Goal: Task Accomplishment & Management: Use online tool/utility

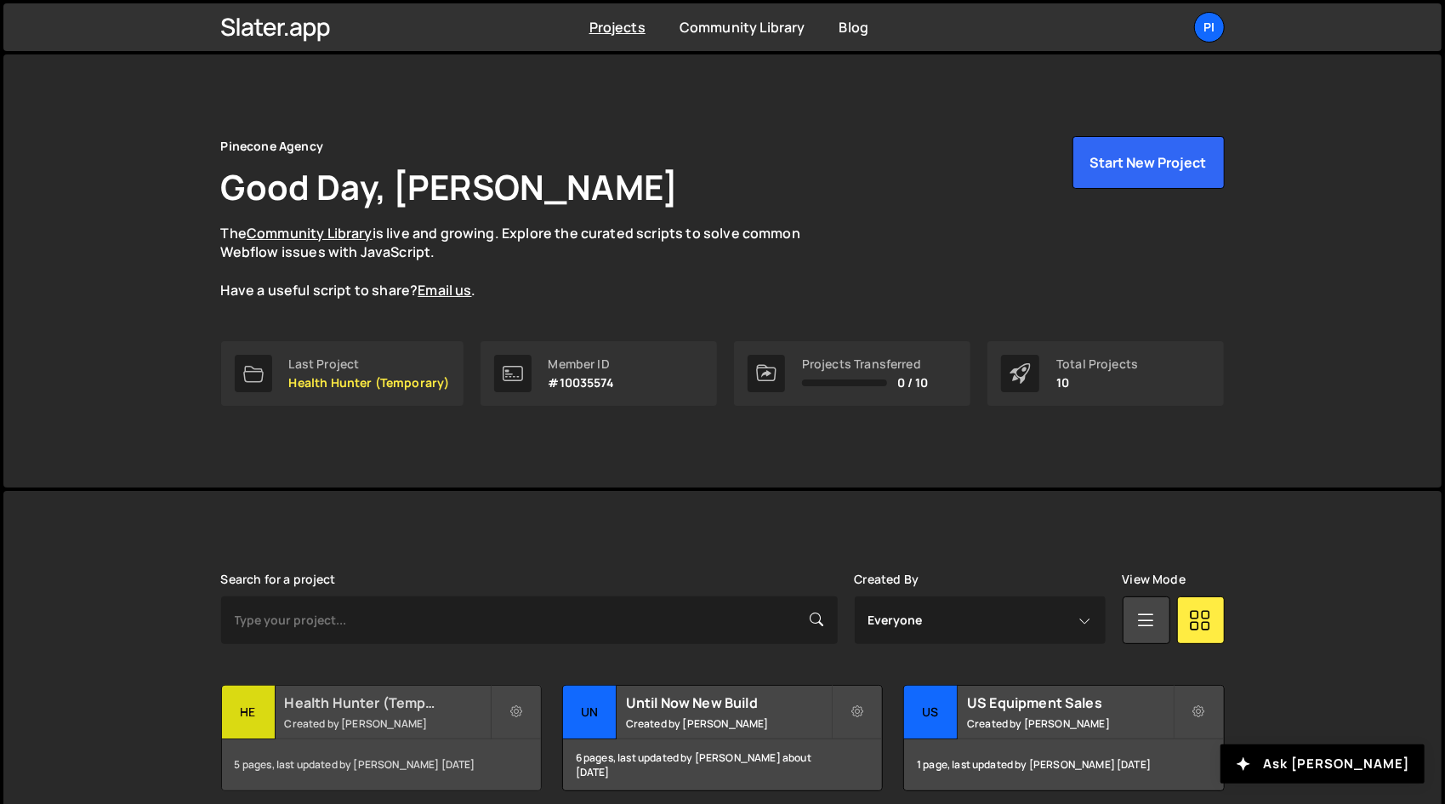
click at [393, 707] on h2 "Health Hunter (Temporary)" at bounding box center [387, 702] width 205 height 19
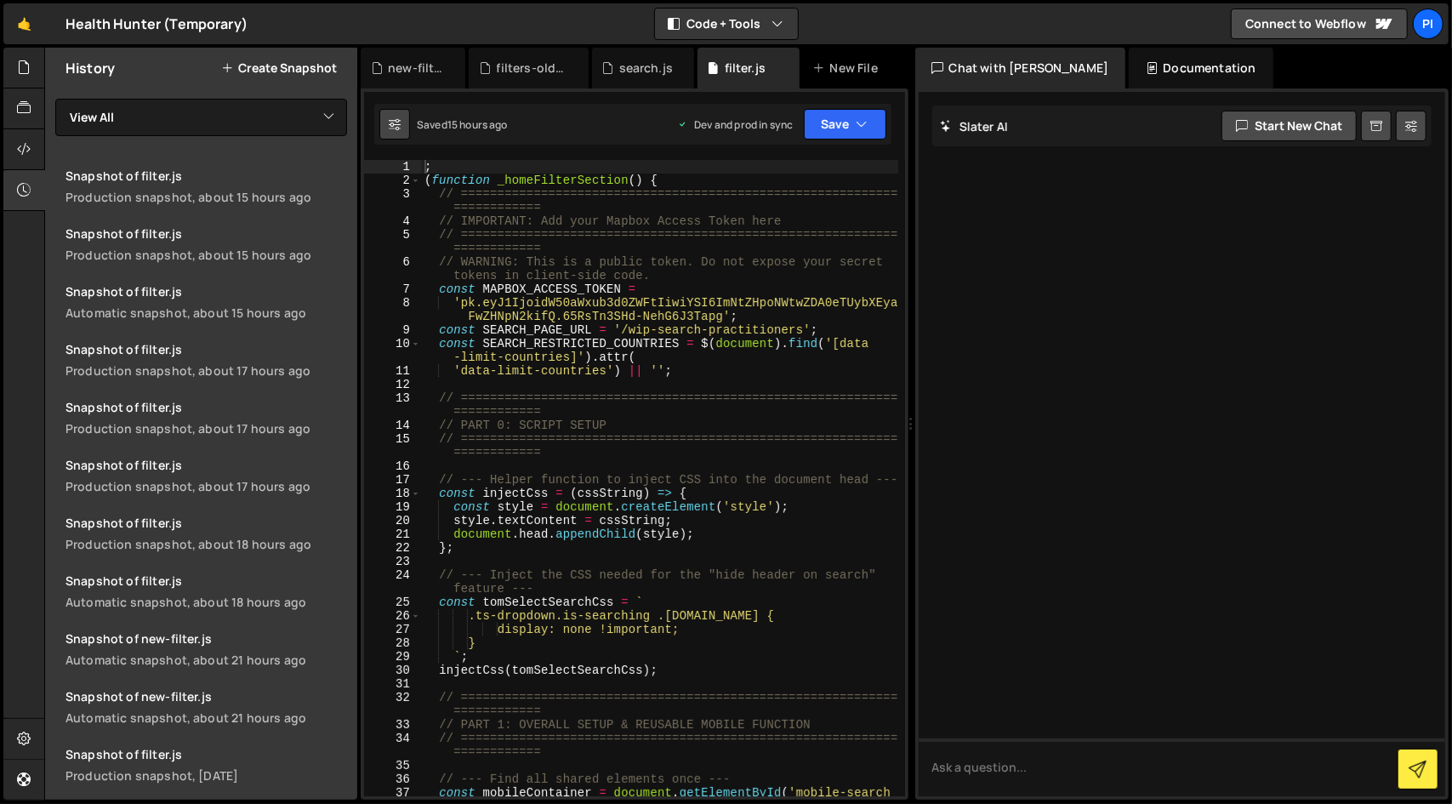
click at [406, 130] on button at bounding box center [394, 124] width 31 height 31
select select "editor"
select select "ace/theme/monokai"
type input "14"
checkbox input "true"
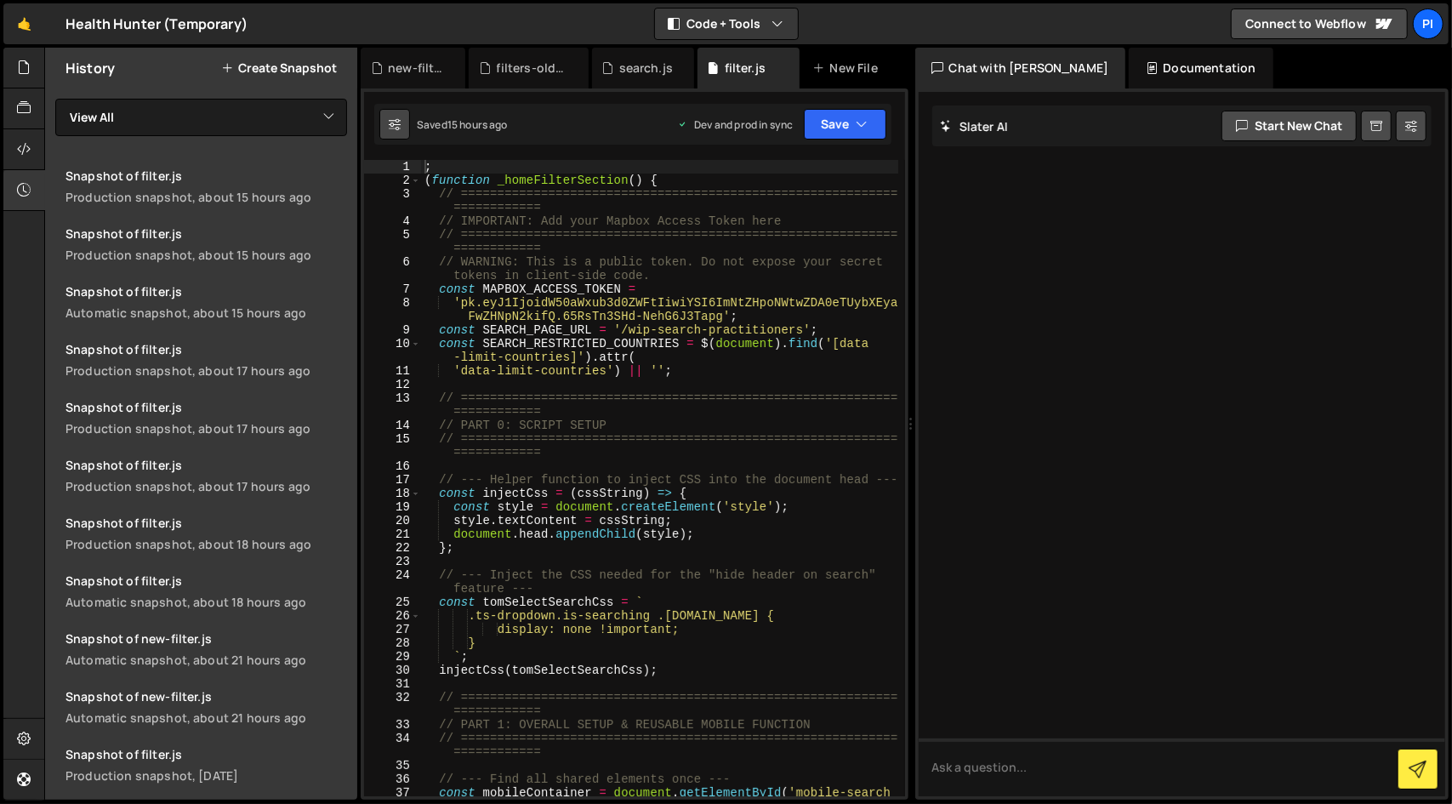
checkbox input "true"
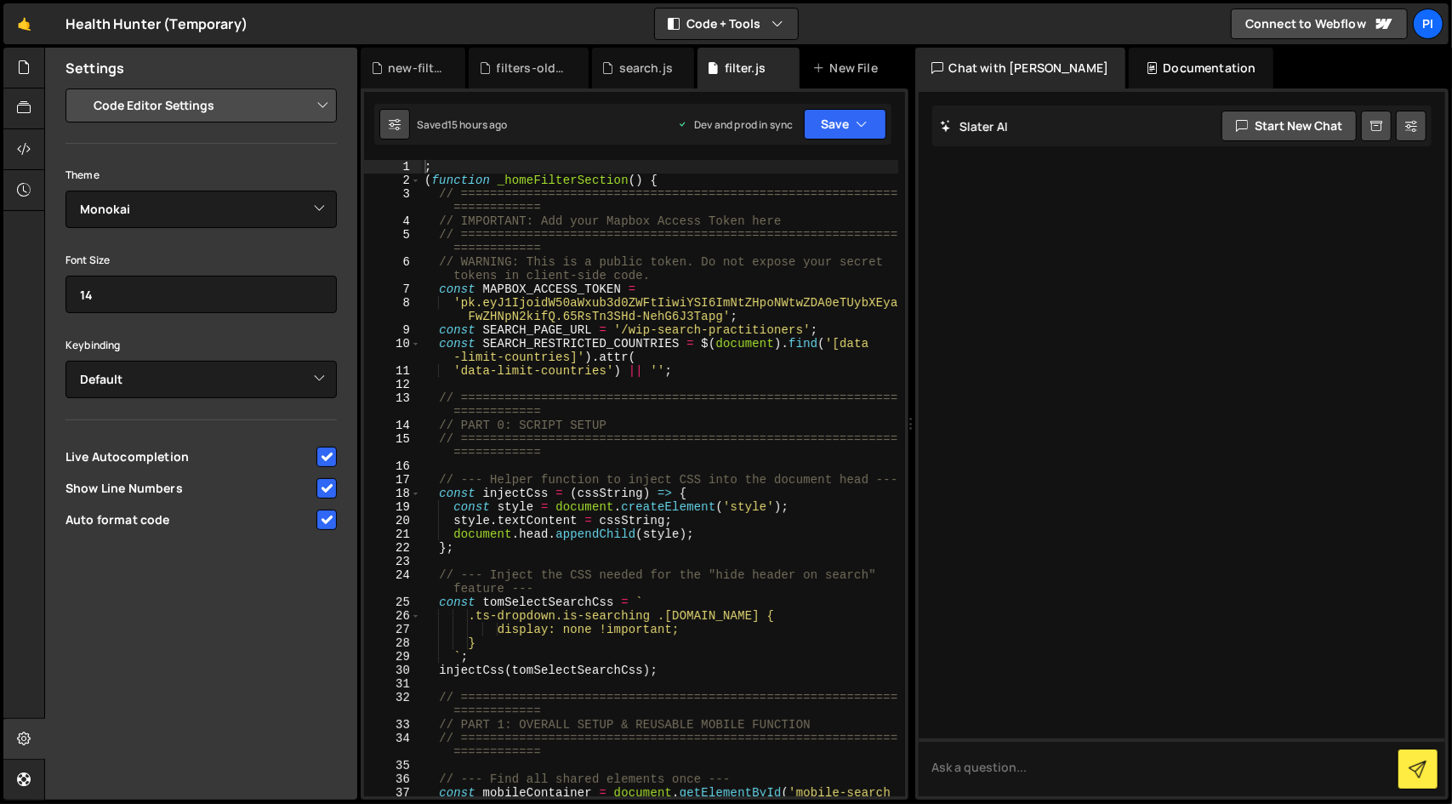
click at [406, 130] on button at bounding box center [394, 124] width 31 height 31
type textarea "'data-limit-countries') || '';"
click at [832, 368] on div "; ( function _homeFilterSection ( ) { // ======================================…" at bounding box center [659, 498] width 477 height 677
click at [10, 59] on div at bounding box center [24, 68] width 42 height 41
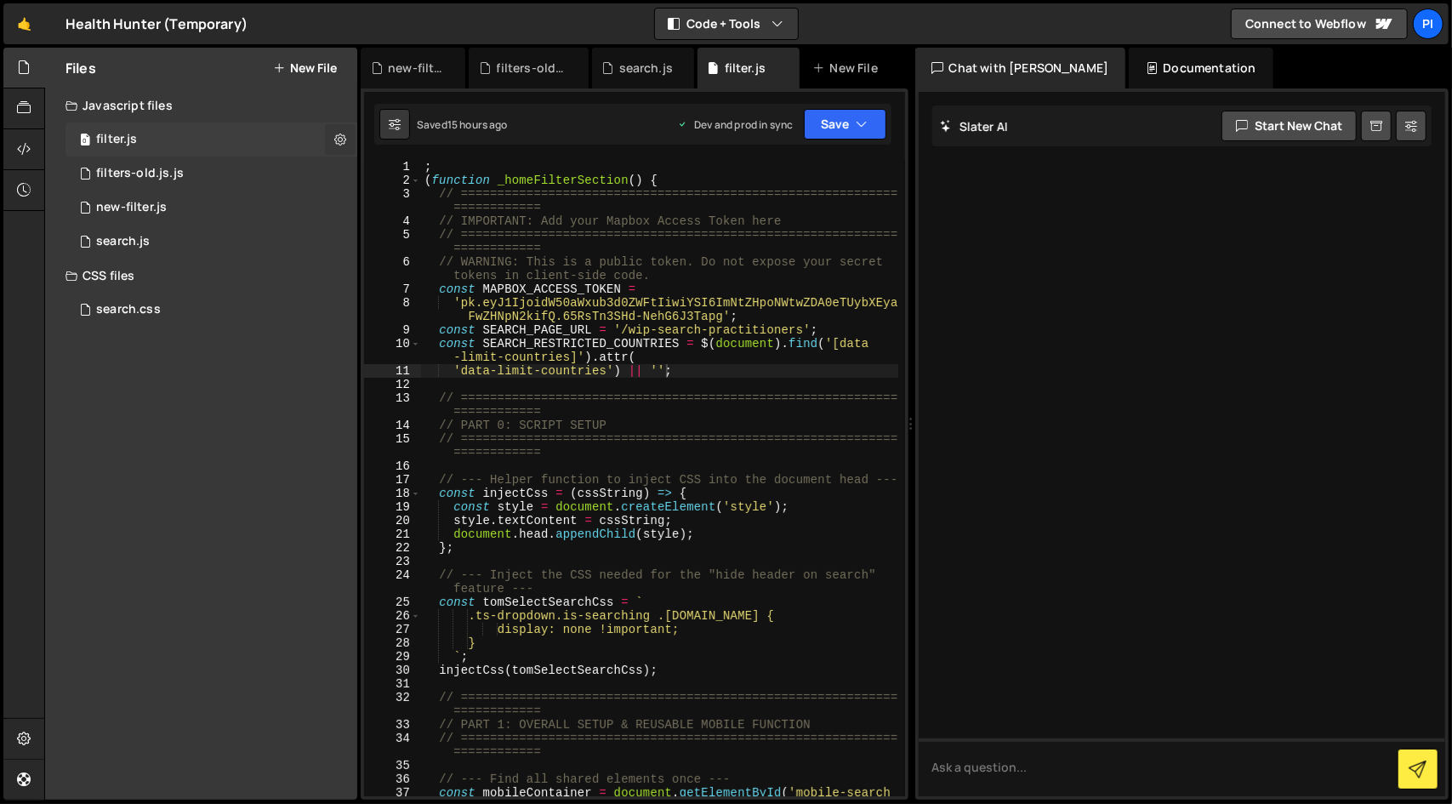
click at [326, 142] on button at bounding box center [340, 139] width 31 height 31
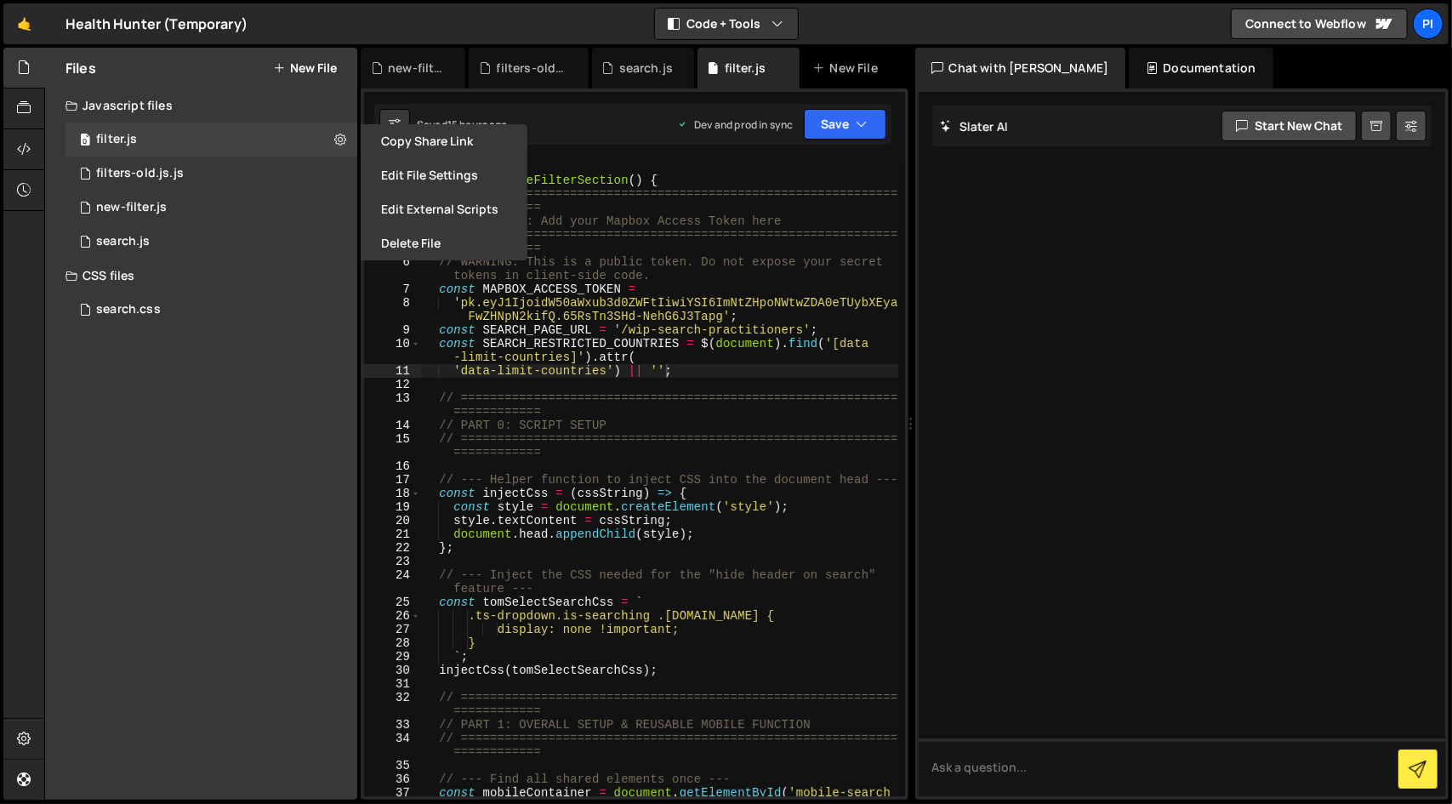
type textarea "const SEARCH_RESTRICTED_COUNTRIES = $(document).find('[data-limit-countries]').…"
click at [707, 344] on div "; ( function _homeFilterSection ( ) { // ======================================…" at bounding box center [659, 498] width 477 height 677
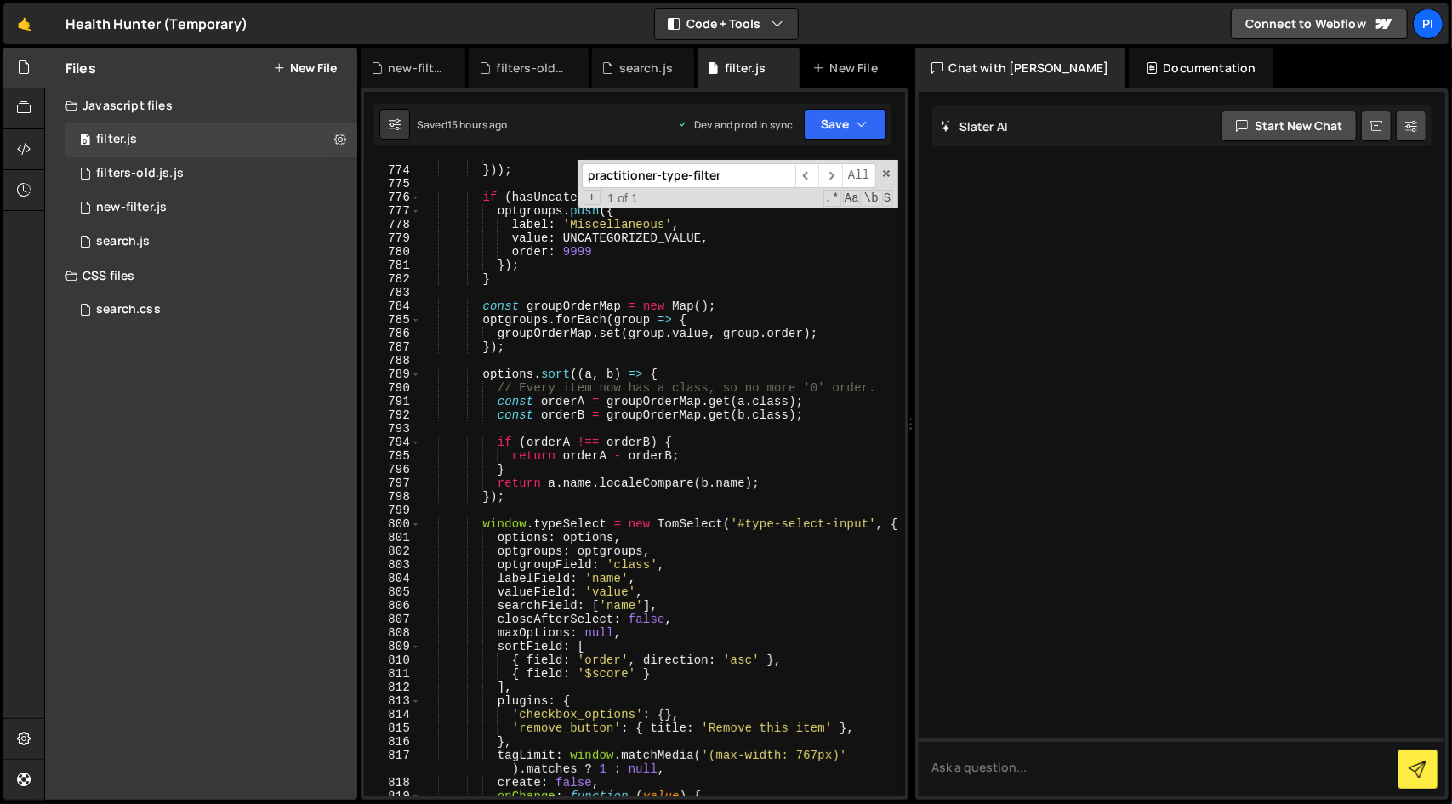
scroll to position [12827, 0]
type input "practitioner-type-filter"
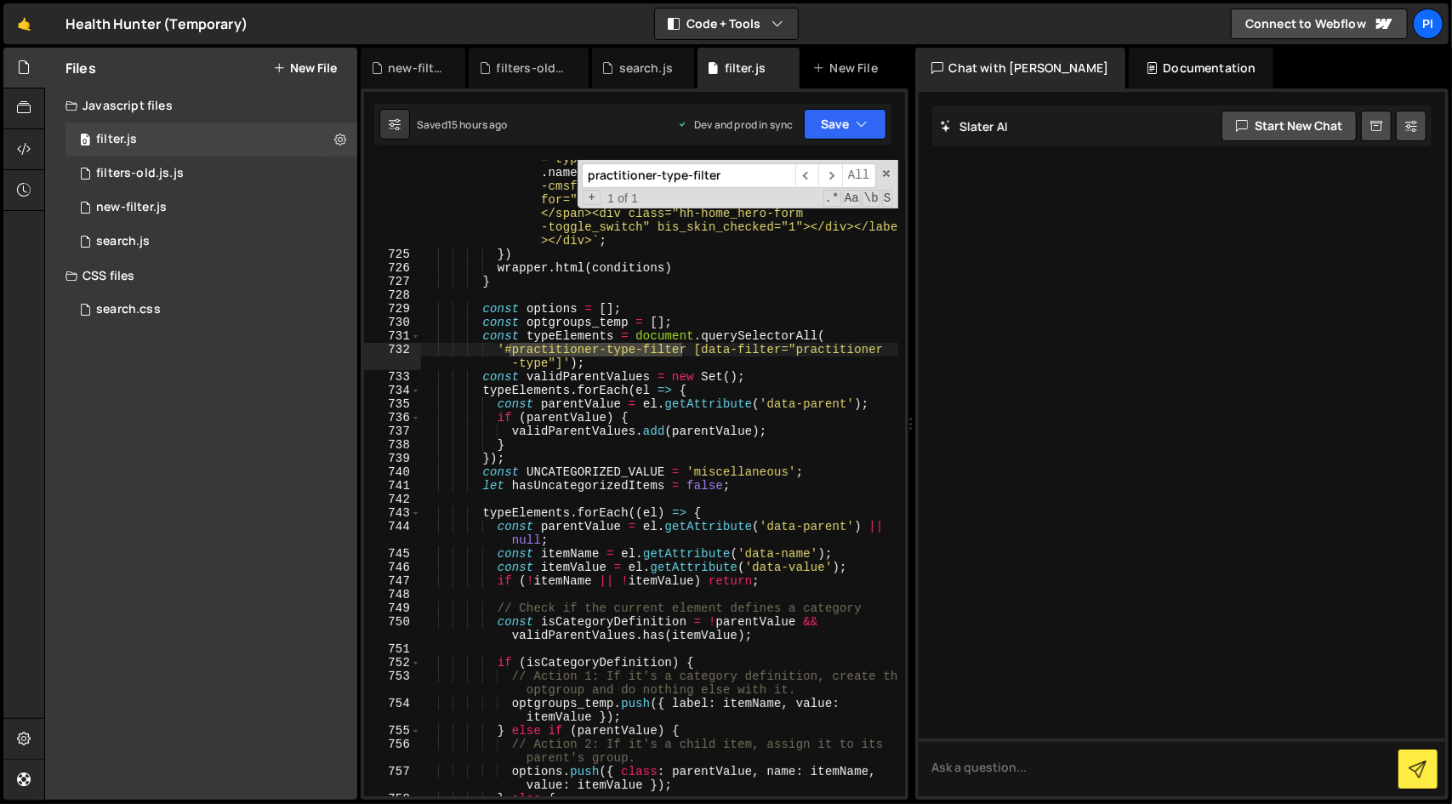
scroll to position [11934, 0]
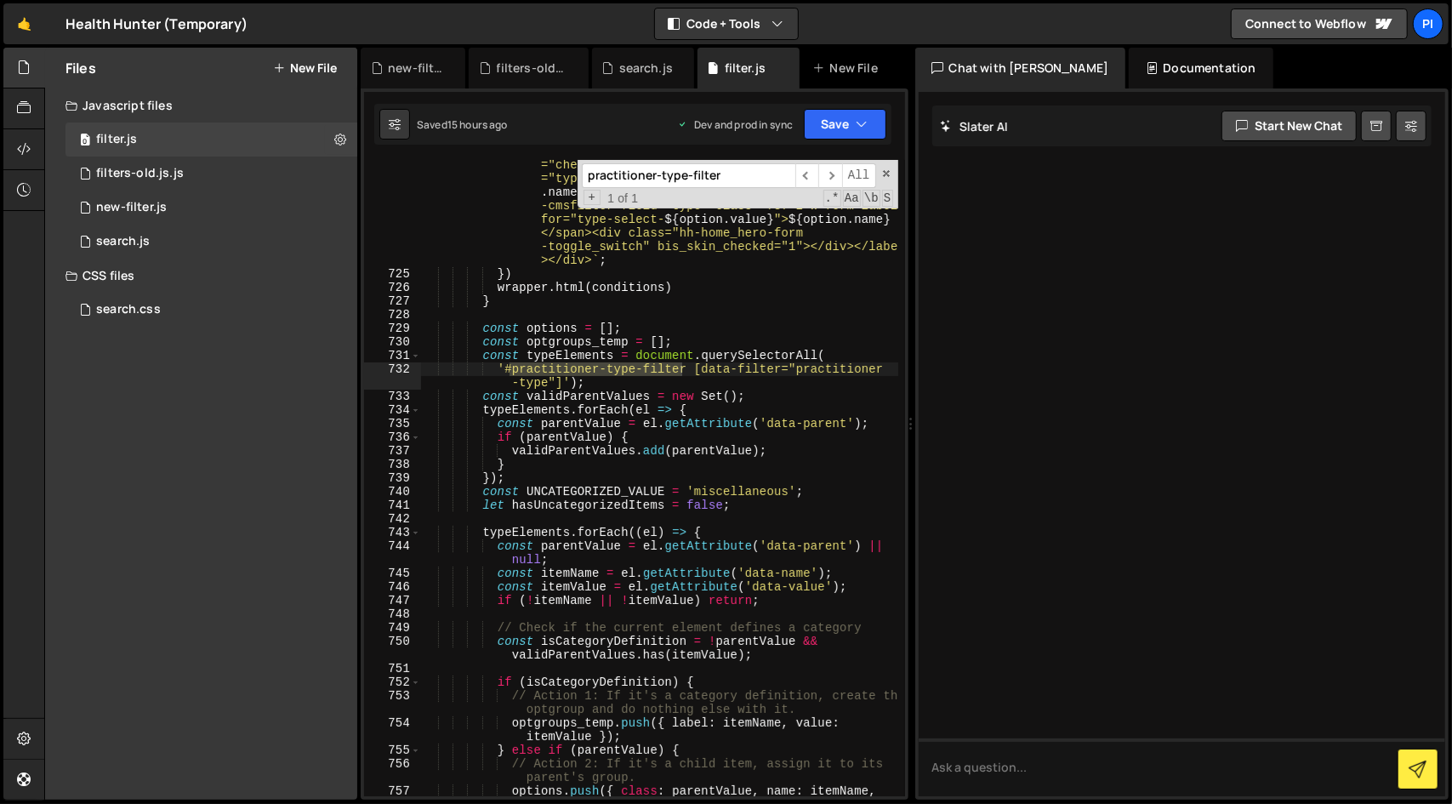
type textarea "'#practitioner-type-filter [data-filter="practitioner-type"]');"
click at [758, 384] on div "` <div><label class="w-checkbox"><input type ="checkbox" name="type-select- ${ …" at bounding box center [659, 538] width 477 height 786
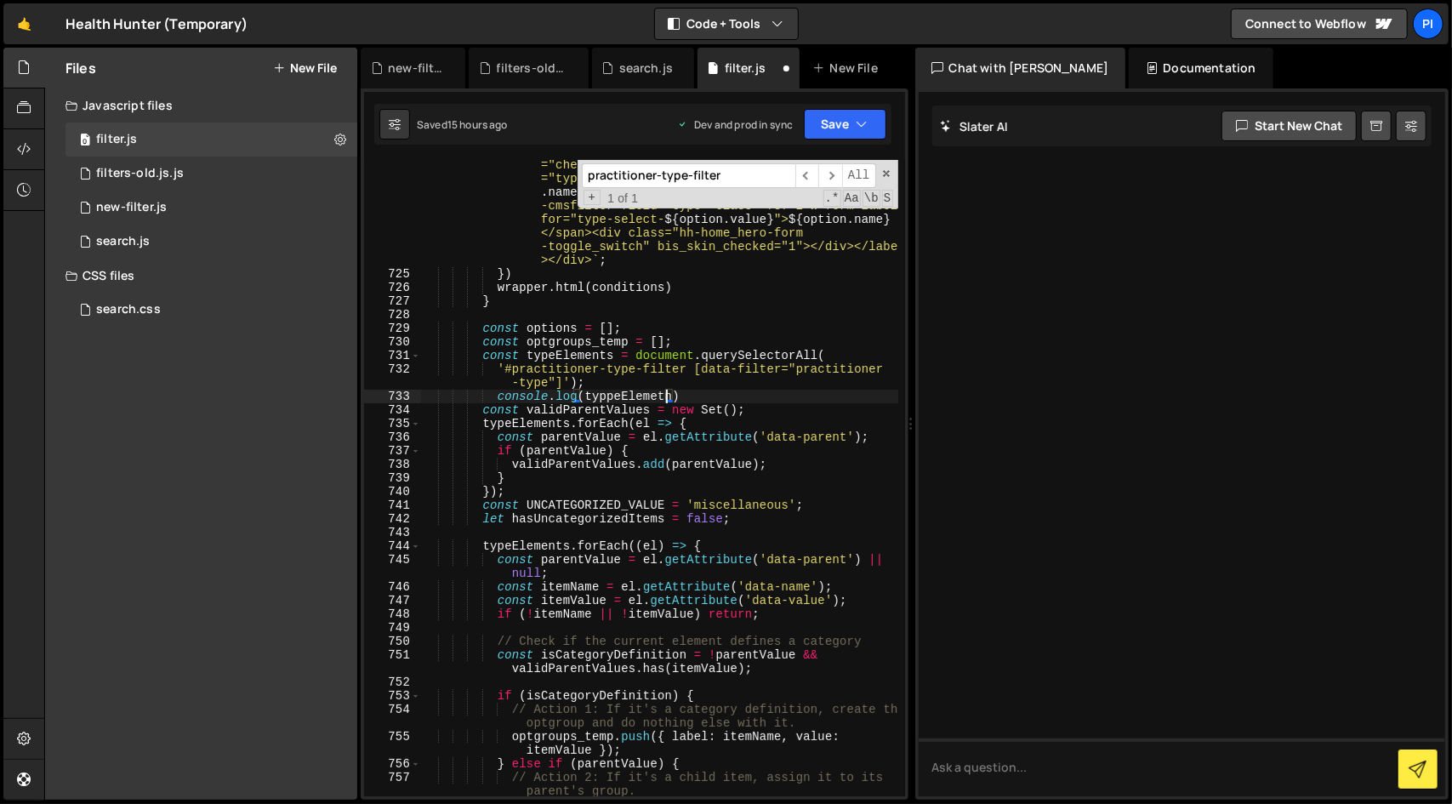
scroll to position [0, 17]
click at [551, 351] on div "` <div><label class="w-checkbox"><input type ="checkbox" name="type-select- ${ …" at bounding box center [659, 538] width 477 height 786
click at [628, 398] on div "` <div><label class="w-checkbox"><input type ="checkbox" name="type-select- ${ …" at bounding box center [659, 538] width 477 height 786
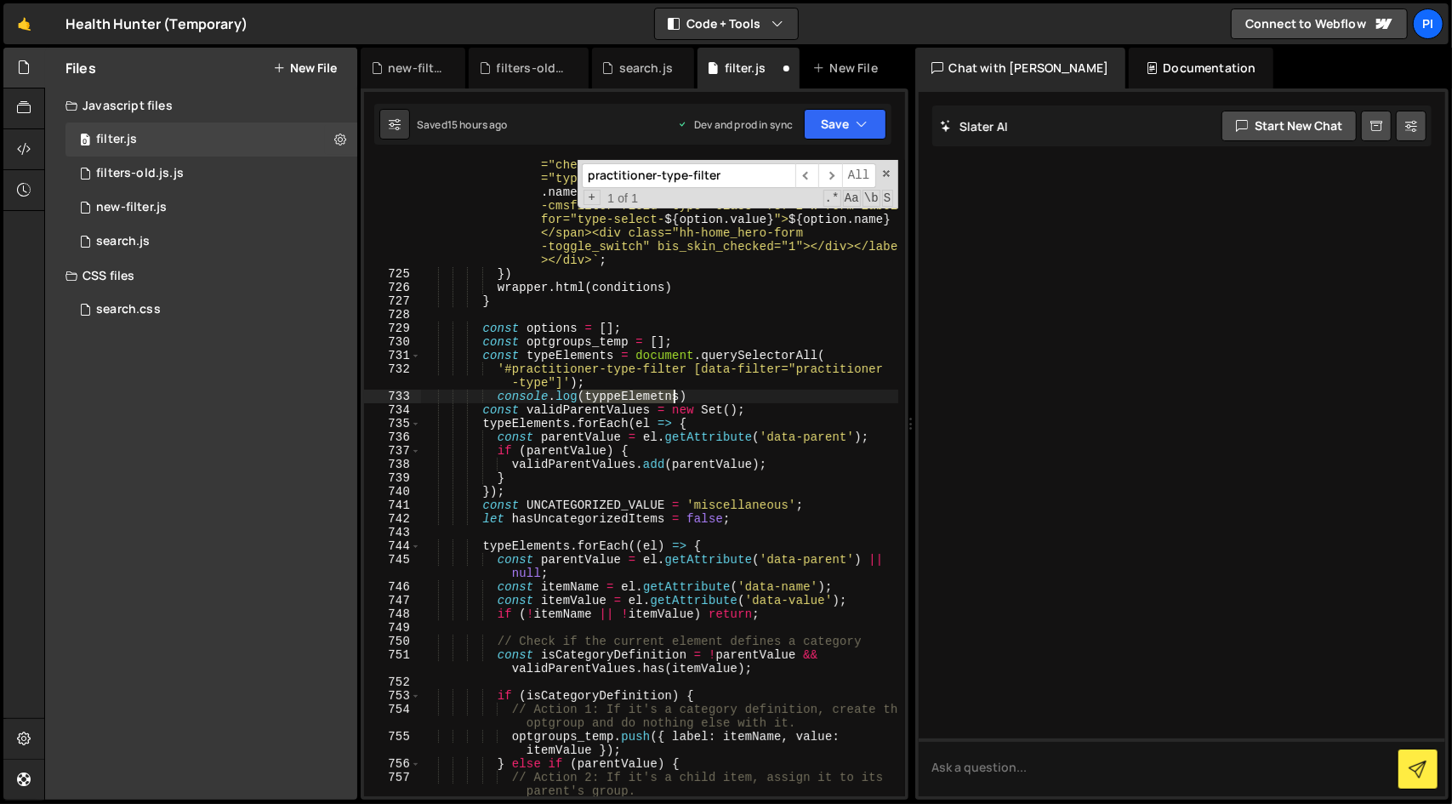
paste textarea "eElement"
click at [853, 116] on button "Save" at bounding box center [845, 124] width 82 height 31
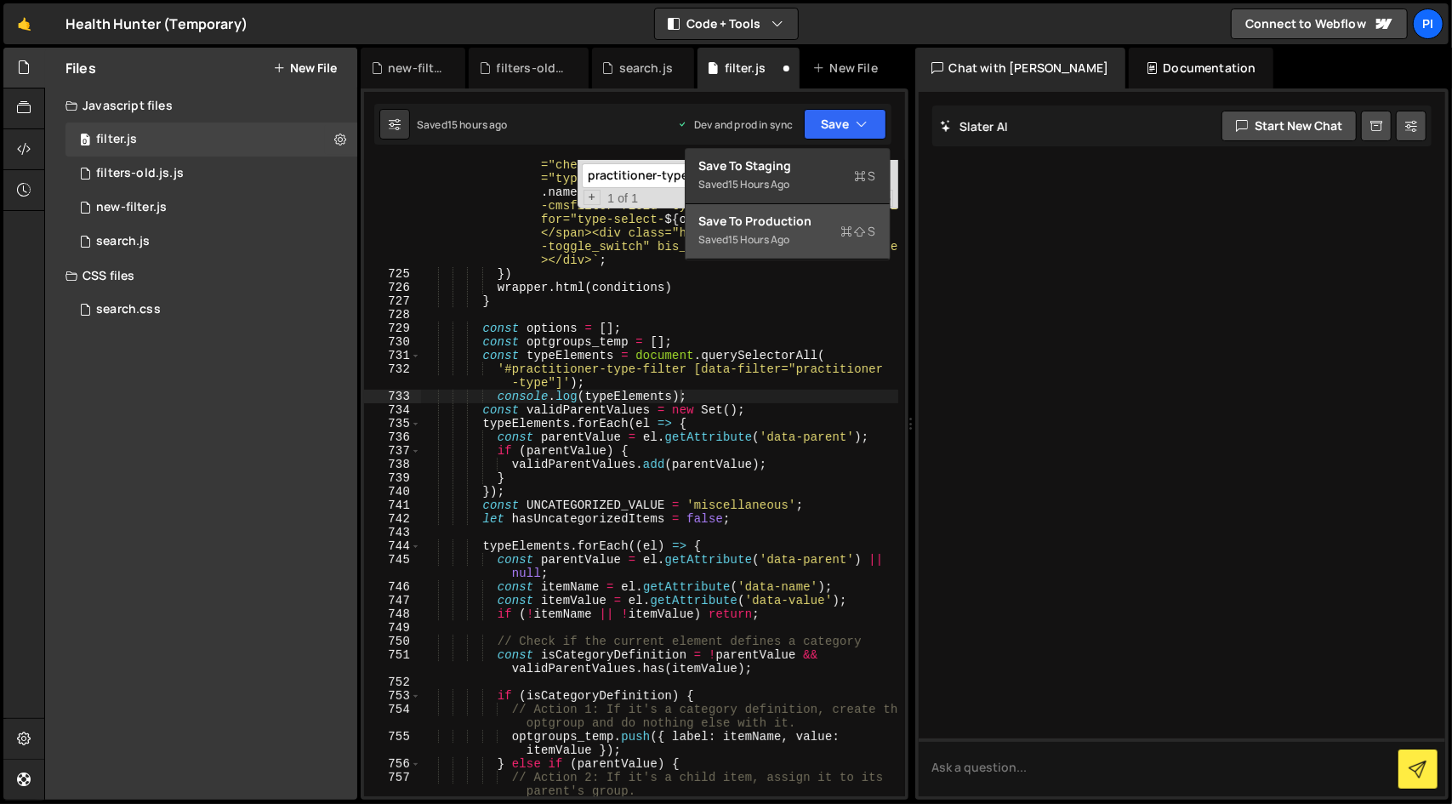
click at [793, 227] on div "Save to Production S" at bounding box center [787, 221] width 177 height 17
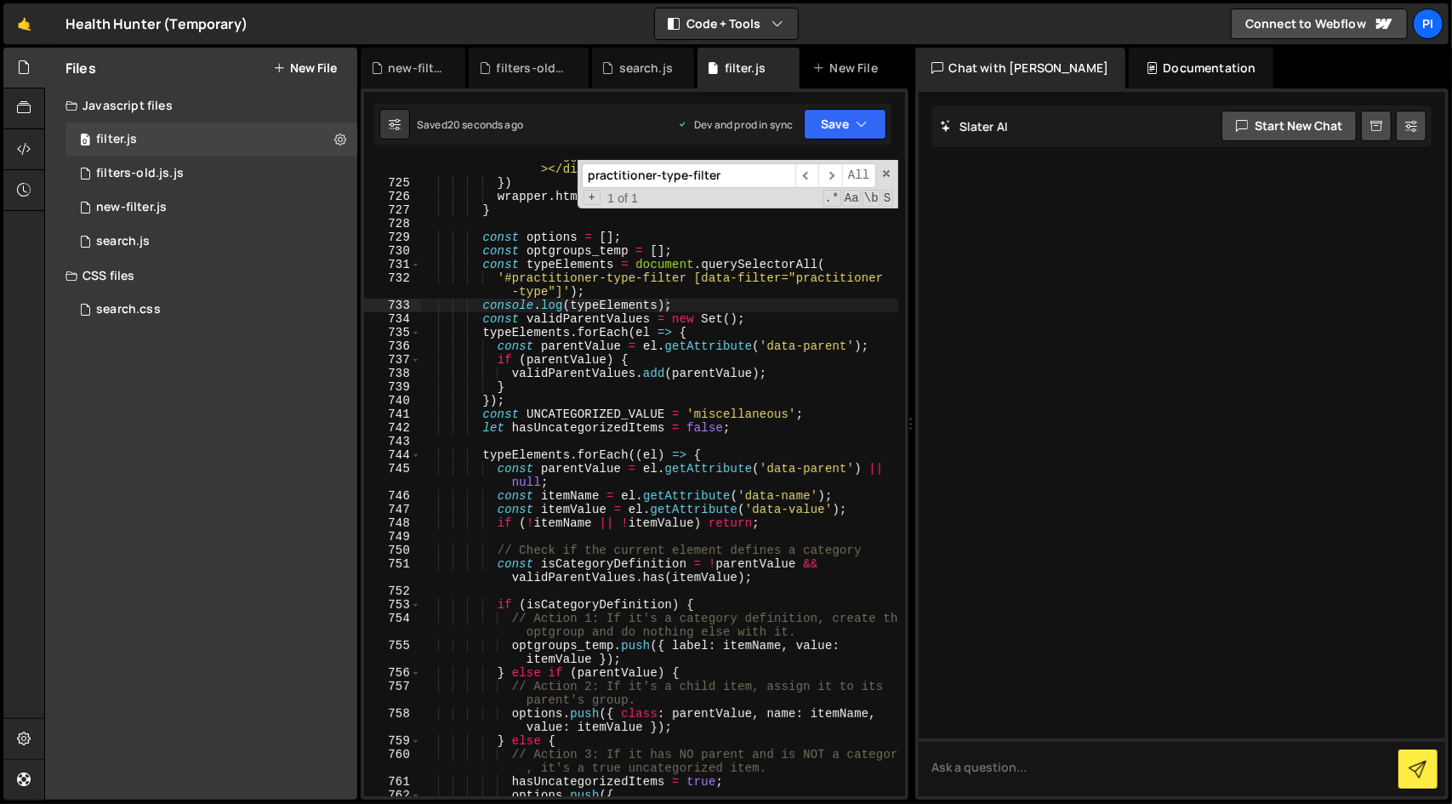
scroll to position [12025, 0]
click at [886, 169] on span at bounding box center [886, 174] width 12 height 12
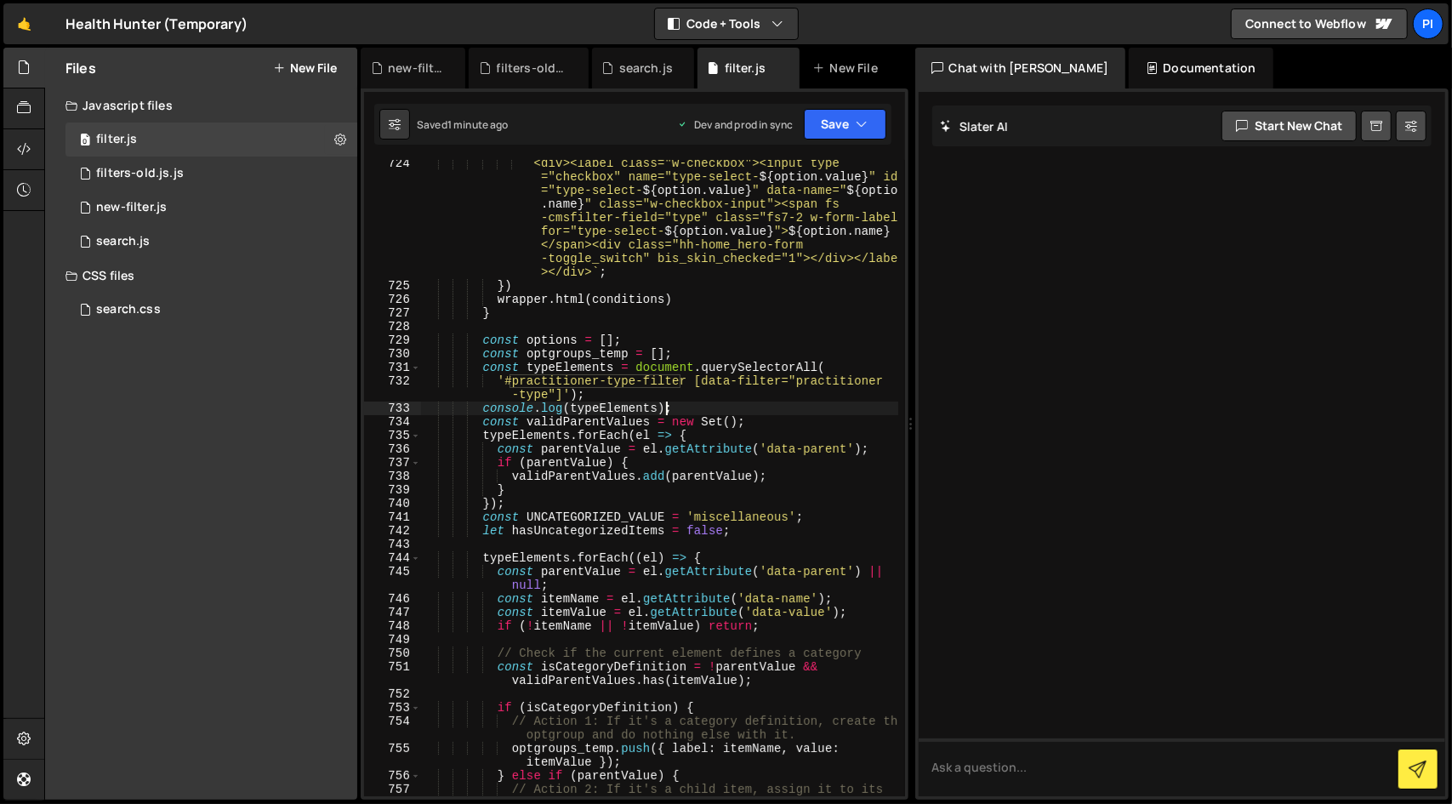
scroll to position [0, 2]
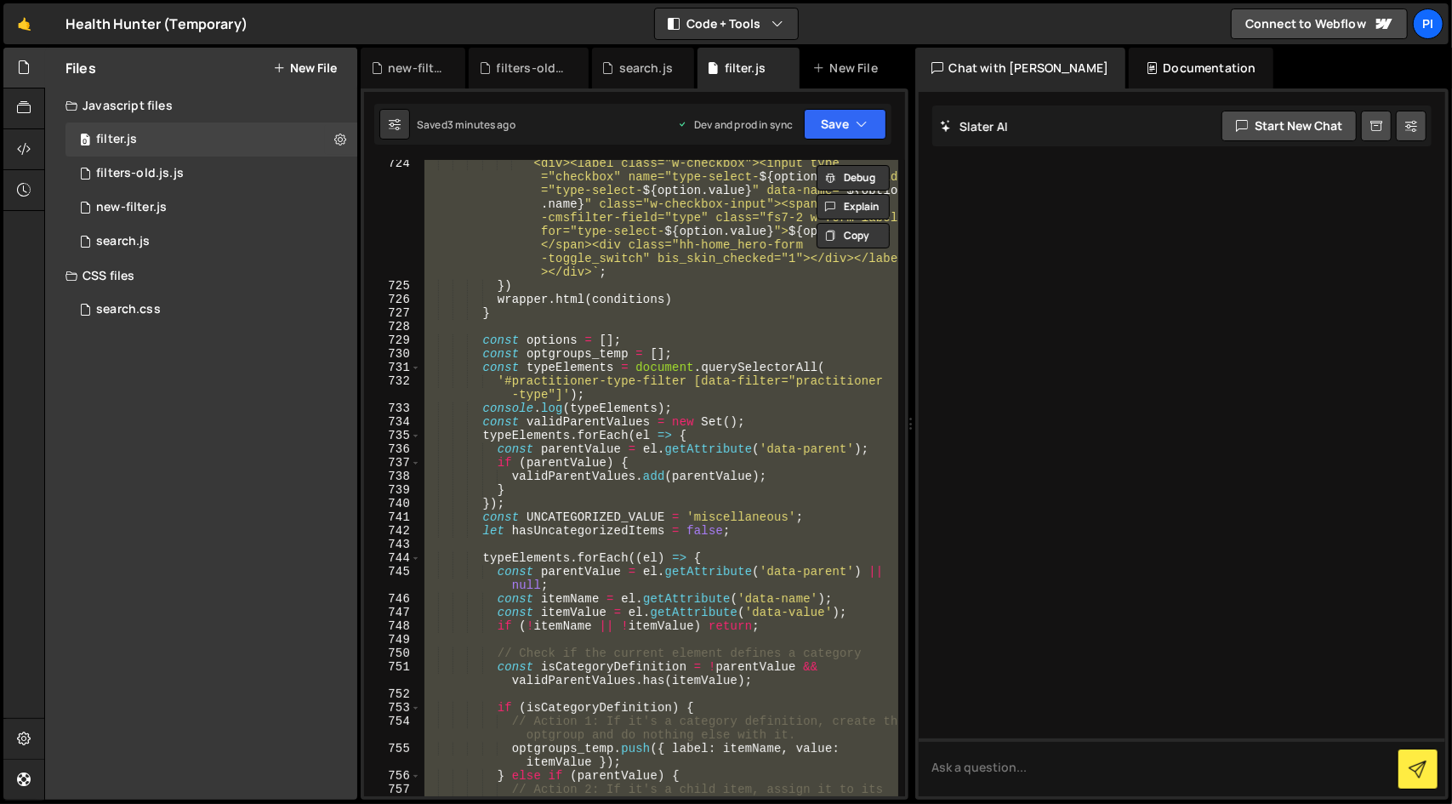
click at [741, 401] on div "` <div><label class="w-checkbox"><input type ="checkbox" name="type-select- ${ …" at bounding box center [659, 478] width 477 height 636
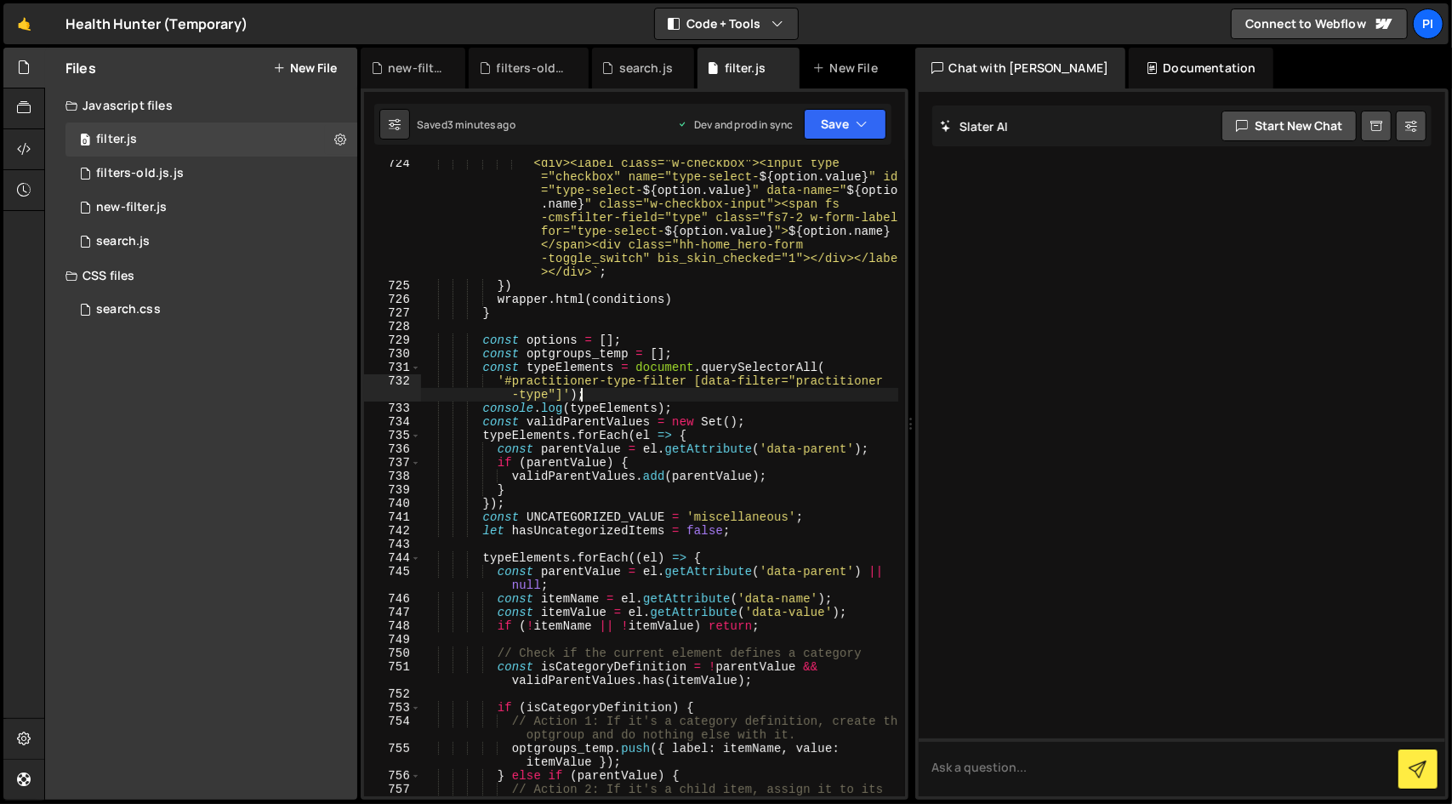
type textarea "})();"
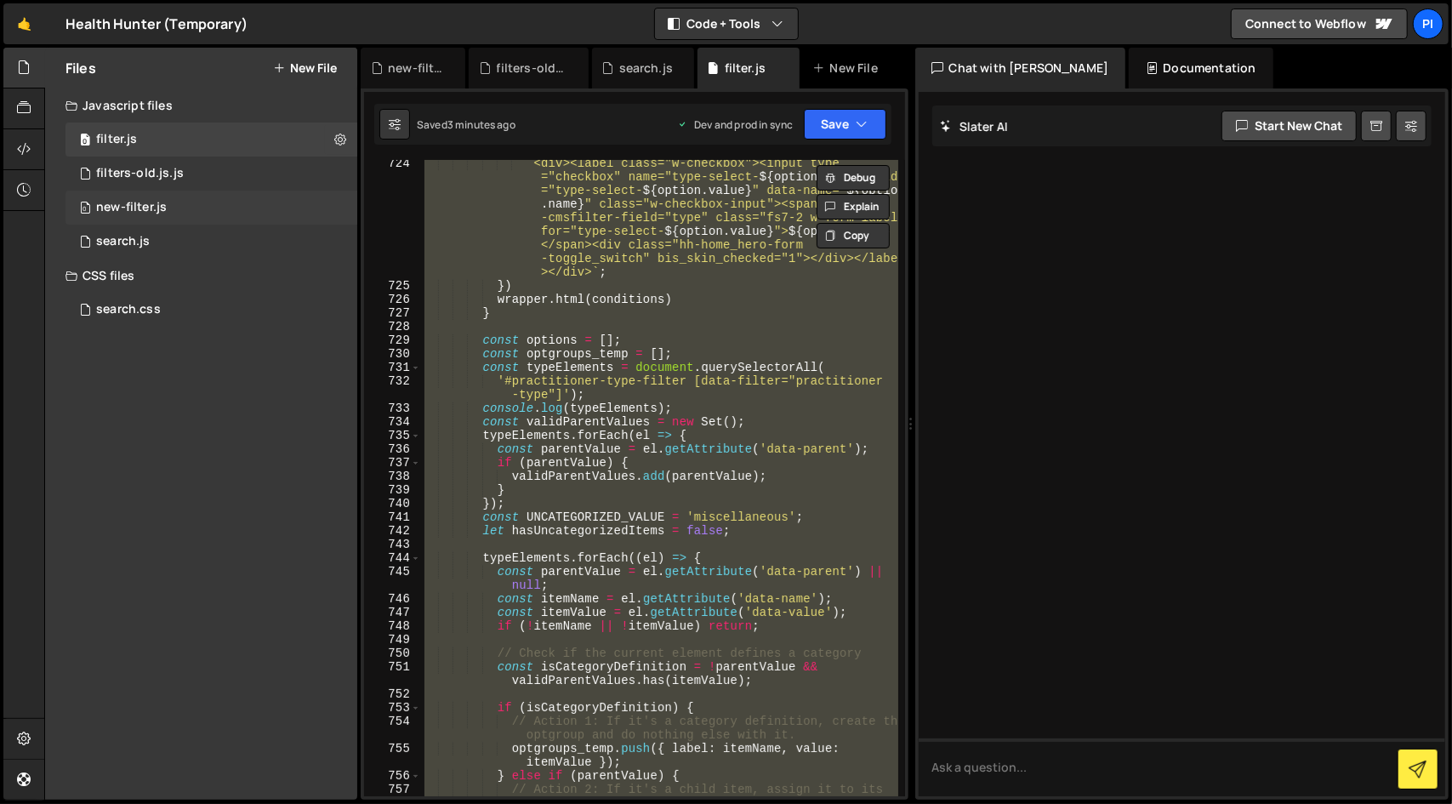
click at [219, 210] on div "0 new-filter.js 0" at bounding box center [211, 207] width 292 height 34
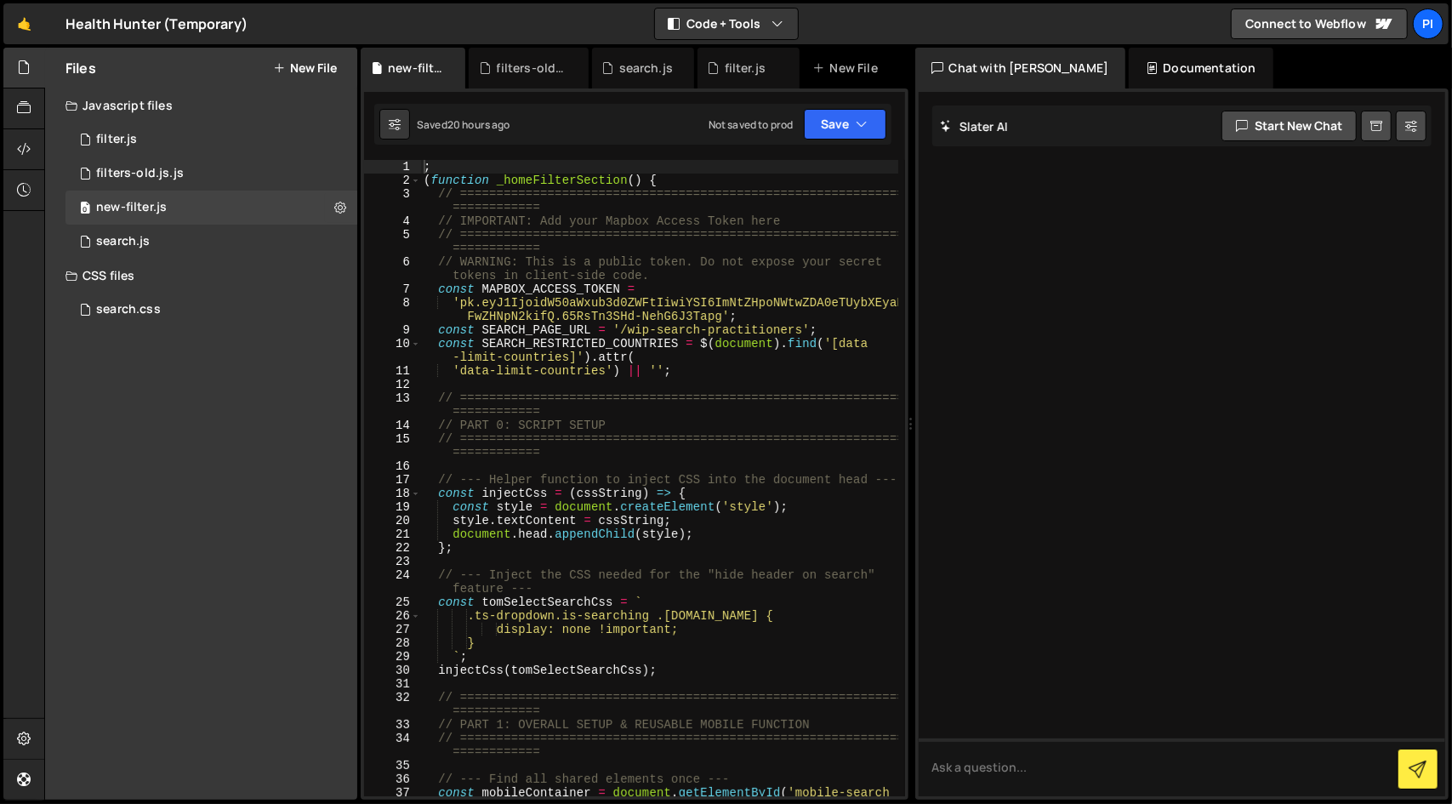
click at [541, 390] on div "; ( function _homeFilterSection ( ) { // ======================================…" at bounding box center [659, 498] width 478 height 677
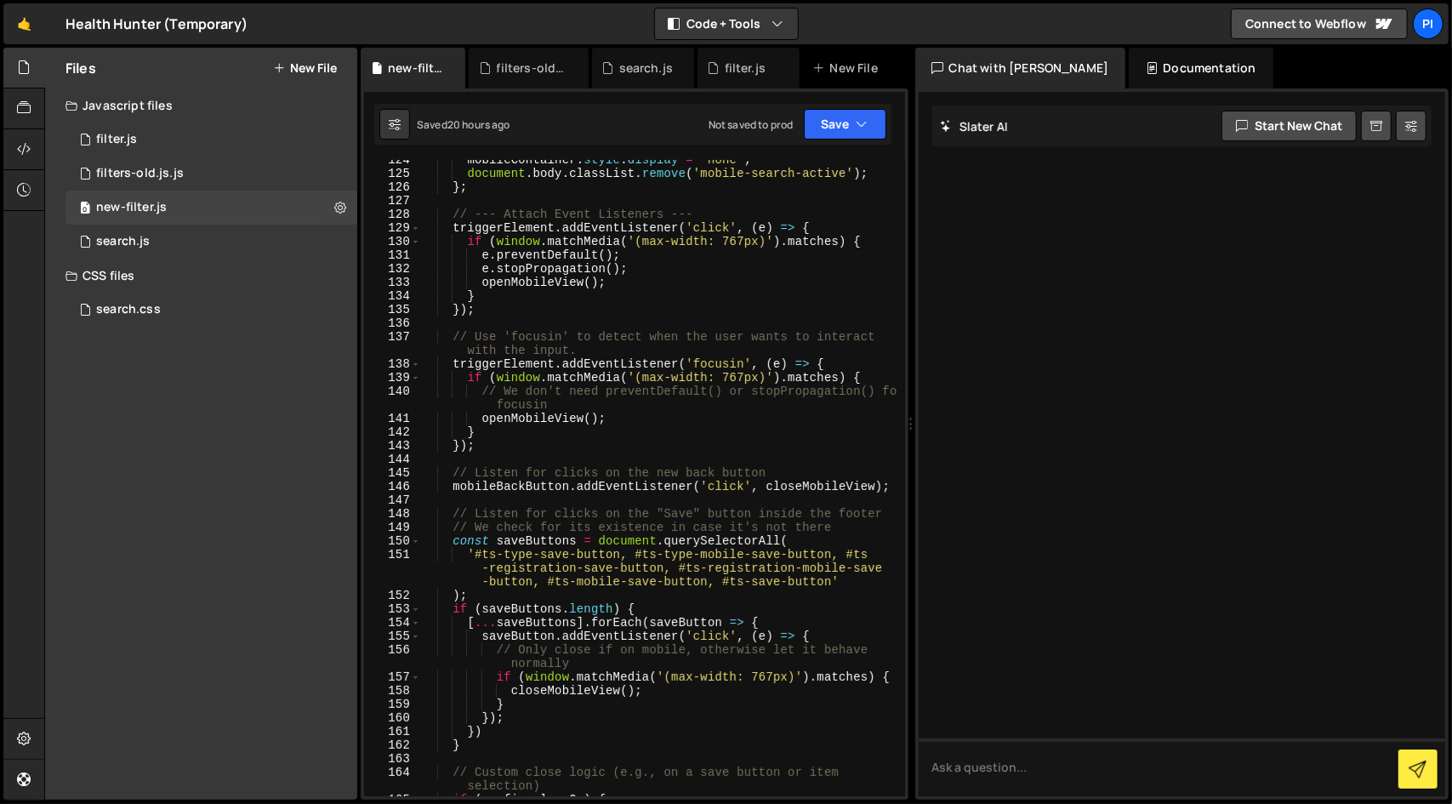
scroll to position [2036, 0]
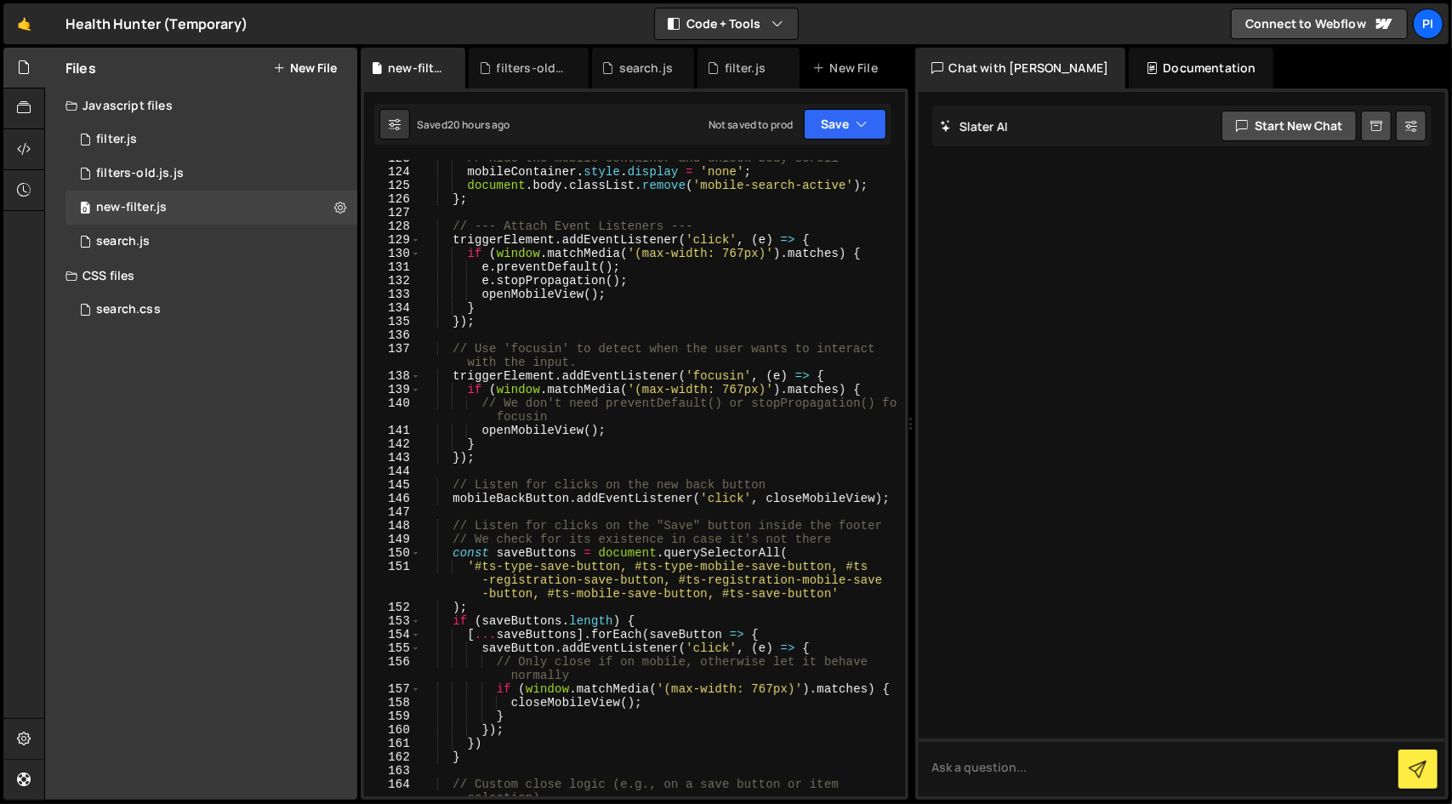
type textarea "})();"
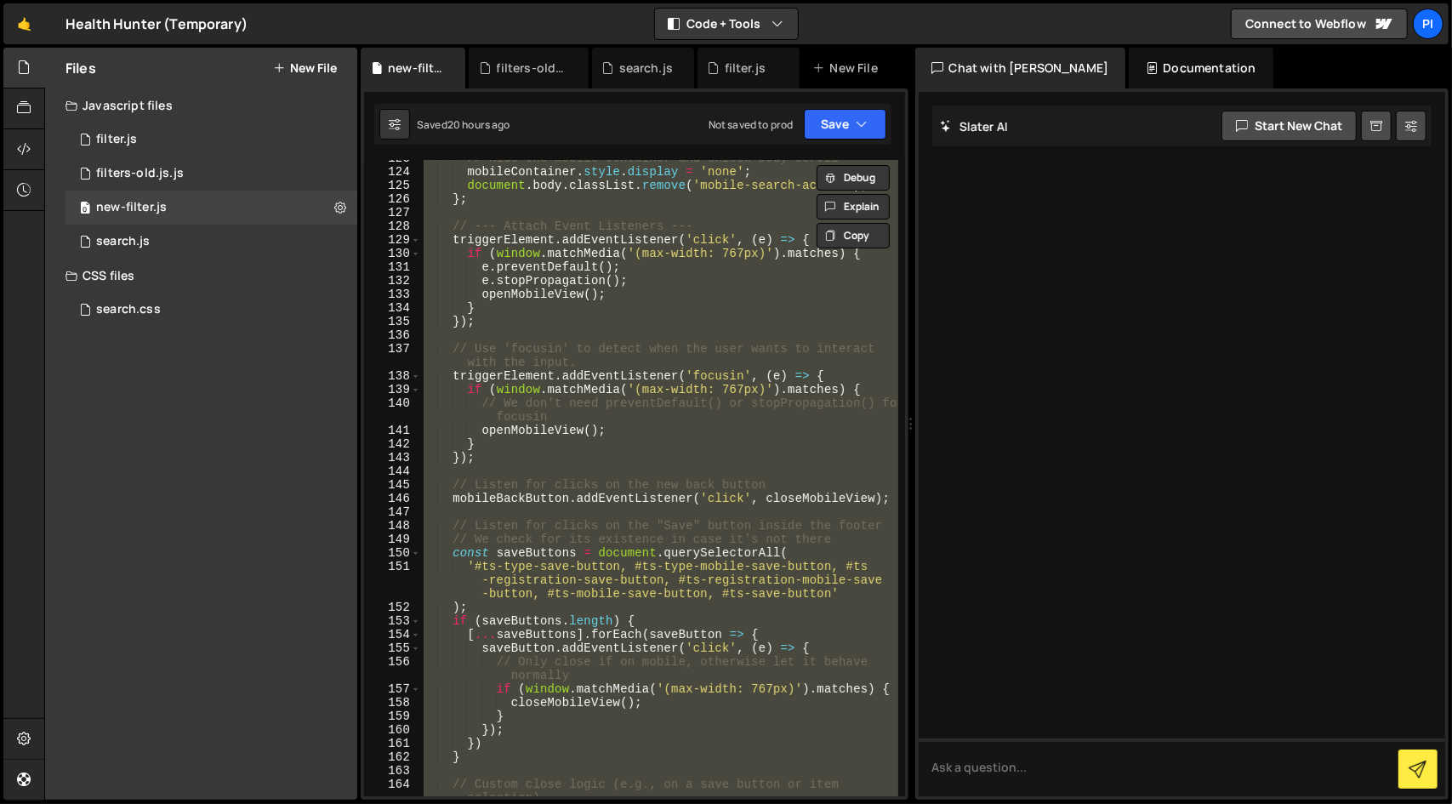
paste textarea
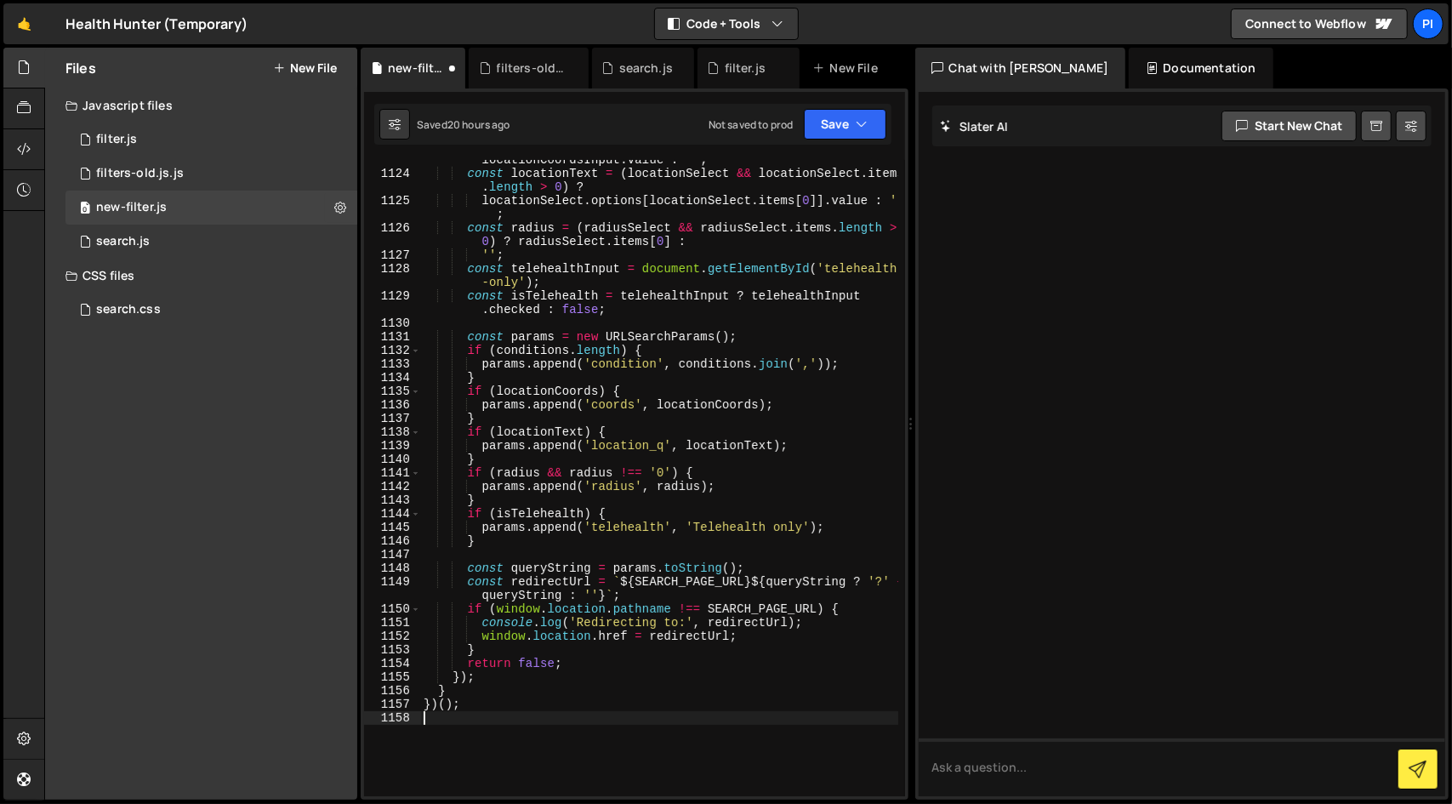
type textarea "})();"
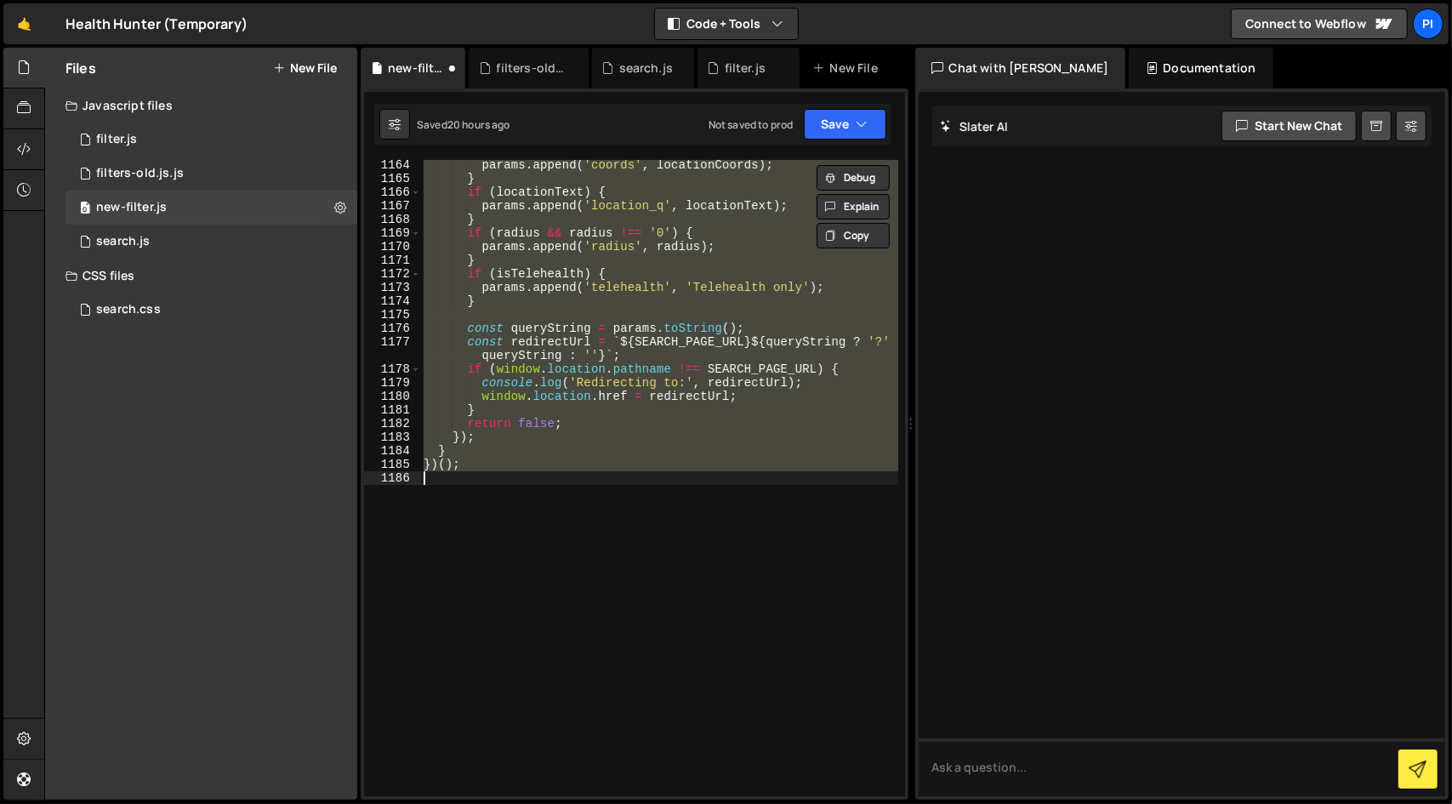
paste textarea
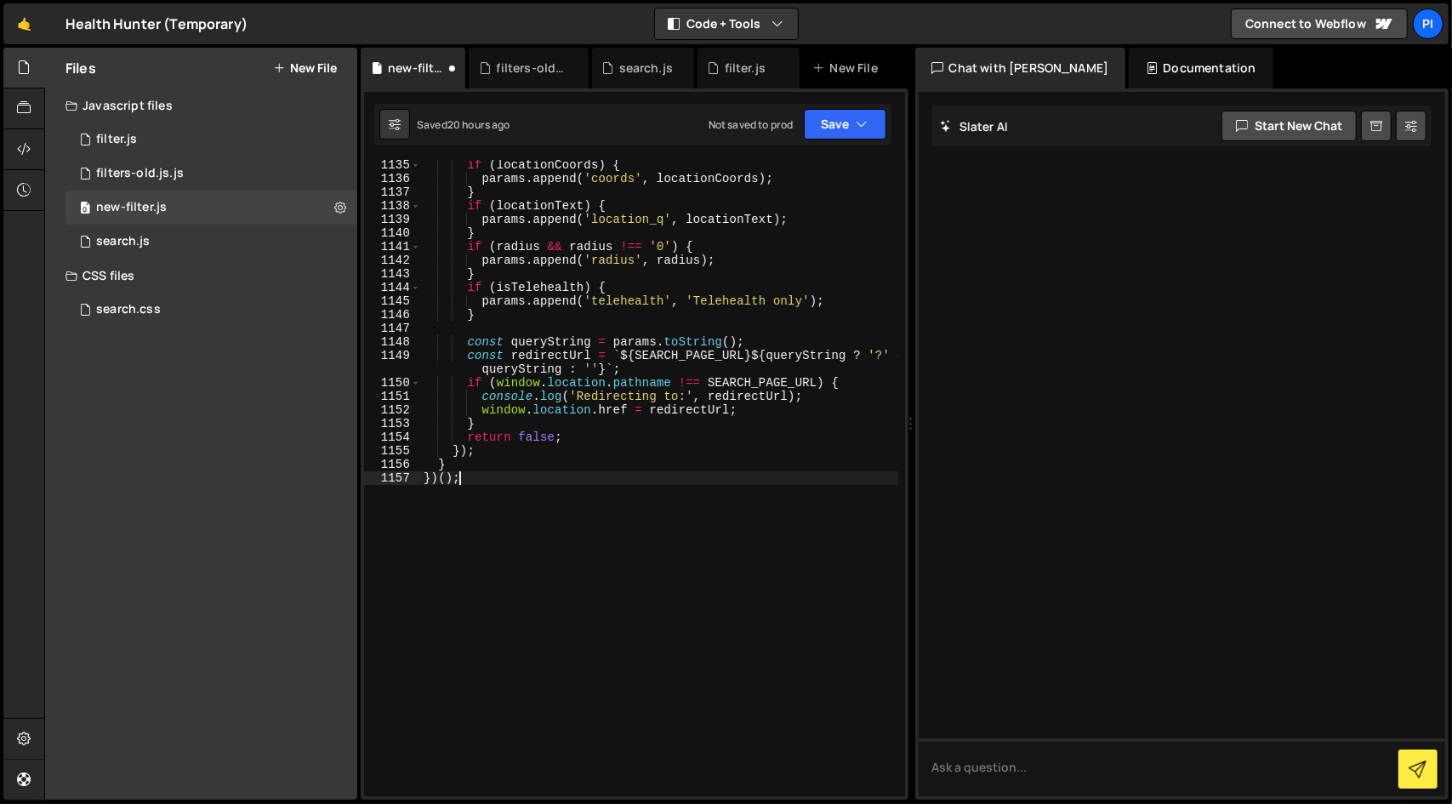
scroll to position [18887, 0]
click at [845, 118] on button "Save" at bounding box center [845, 124] width 82 height 31
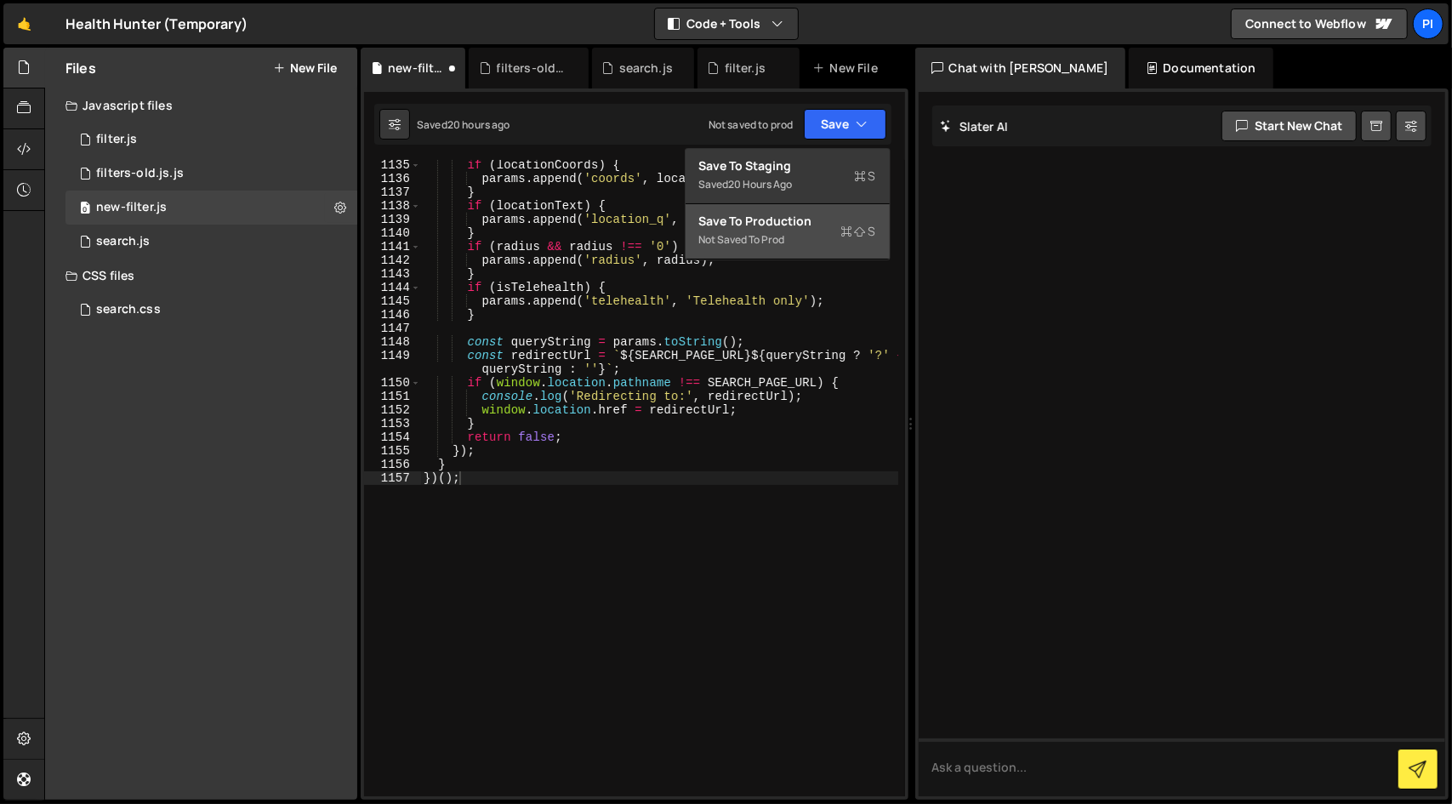
click at [828, 236] on div "Not saved to prod" at bounding box center [787, 240] width 177 height 20
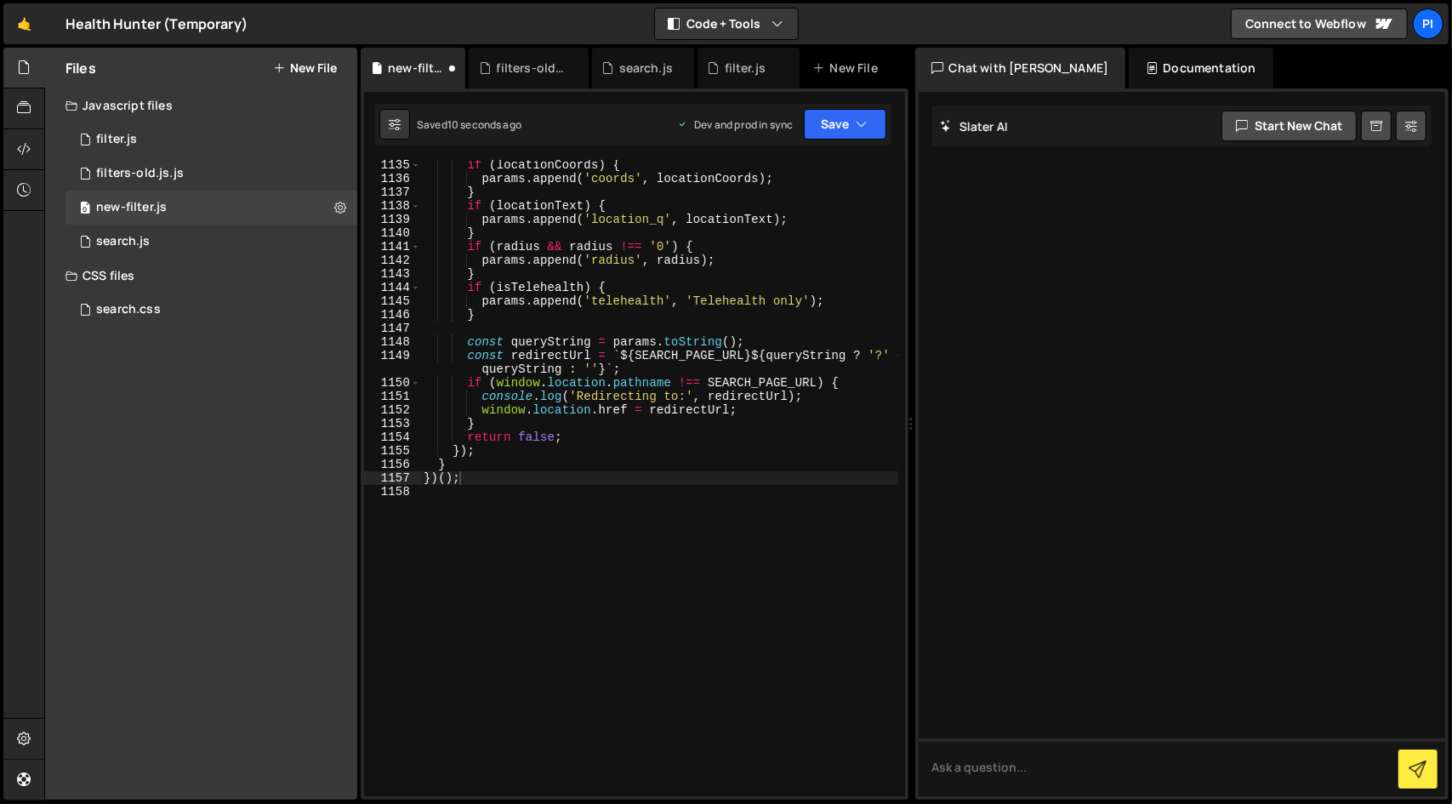
click at [569, 445] on div "if ( locationCoords ) { params . append ( 'coords' , locationCoords ) ; } if ( …" at bounding box center [659, 489] width 478 height 663
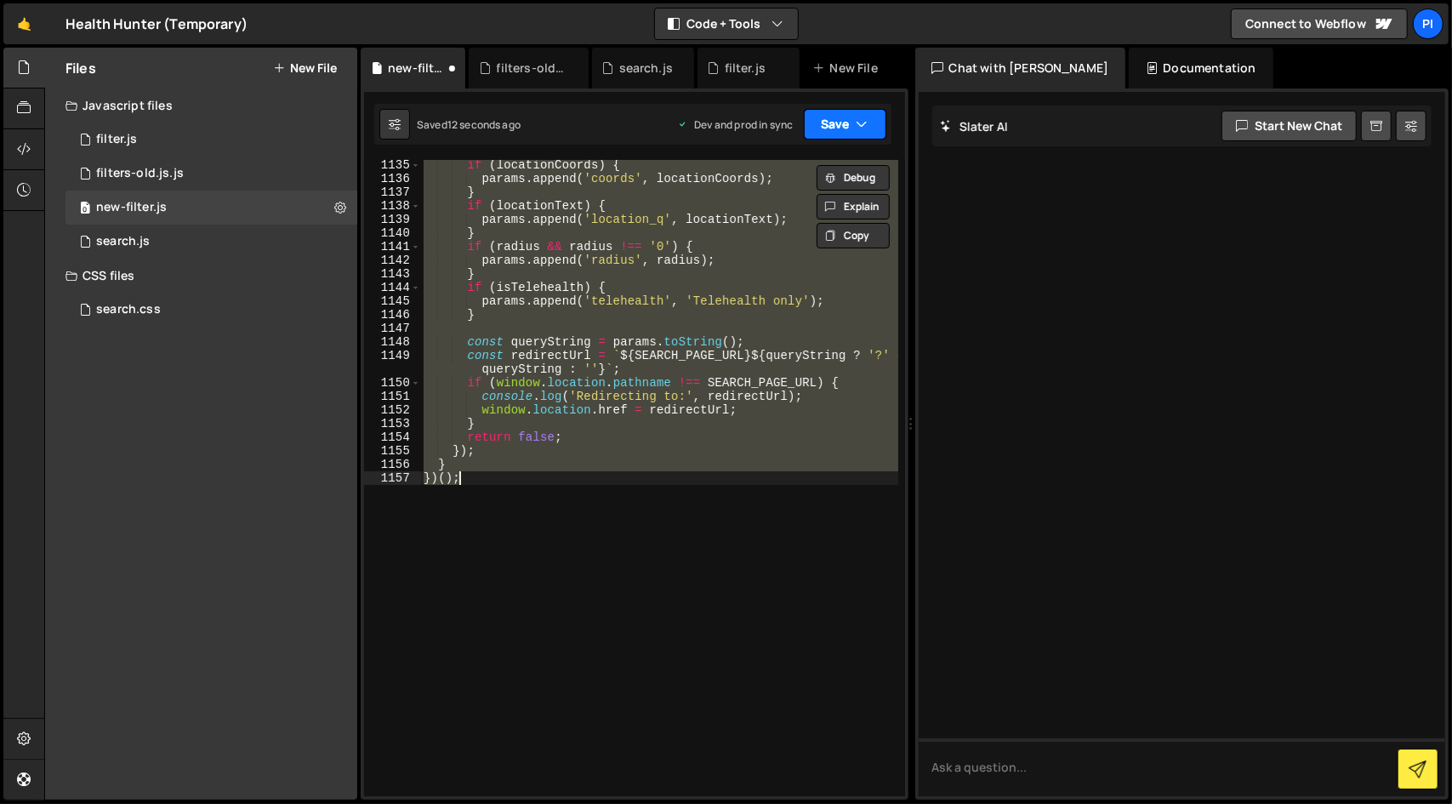
click at [853, 122] on button "Save" at bounding box center [845, 124] width 82 height 31
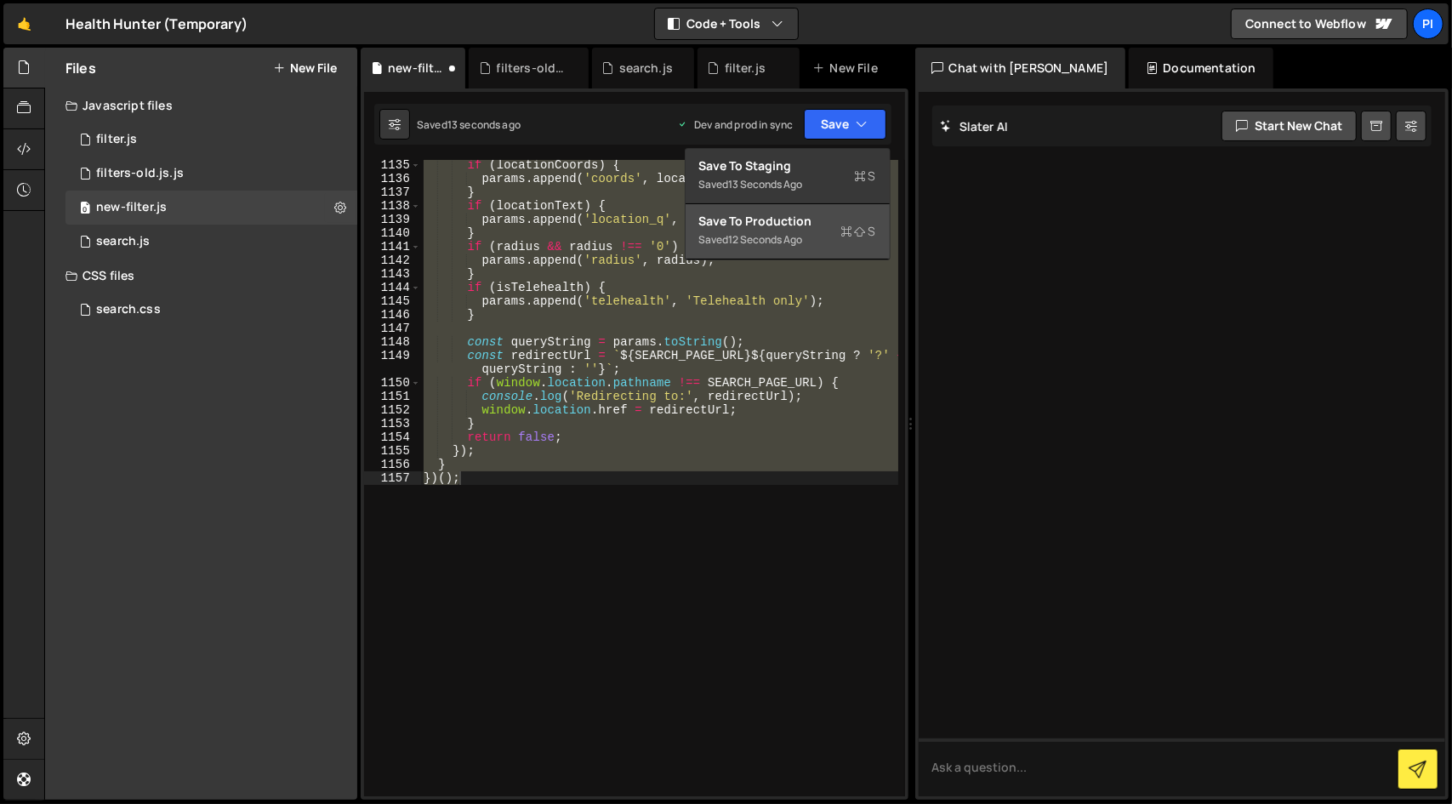
click at [799, 239] on div "12 seconds ago" at bounding box center [766, 239] width 74 height 14
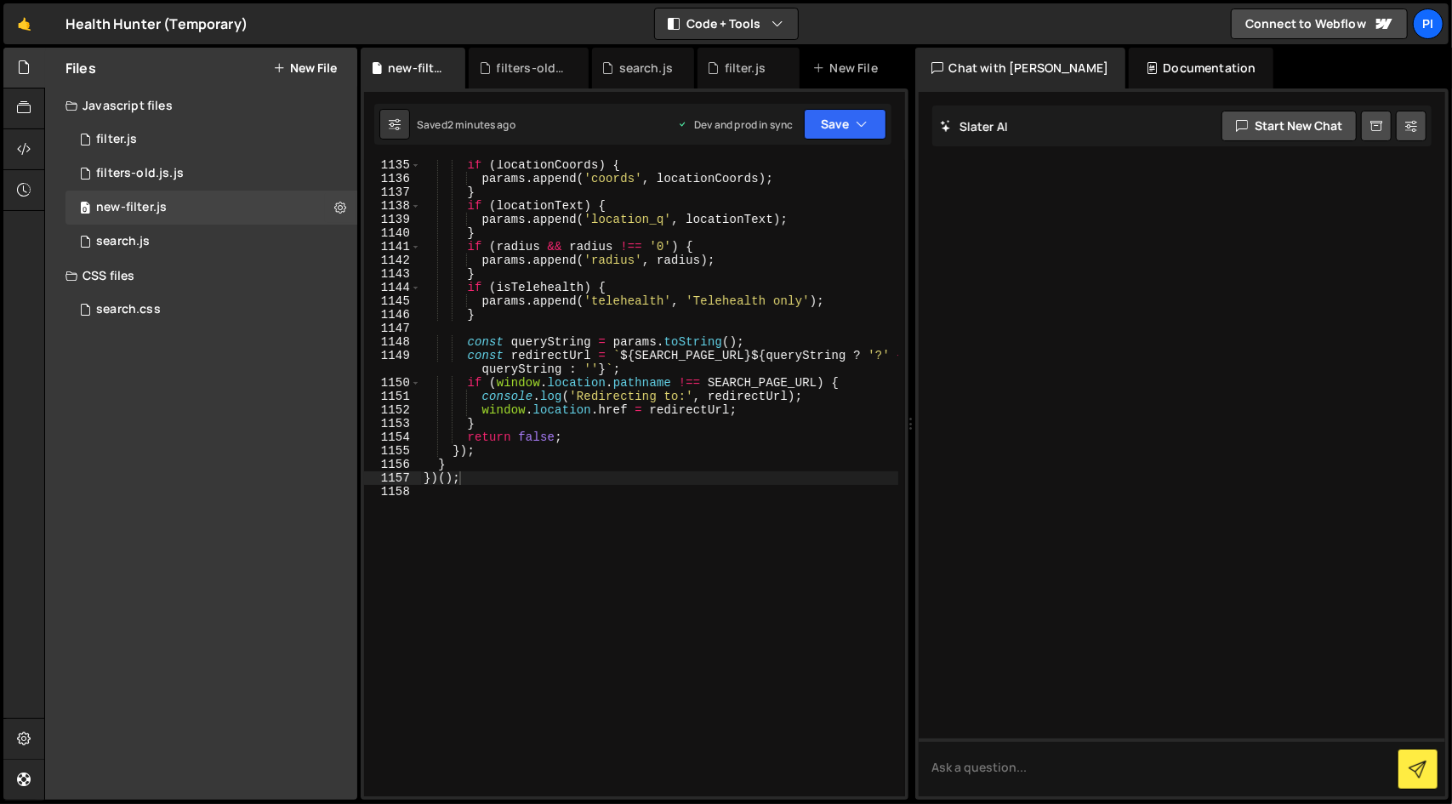
type textarea "console.log('Redirecting to:', redirectUrl);"
click at [679, 399] on div "if ( locationCoords ) { params . append ( 'coords' , locationCoords ) ; } if ( …" at bounding box center [659, 489] width 478 height 663
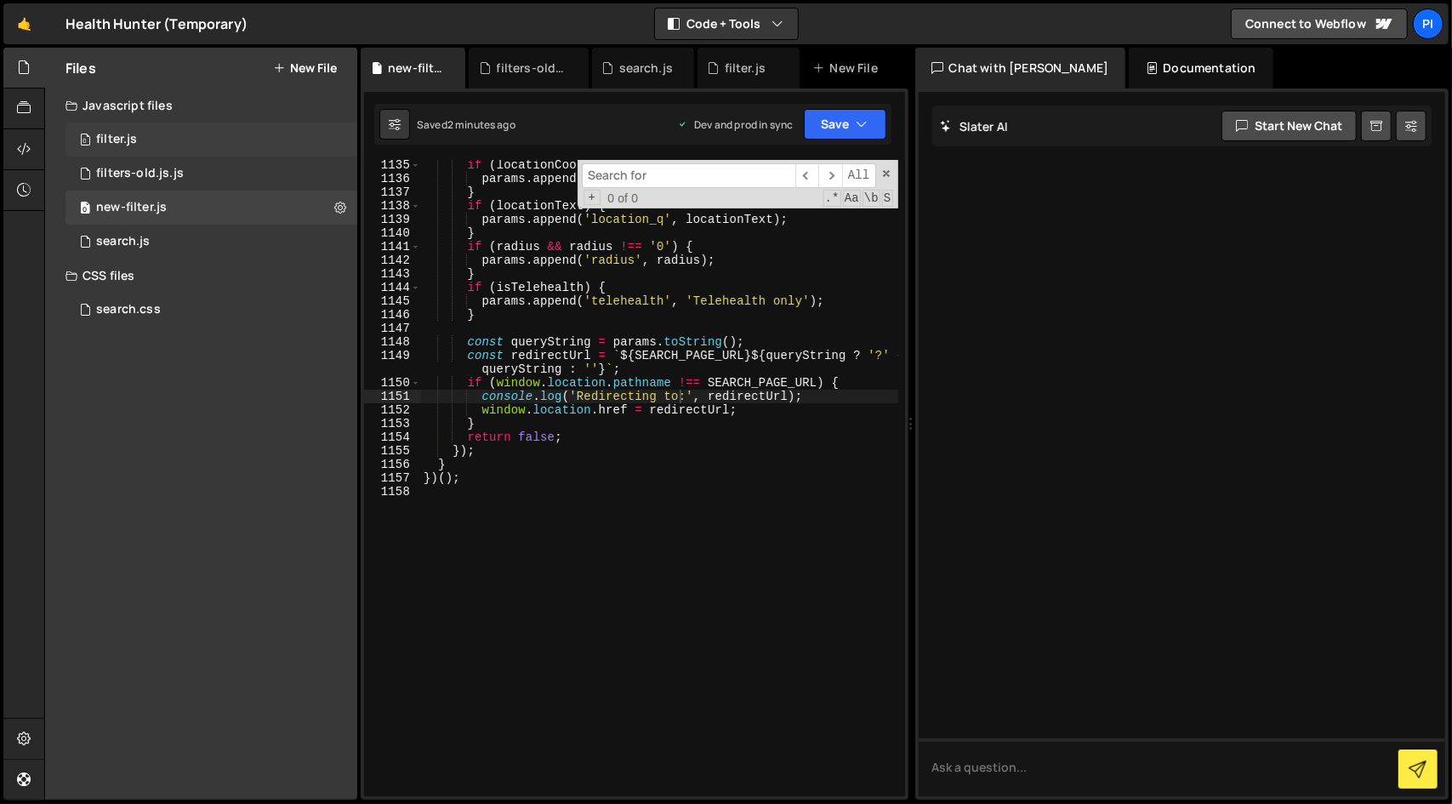
click at [245, 140] on div "0 filter.js 0" at bounding box center [211, 139] width 292 height 34
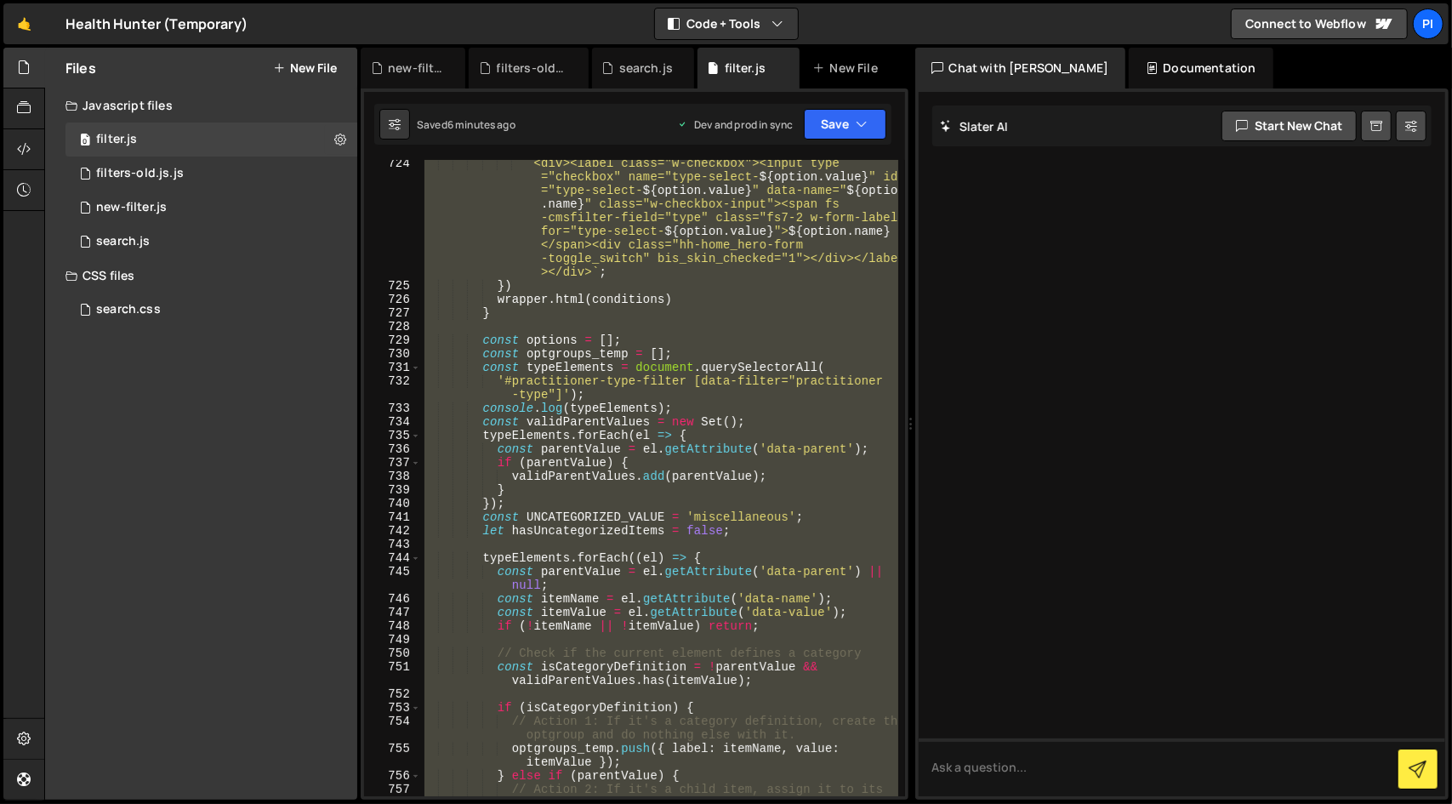
click at [634, 395] on div "` <div><label class="w-checkbox"><input type ="checkbox" name="type-select- ${ …" at bounding box center [659, 478] width 477 height 636
type textarea "window.location.href = redirectUrl;"
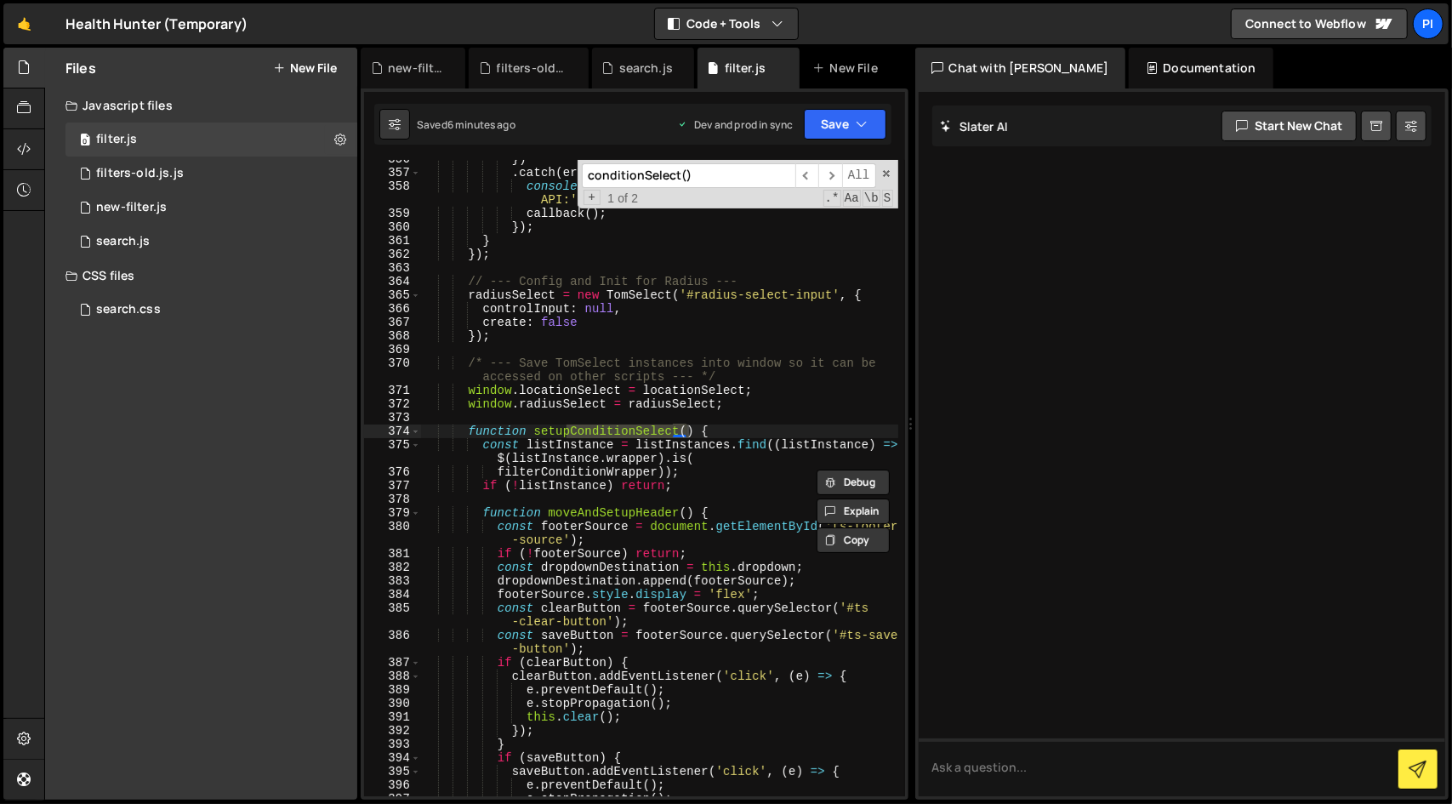
scroll to position [5944, 0]
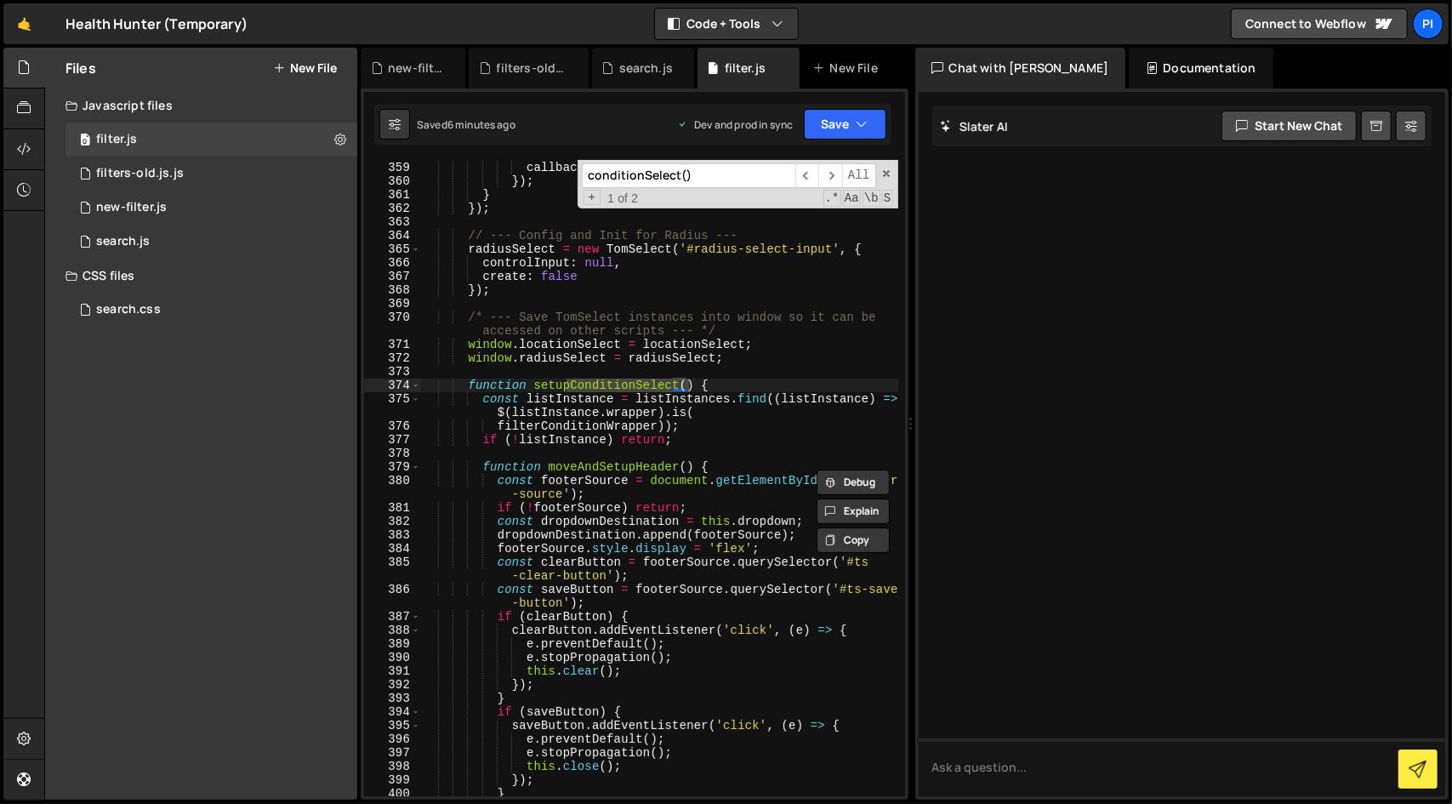
type input "conditionSelect()"
type textarea "function setupConditionSelect() {"
click at [792, 389] on div "console . error ( 'Error fetching from Mapbox Geocoding API:' , error ) ; callb…" at bounding box center [659, 472] width 477 height 677
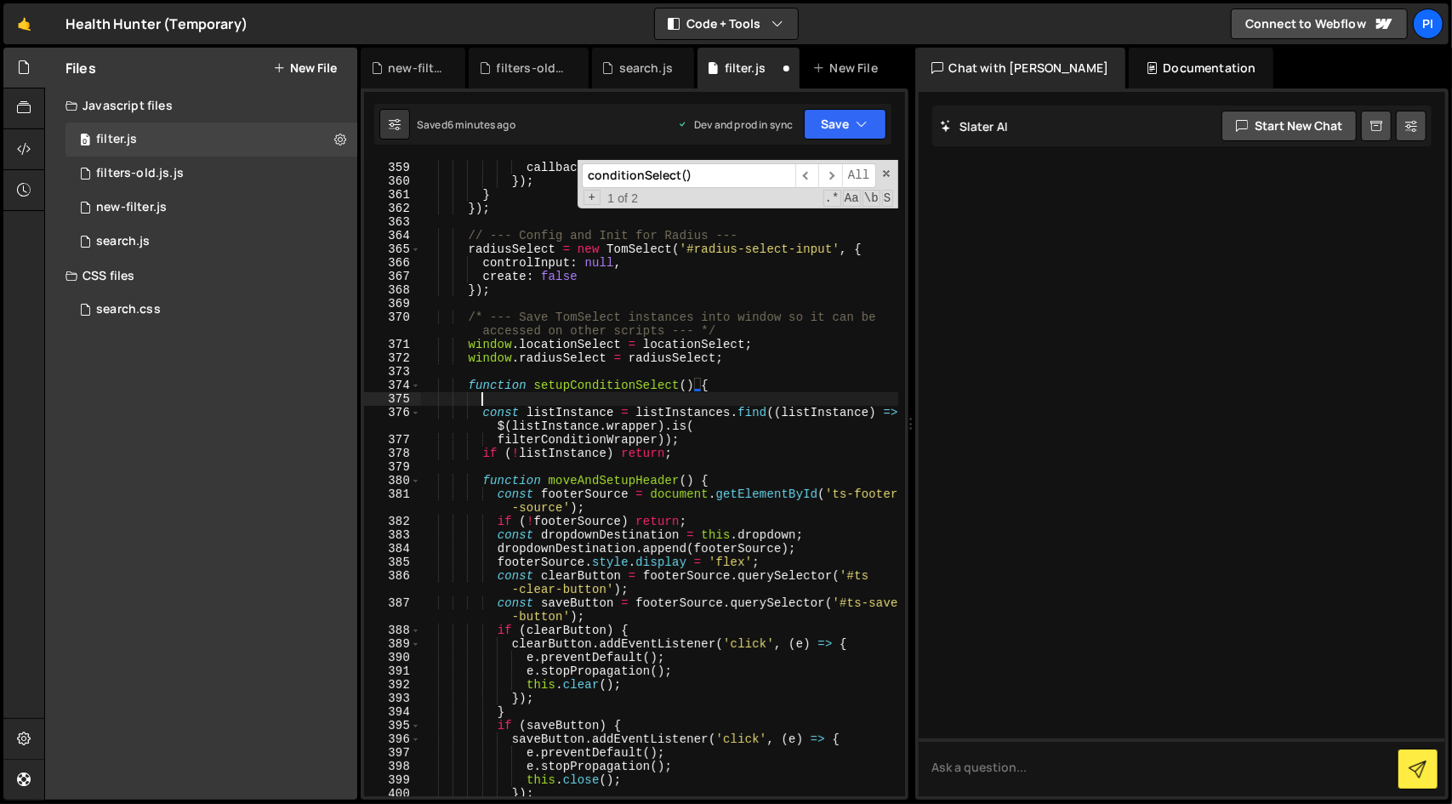
scroll to position [0, 3]
paste textarea "console.log('Attempting to run setupConditionSelect...');"
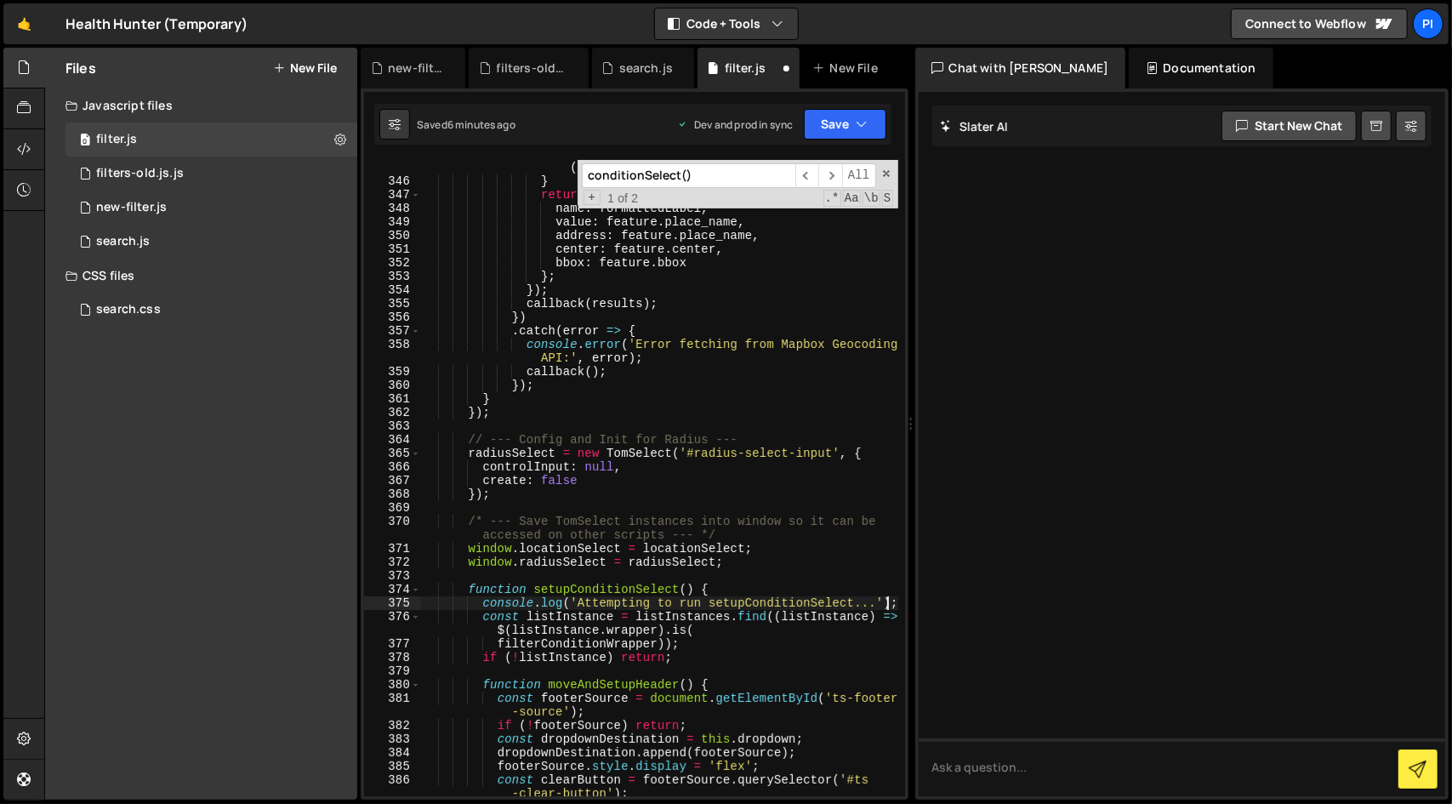
scroll to position [5708, 0]
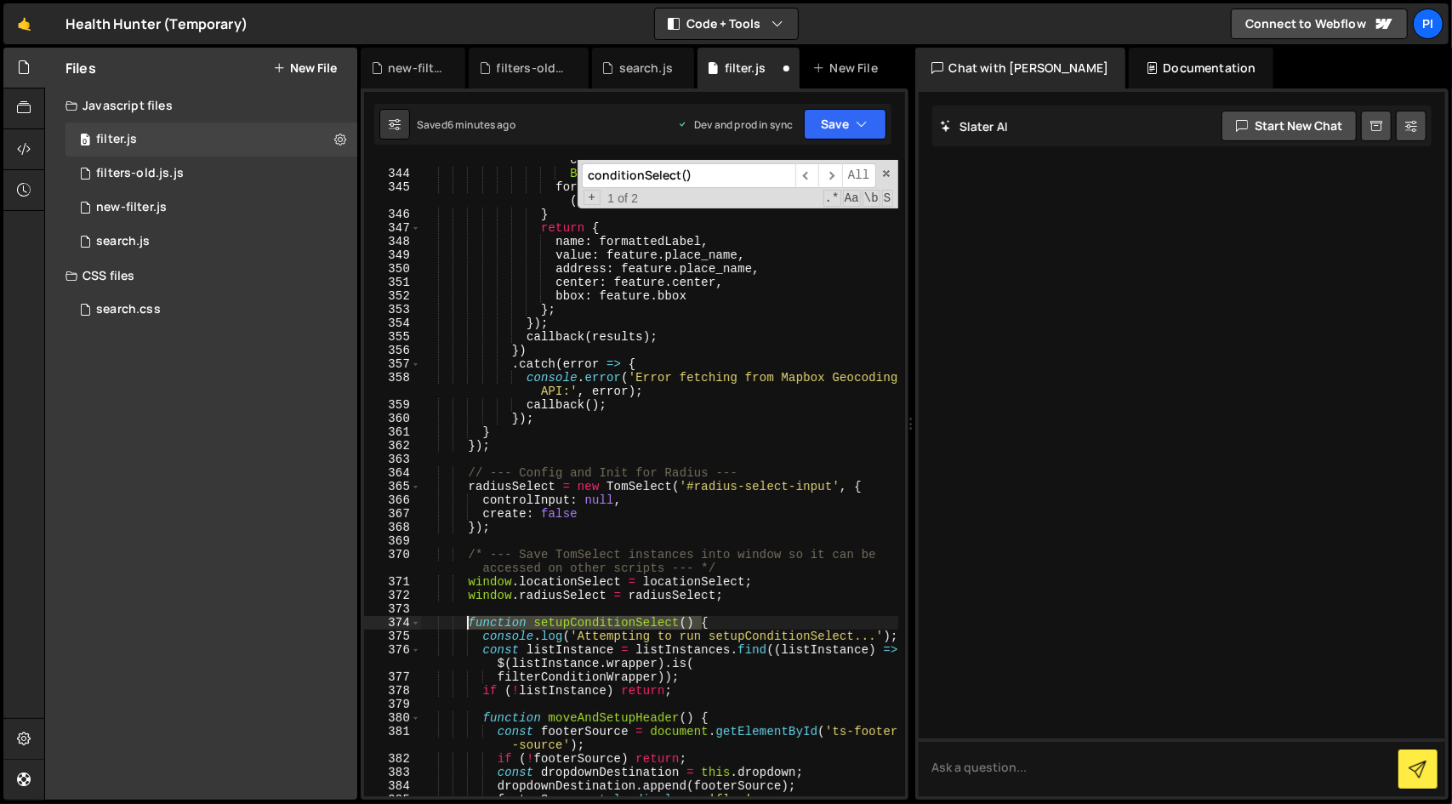
drag, startPoint x: 740, startPoint y: 622, endPoint x: 468, endPoint y: 624, distance: 272.1
click at [468, 624] on div "const mainPart = [ placeName , regionName , countryName ] . filter ( Boolean ) …" at bounding box center [659, 477] width 477 height 677
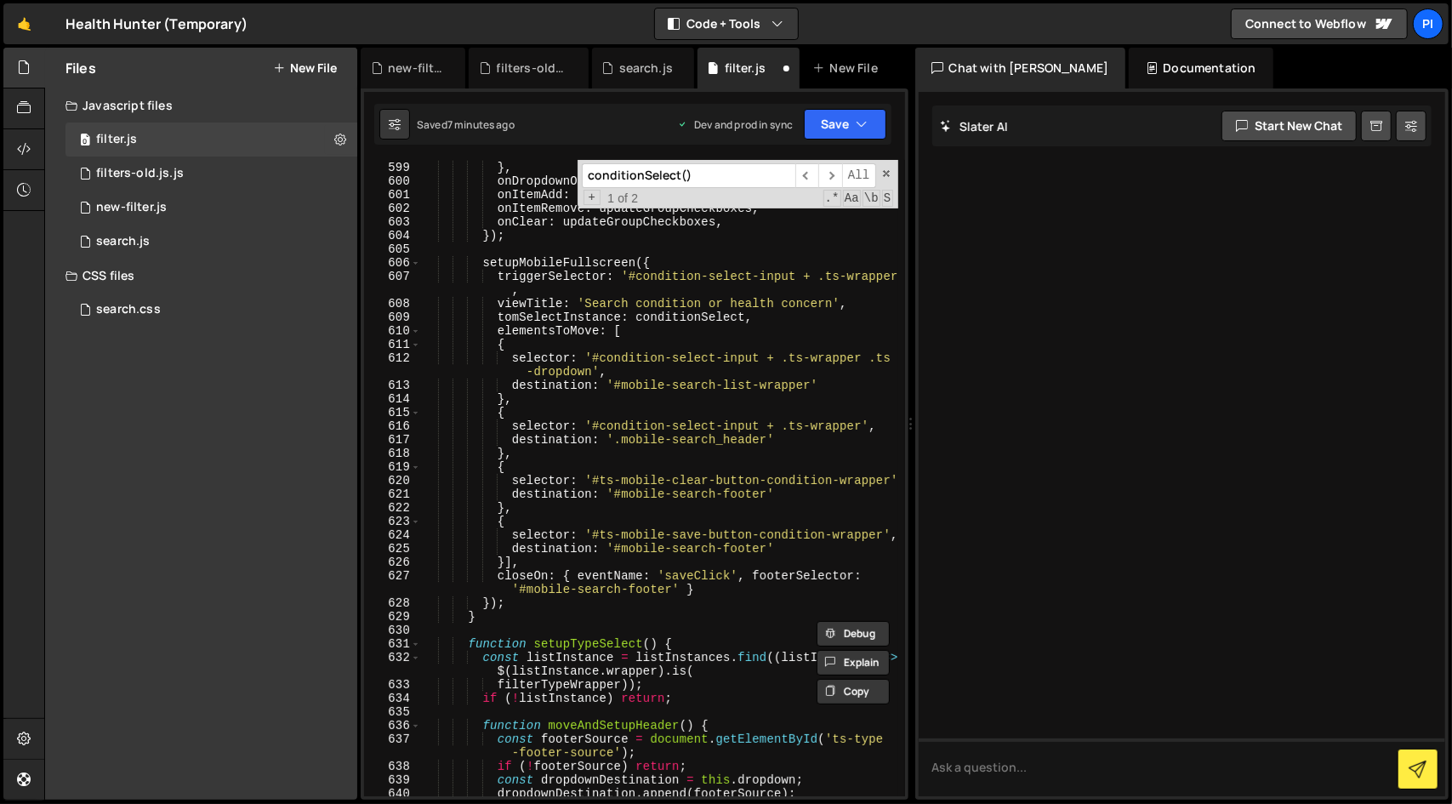
scroll to position [9931, 0]
click at [537, 604] on div "setupFinsweet . call ( this ) ; } , onDropdownOpen : updateGroupCheckboxes , on…" at bounding box center [659, 478] width 477 height 663
type textarea "});"
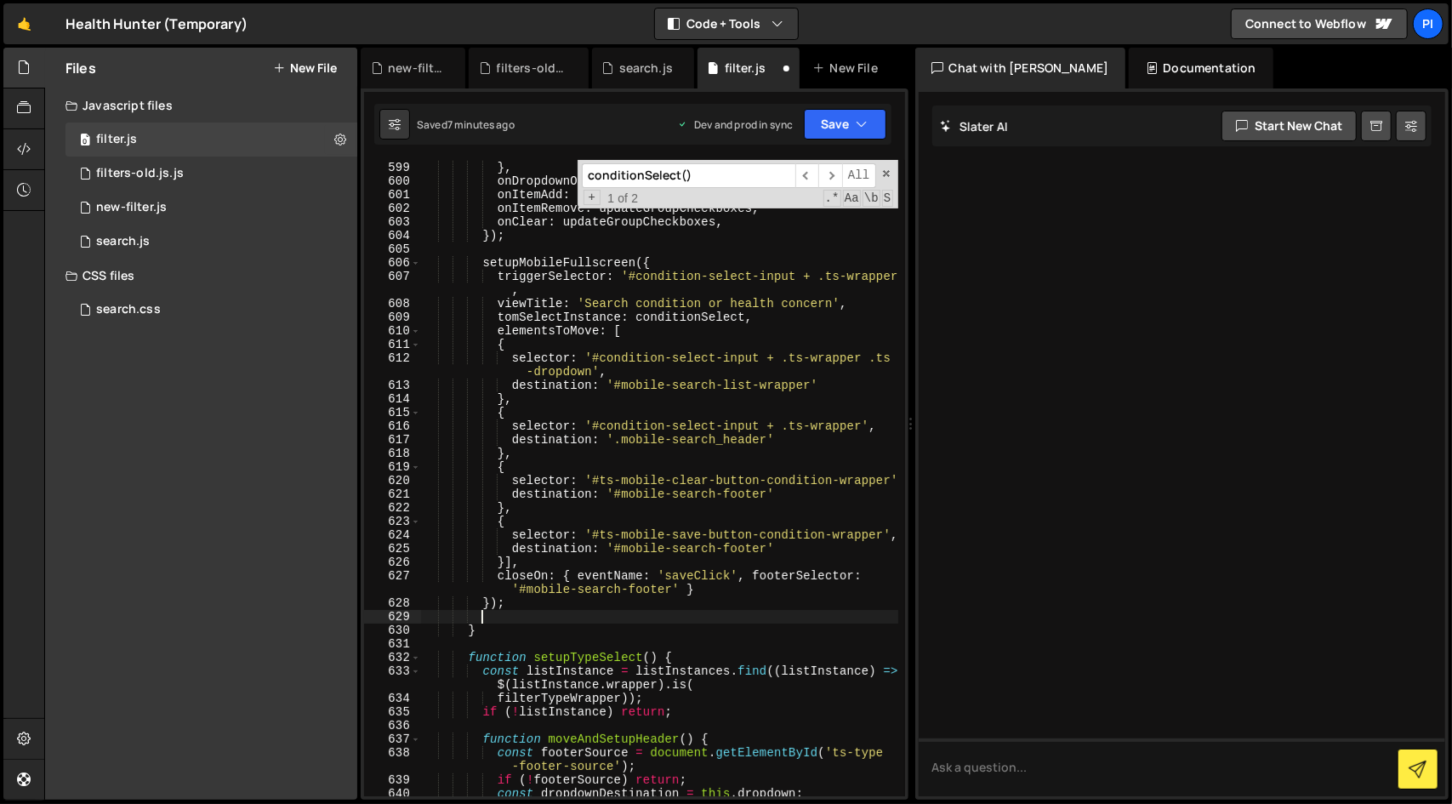
paste textarea "console.log('Successfully completed setupConditionSelect()');"
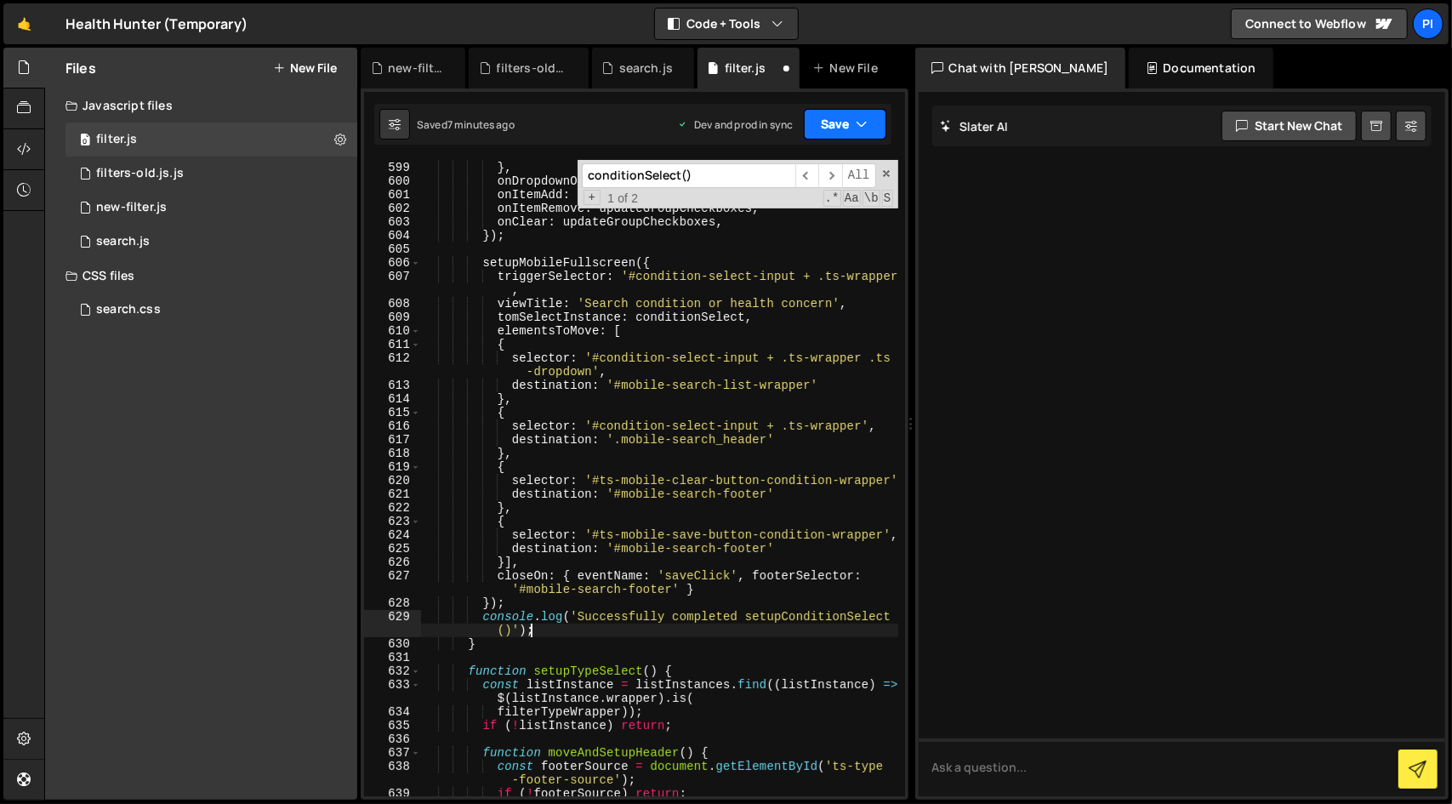
click at [838, 121] on button "Save" at bounding box center [845, 124] width 82 height 31
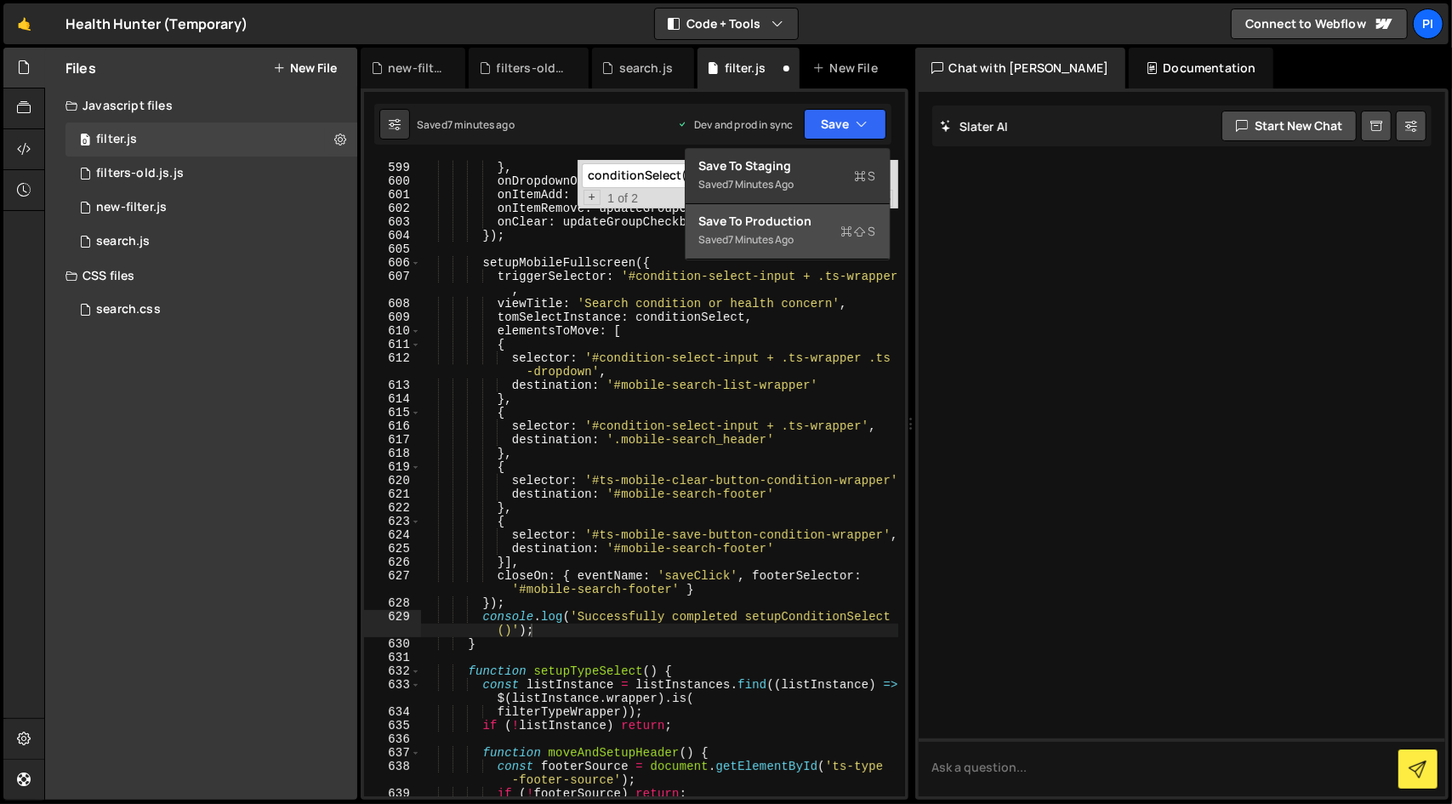
click at [810, 220] on div "Save to Production S" at bounding box center [787, 221] width 177 height 17
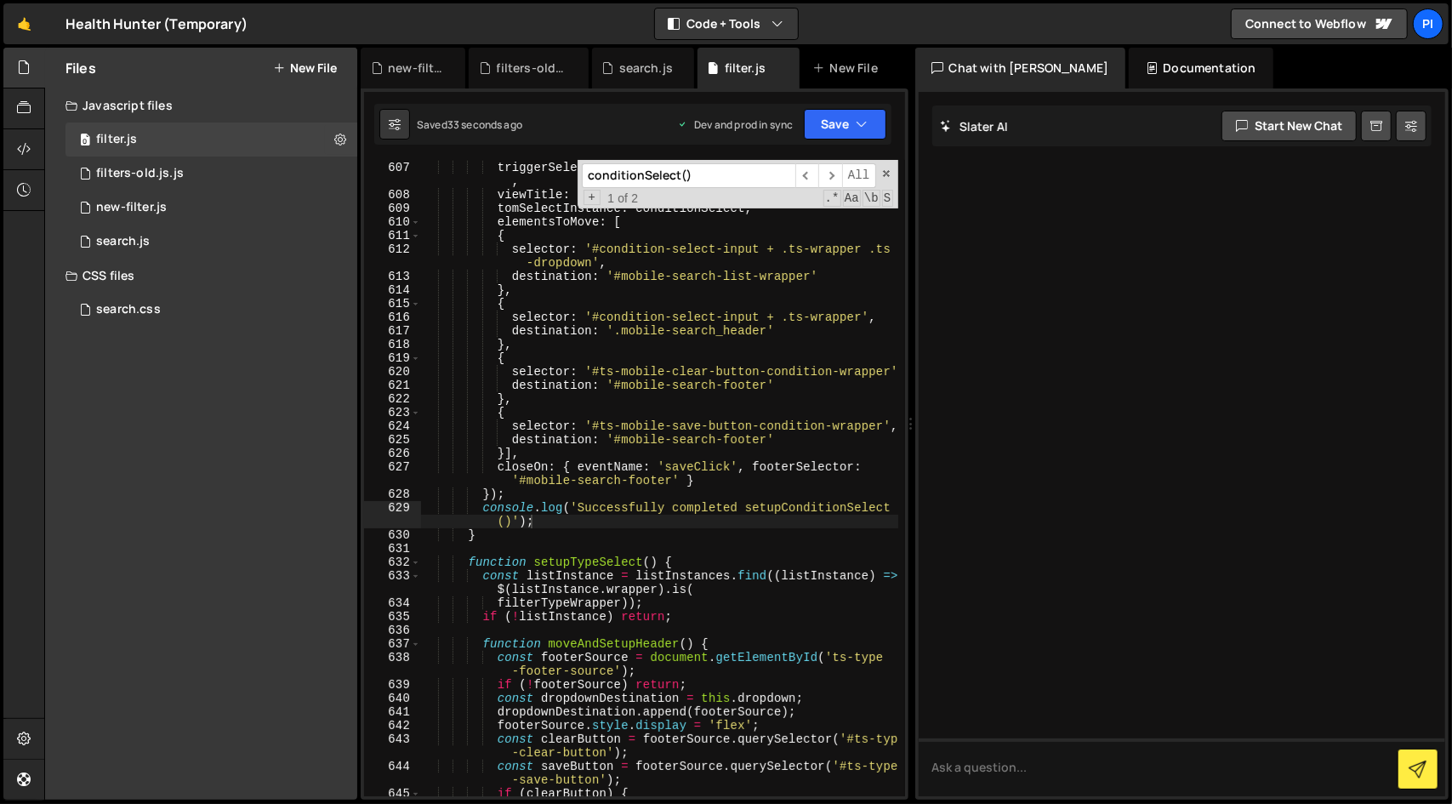
scroll to position [10041, 0]
click at [467, 561] on div "setupMobileFullscreen ({ triggerSelector : '#condition-select-input + .ts-wrapp…" at bounding box center [659, 478] width 477 height 663
click at [415, 567] on span at bounding box center [415, 562] width 9 height 14
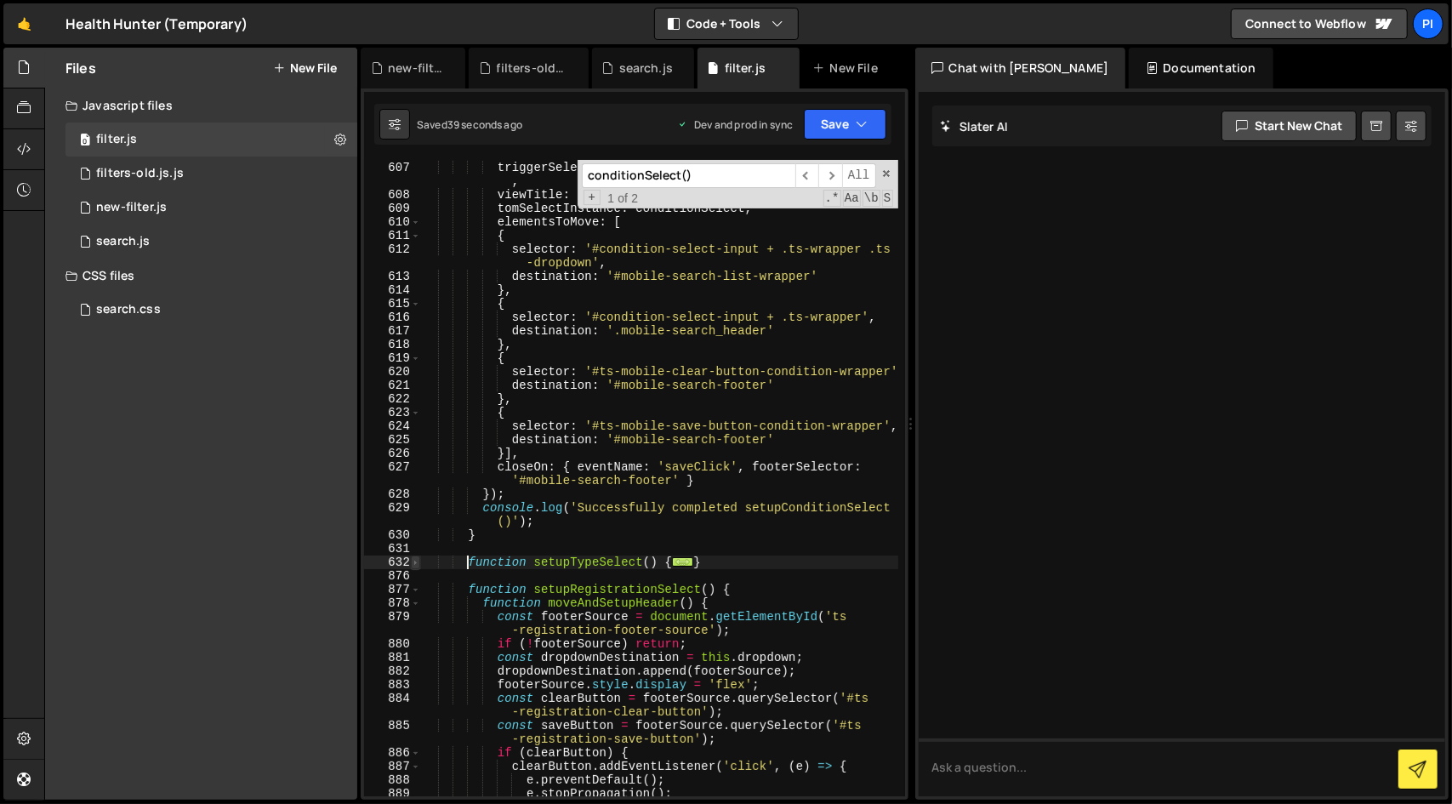
click at [415, 567] on span at bounding box center [415, 562] width 9 height 14
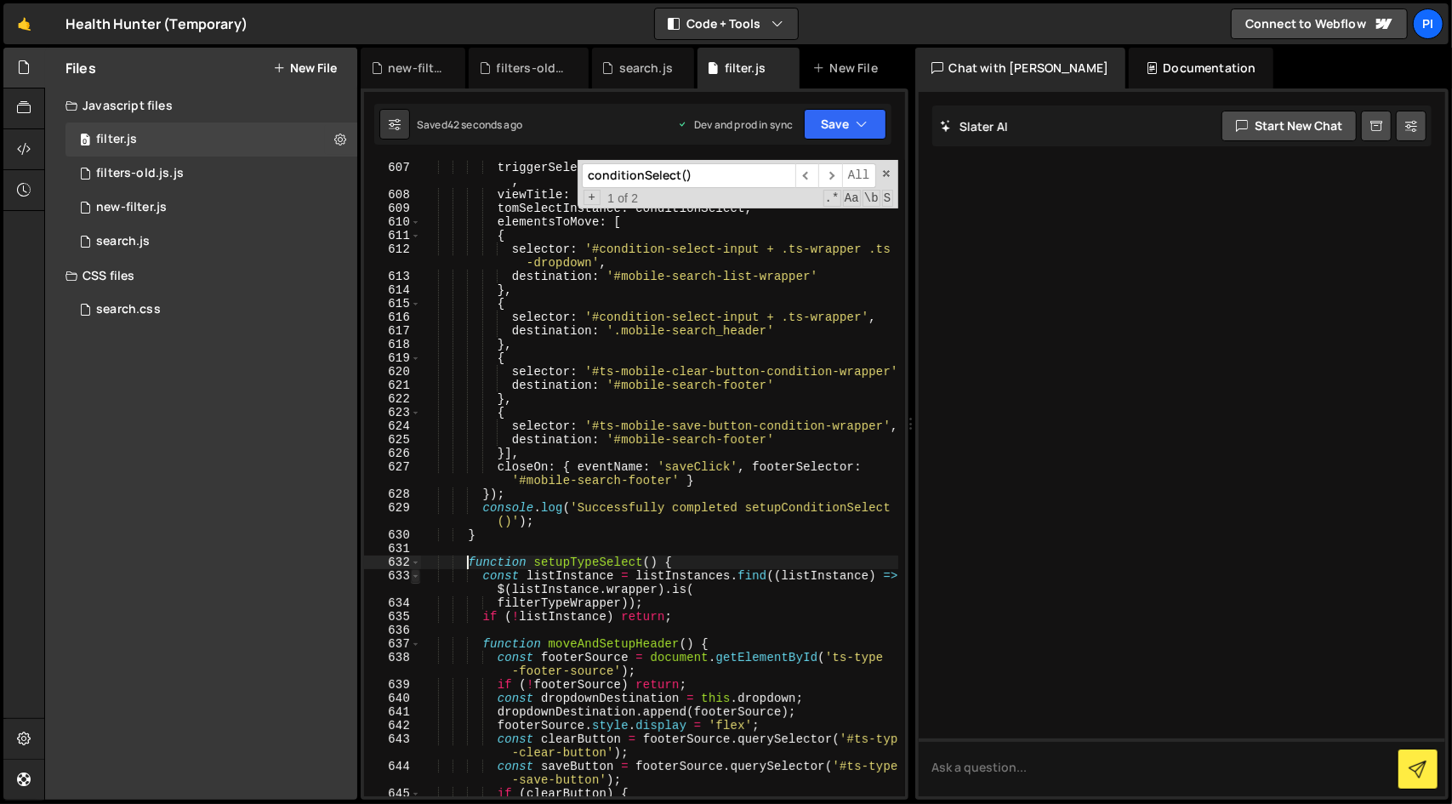
click at [415, 571] on span at bounding box center [415, 576] width 9 height 14
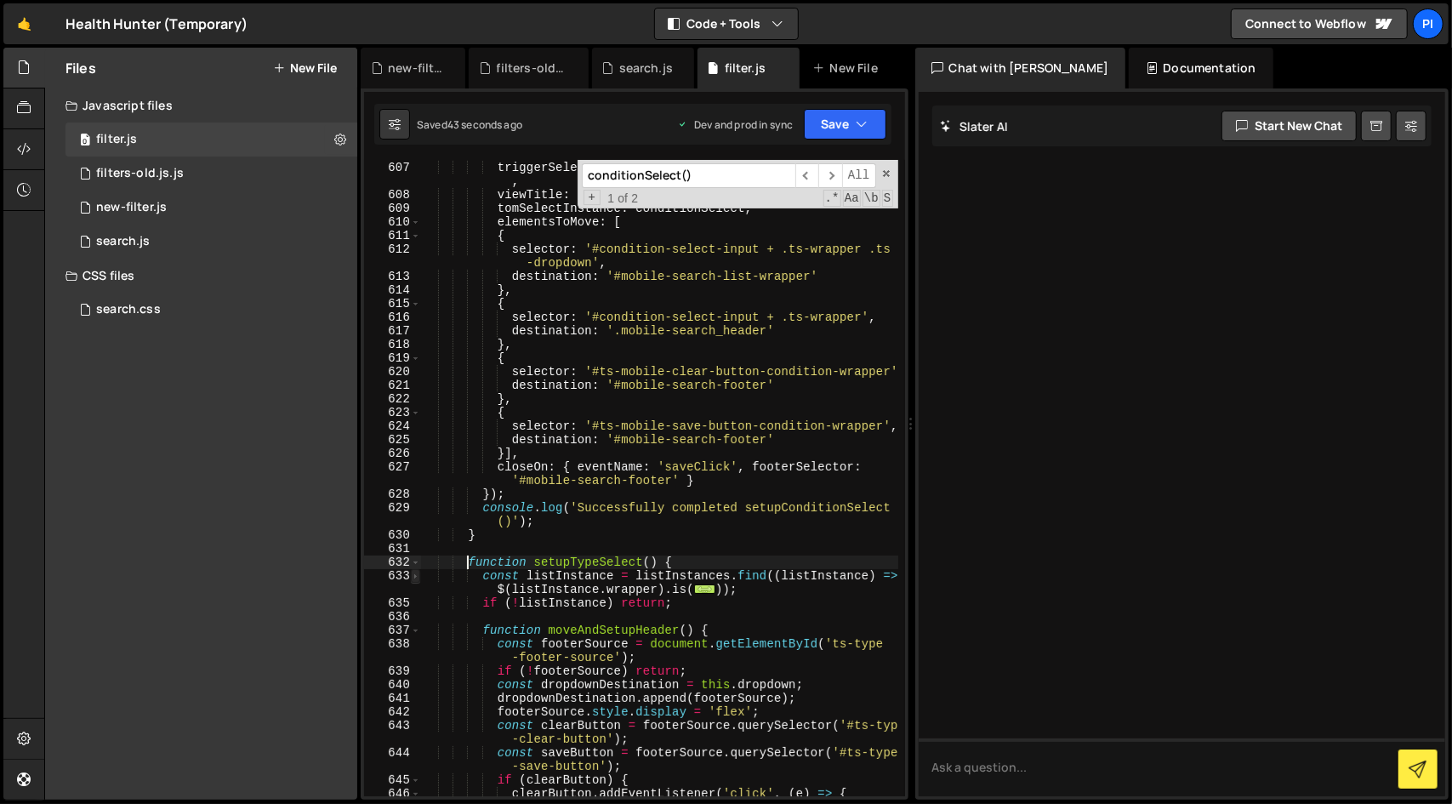
click at [415, 571] on span at bounding box center [415, 576] width 9 height 14
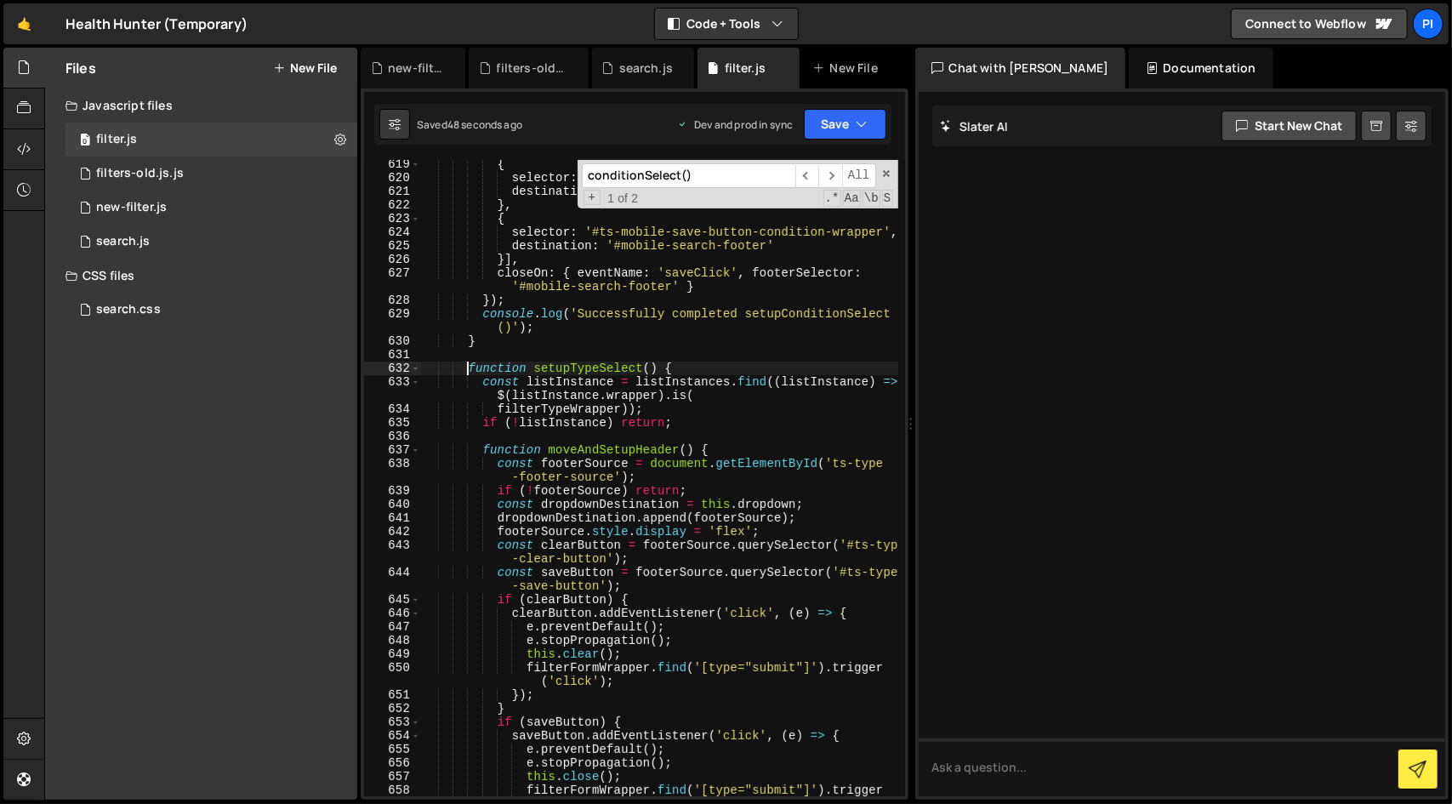
scroll to position [10235, 0]
click at [633, 490] on div "{ selector : '#ts-mobile-clear-button-condition-wrapper' , destination : '#mobi…" at bounding box center [659, 494] width 477 height 677
type textarea "if (!footerSource) return;"
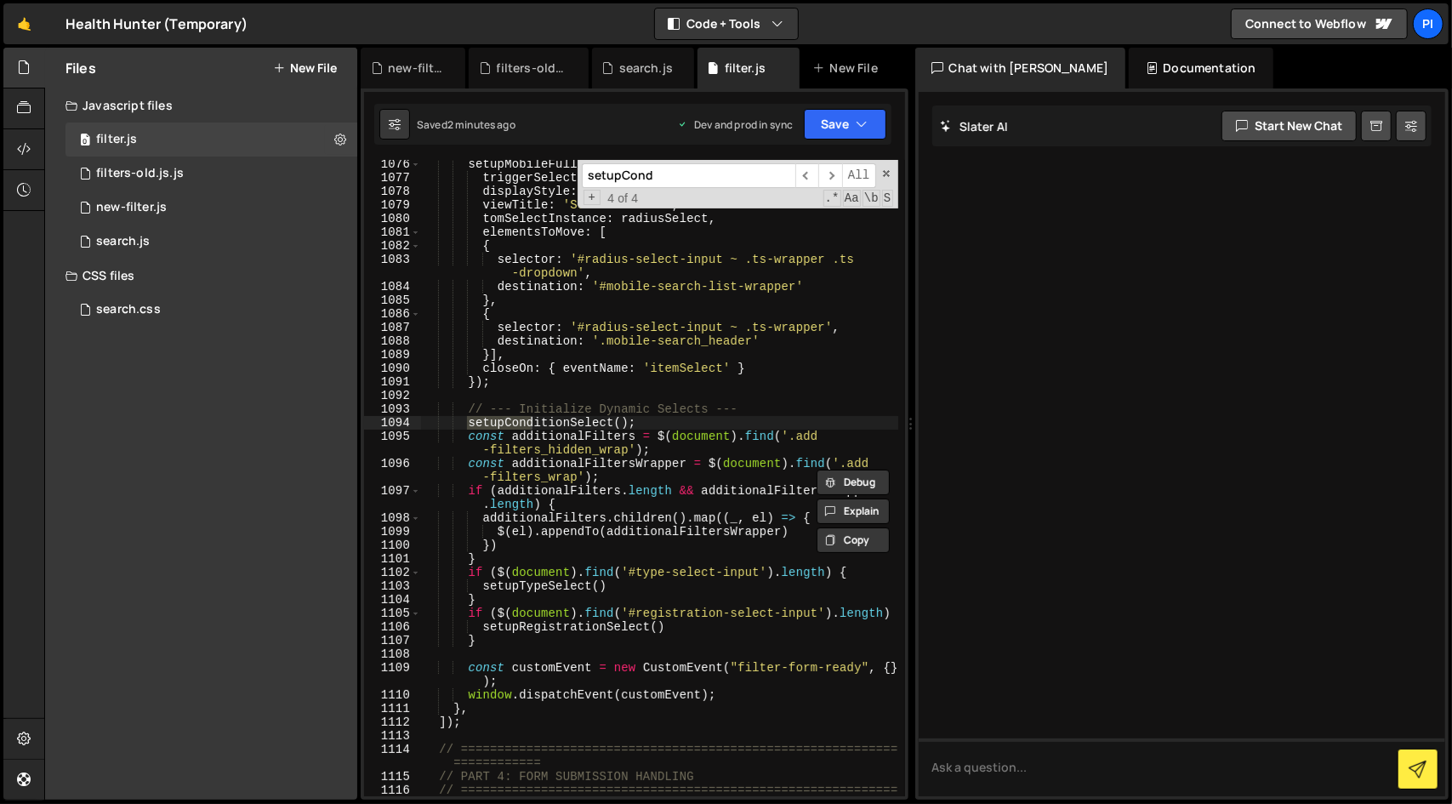
scroll to position [17896, 0]
type input "setupCond"
click at [671, 518] on div "setupMobileFullscreen ({ triggerSelector : '#radius-select-input + .ts-wrapper'…" at bounding box center [659, 494] width 477 height 677
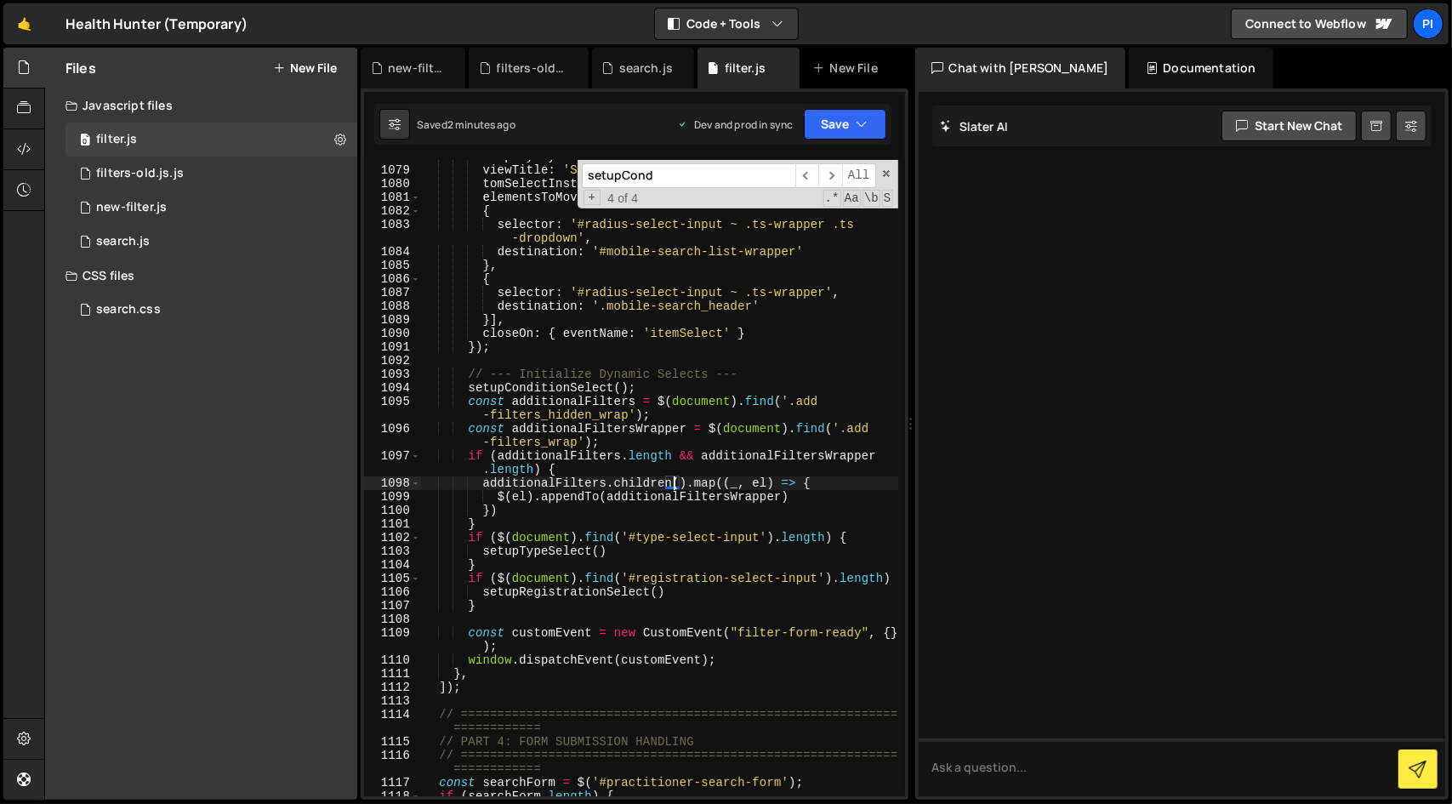
scroll to position [17931, 0]
click at [748, 657] on div "displayStyle : 'popup-select' , viewTitle : 'Select radius' , tomSelectInstance…" at bounding box center [659, 478] width 477 height 663
type textarea "window.dispatchEvent(customEvent);"
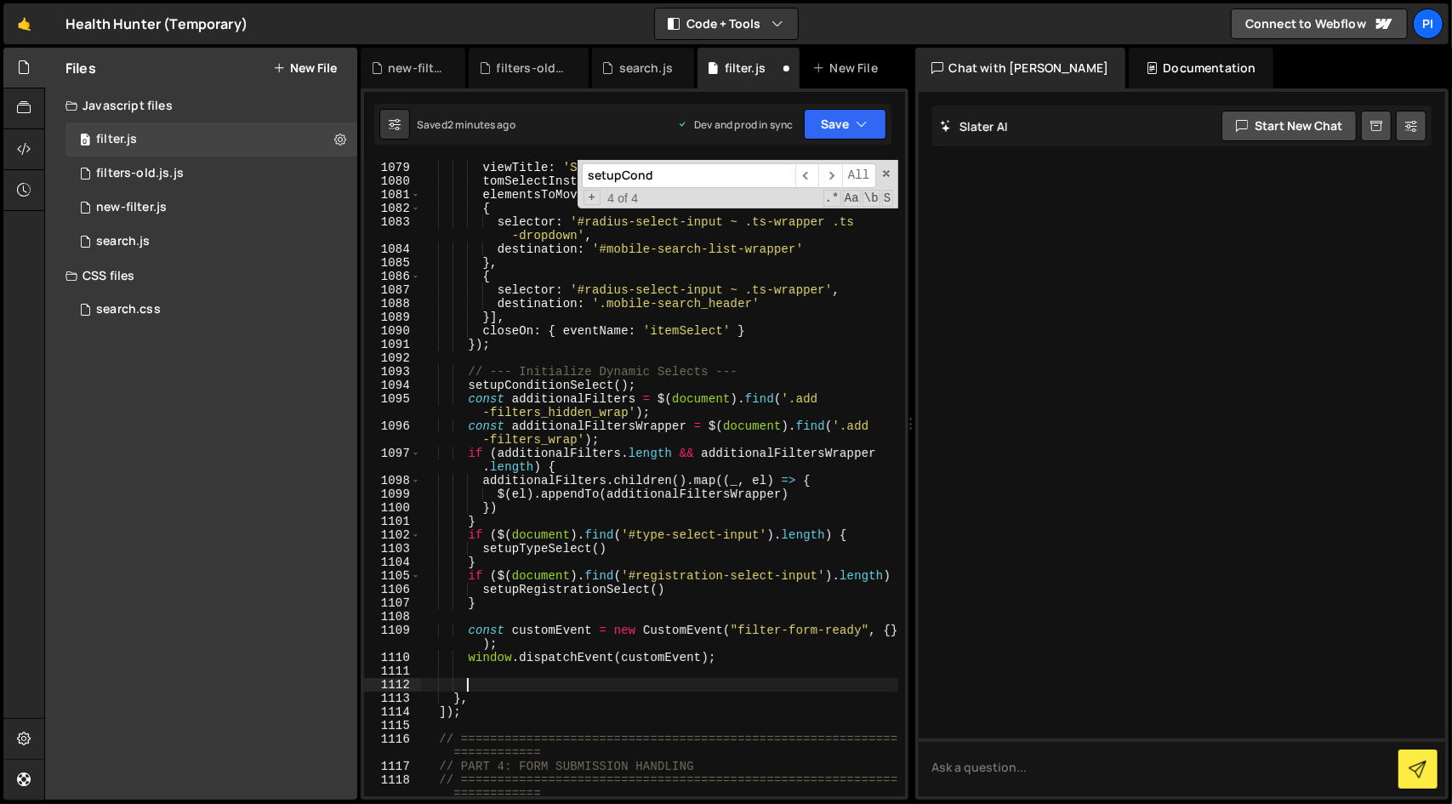
paste textarea "}"
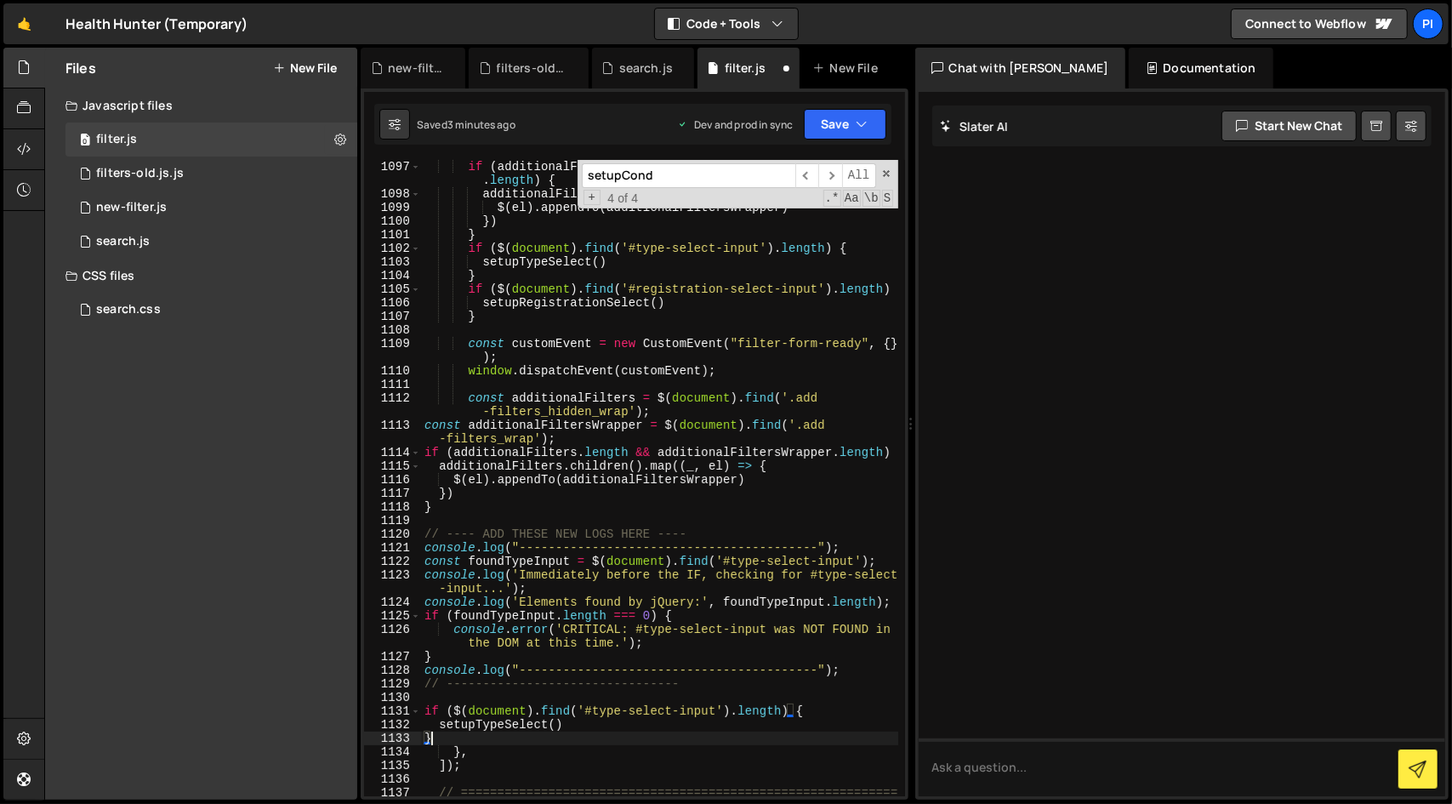
scroll to position [18221, 0]
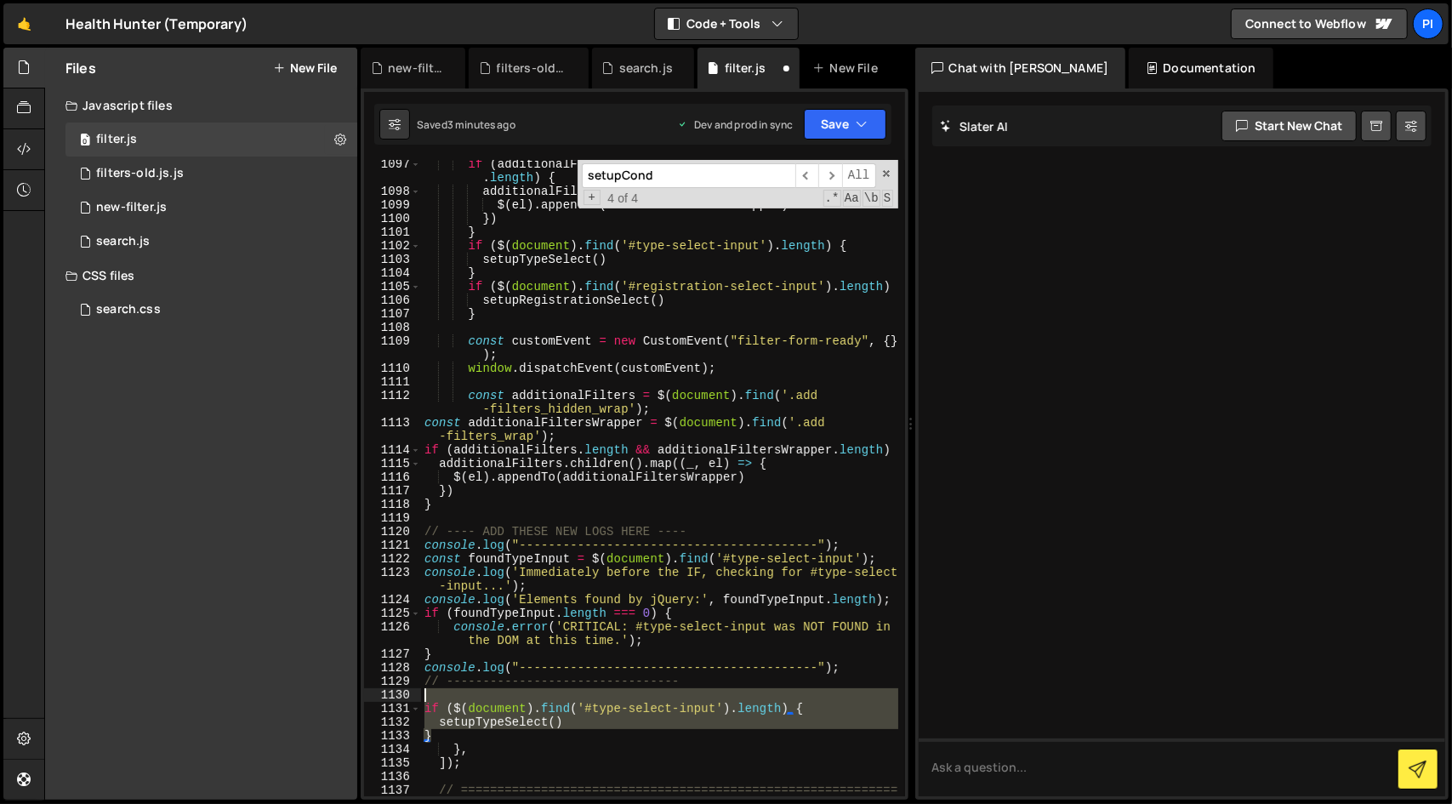
click at [856, 690] on div "if ( additionalFilters . length && additionalFiltersWrapper . length ) { additi…" at bounding box center [659, 502] width 477 height 691
type textarea "if ($(document).find('#type-select-input').length) {"
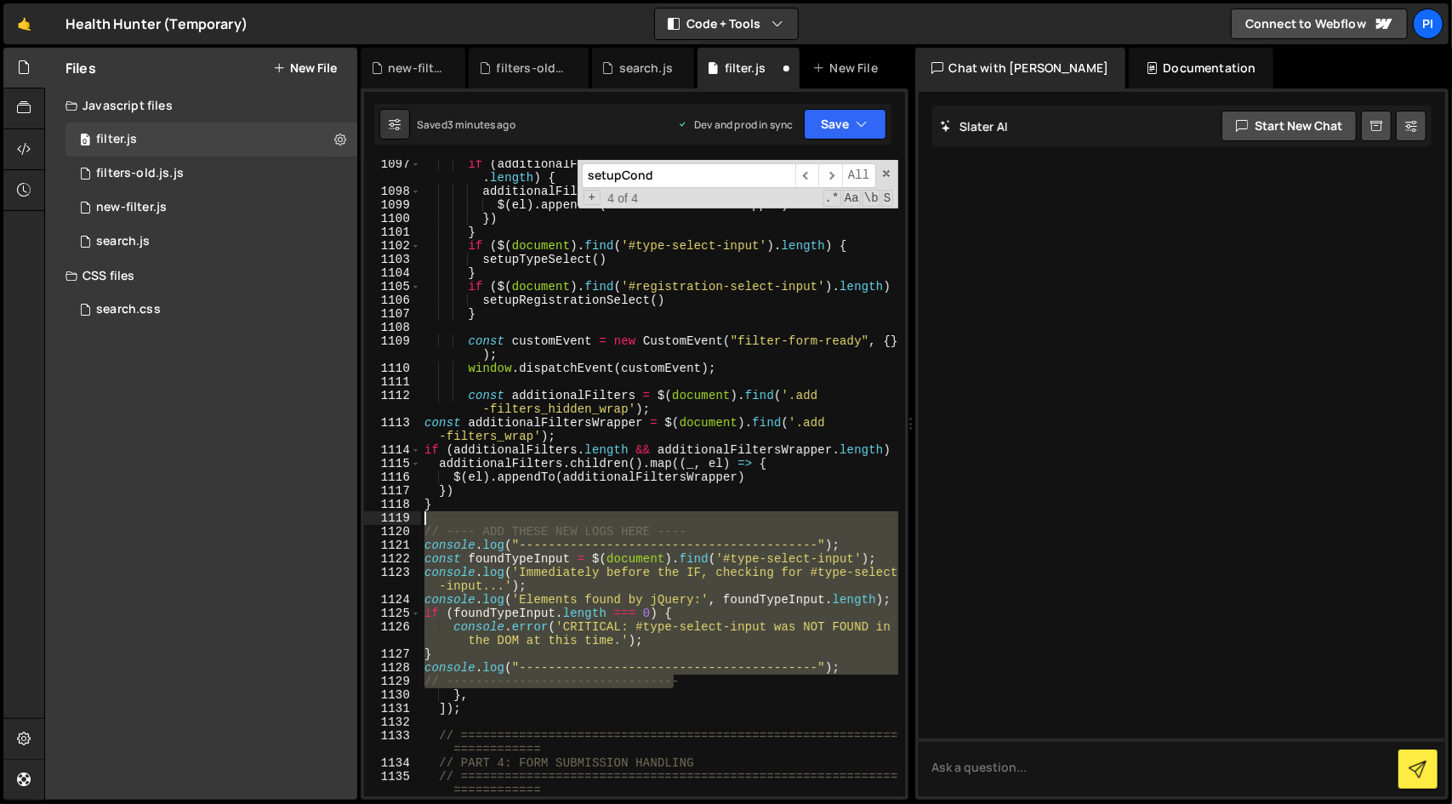
click at [474, 519] on div "if ( additionalFilters . length && additionalFiltersWrapper . length ) { additi…" at bounding box center [659, 495] width 477 height 677
click at [425, 533] on div "if ( additionalFilters . length && additionalFiltersWrapper . length ) { additi…" at bounding box center [659, 478] width 477 height 636
type textarea "// ---- ADD THESE NEW LOGS HERE ---- console.log("-----------------------------…"
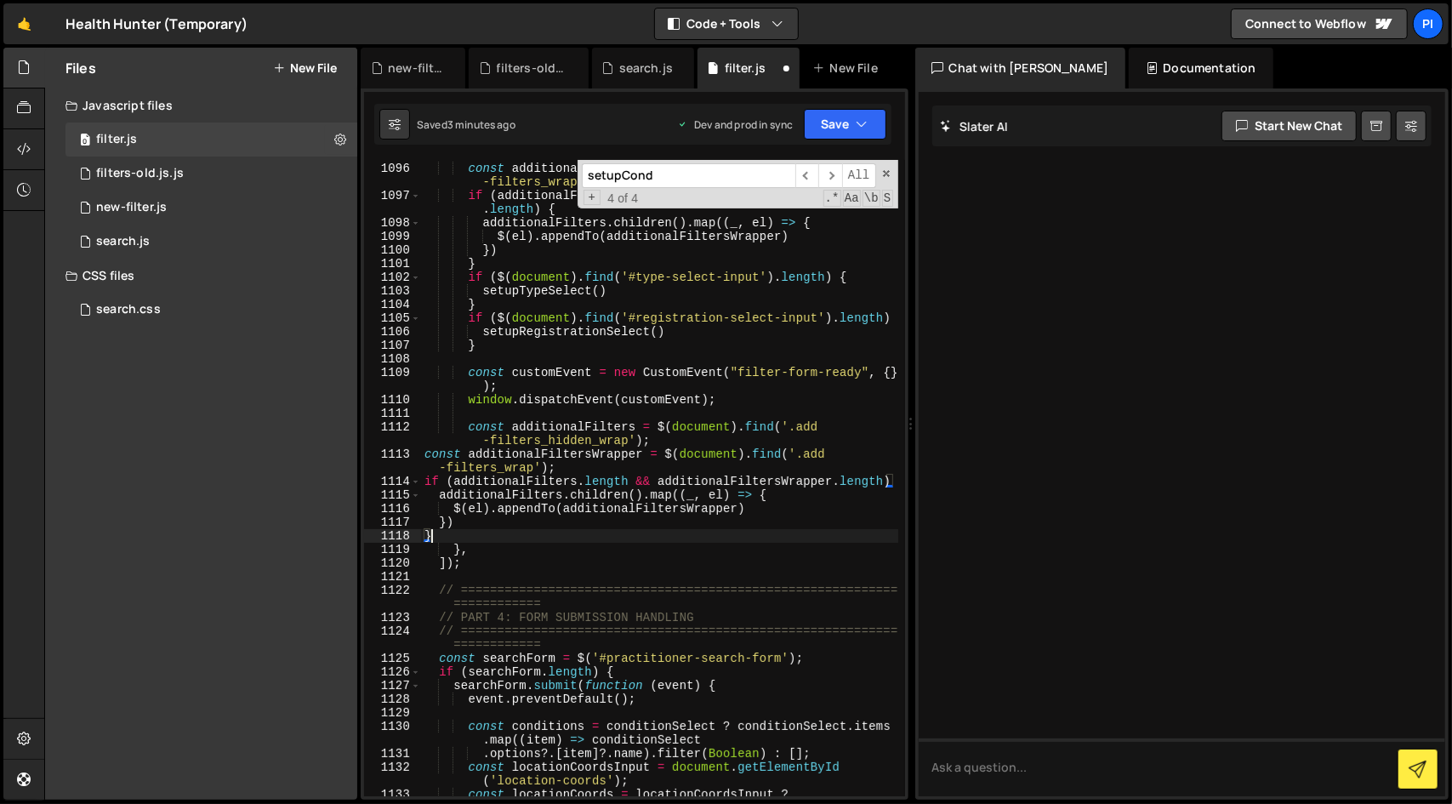
scroll to position [18170, 0]
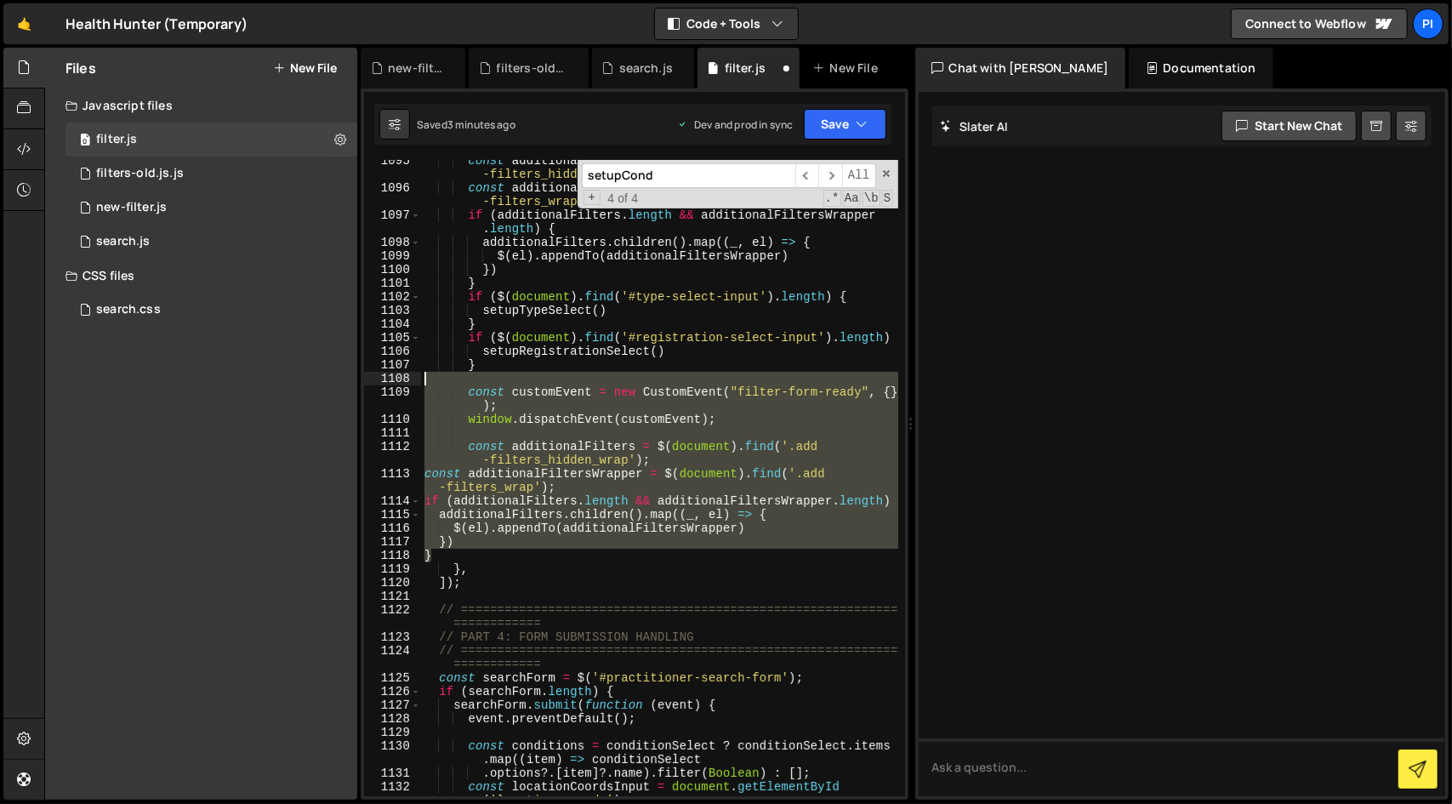
click at [617, 382] on div "const additionalFilters = $ ( document ) . find ( '.add -filters_hidden_wrap' )…" at bounding box center [659, 499] width 477 height 691
type textarea "const customEvent = new CustomEvent("filter-form-ready", {});"
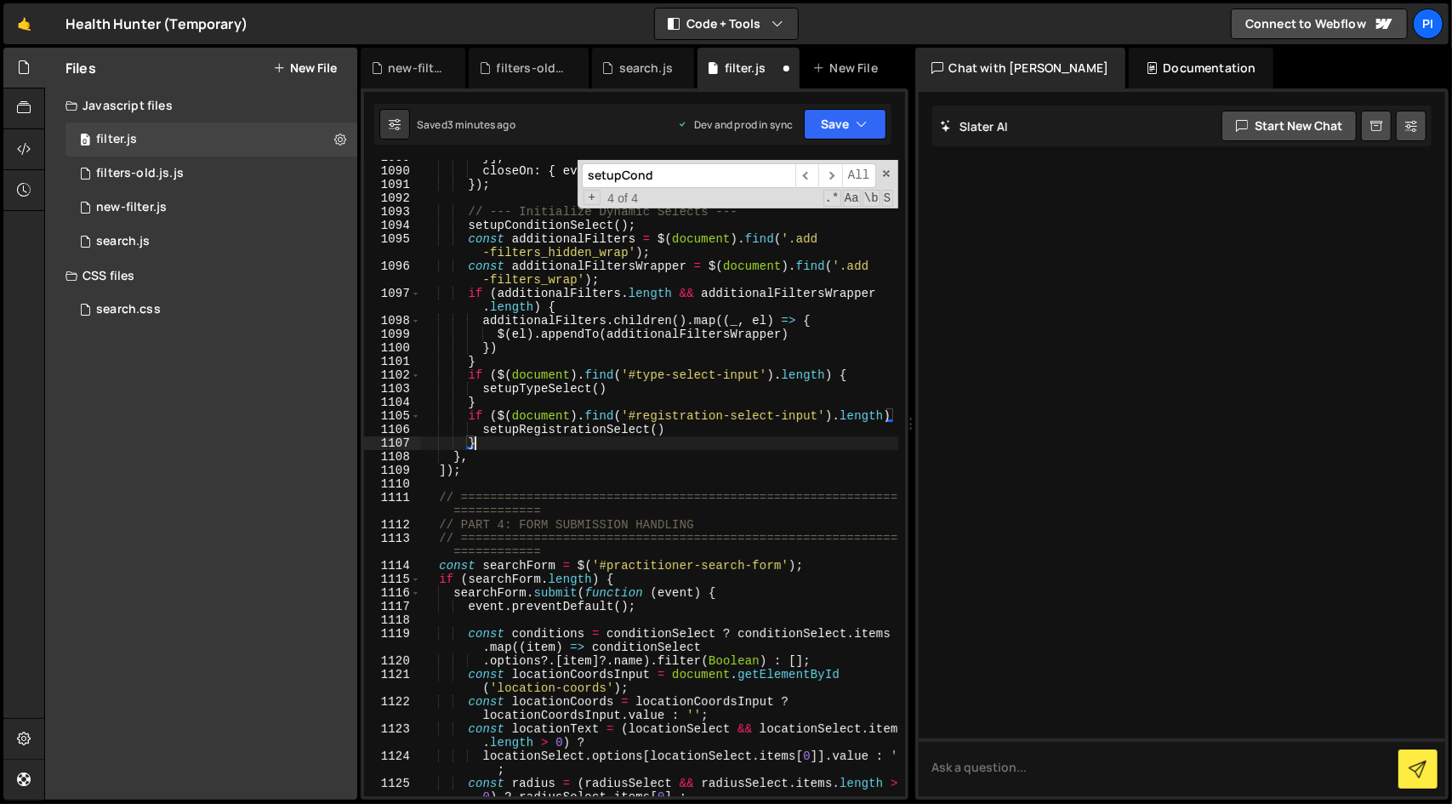
scroll to position [18091, 0]
click at [622, 355] on div "}] , closeOn : { eventName : 'itemSelect' } }) ; // --- Initialize Dynamic Sele…" at bounding box center [659, 489] width 477 height 677
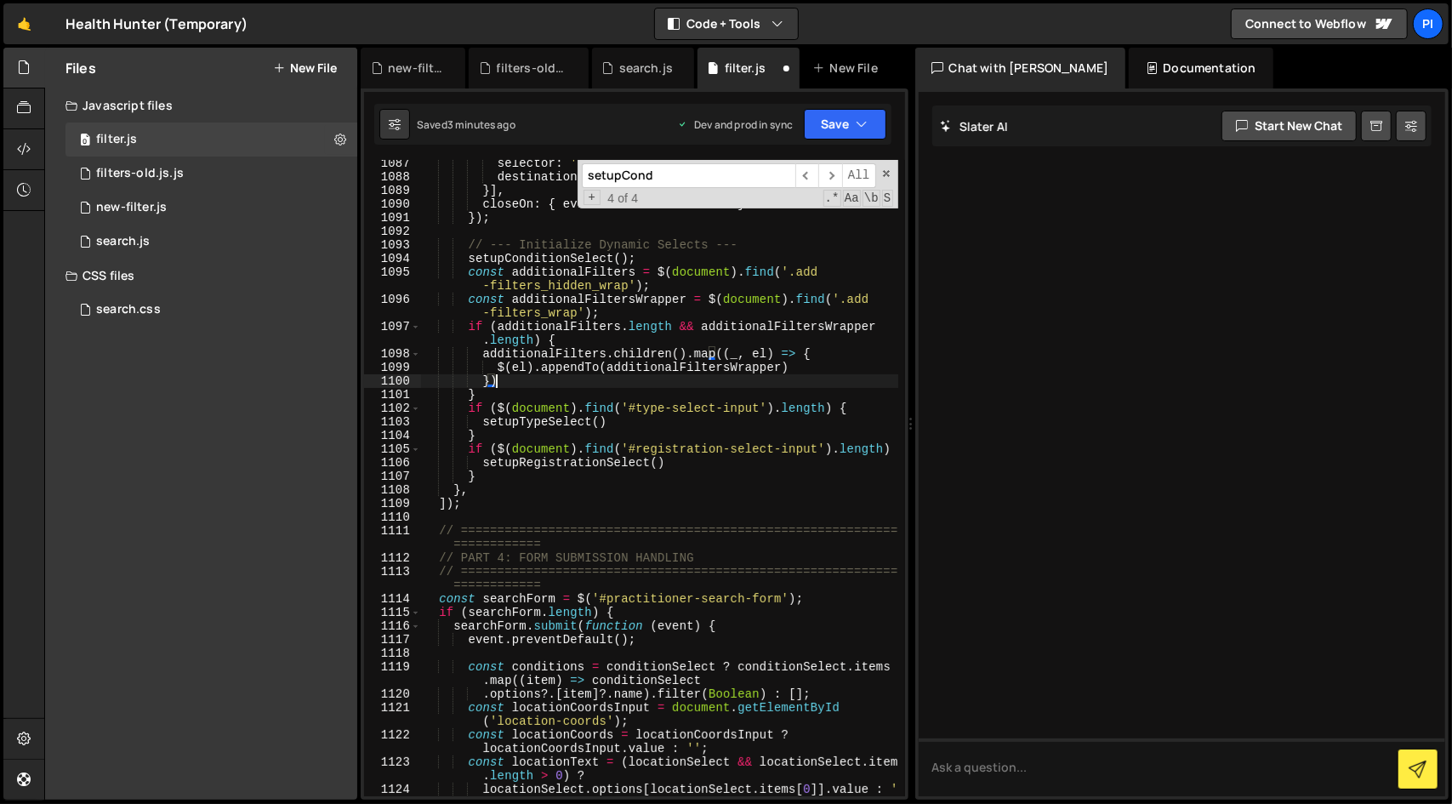
type textarea "}"
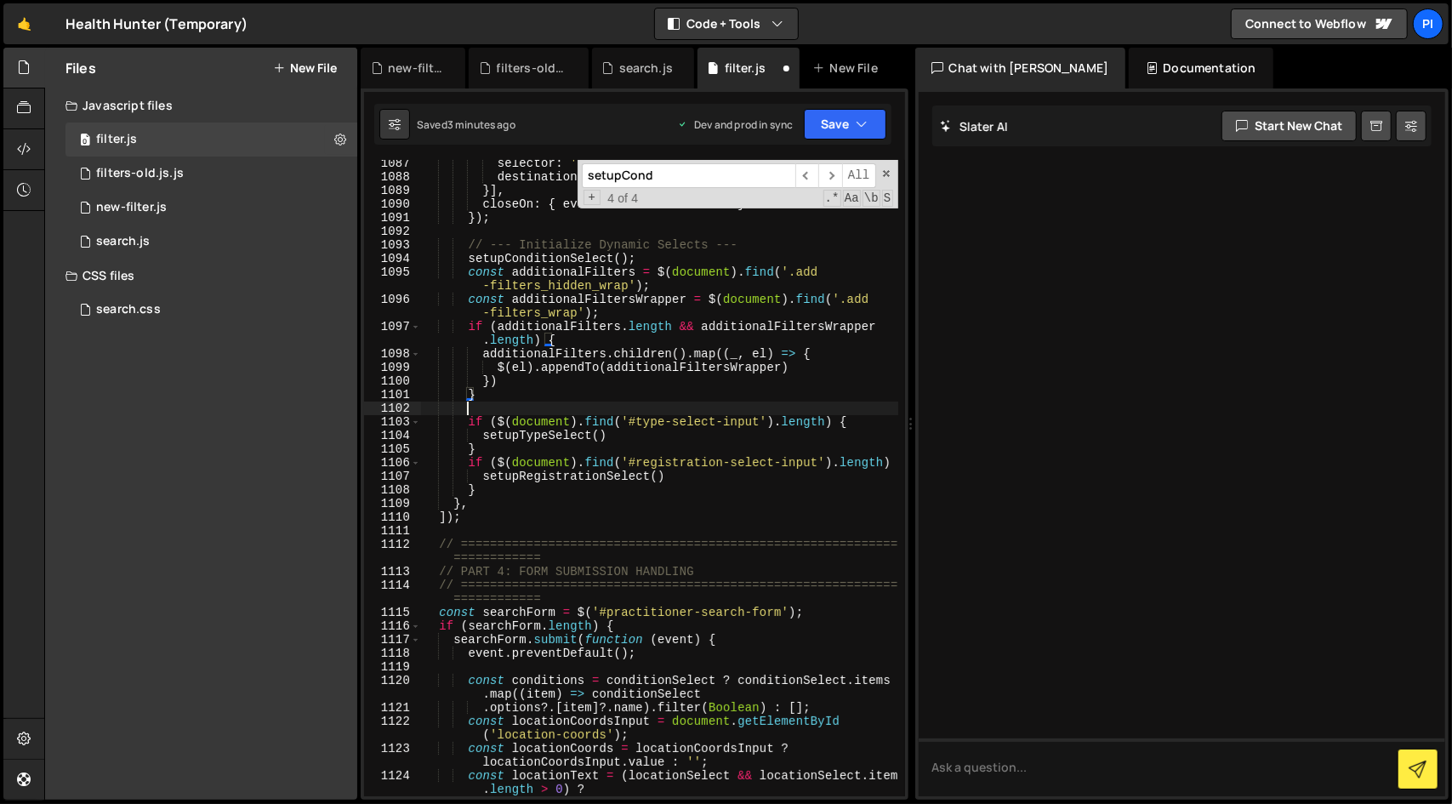
scroll to position [0, 2]
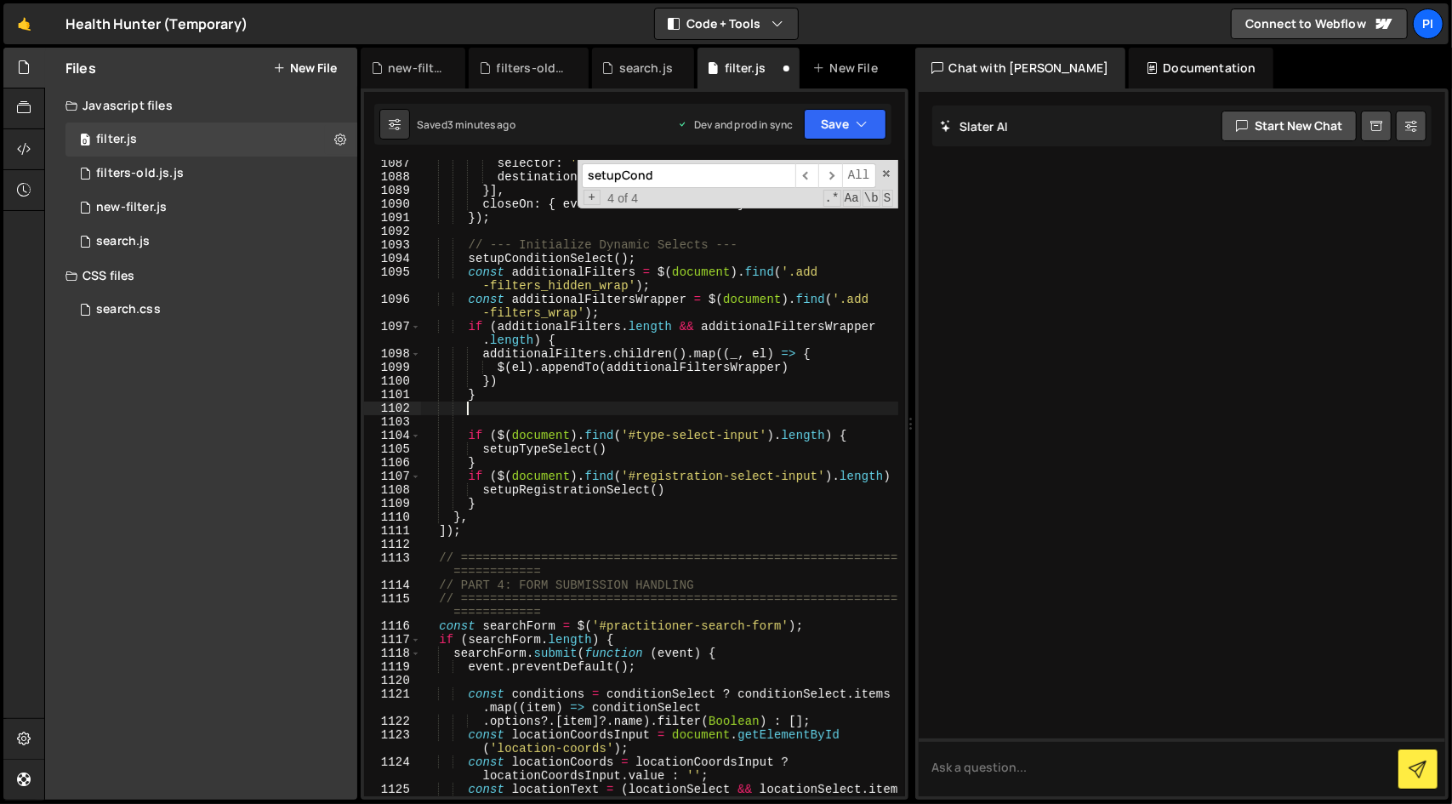
paste textarea "// --------------------------------"
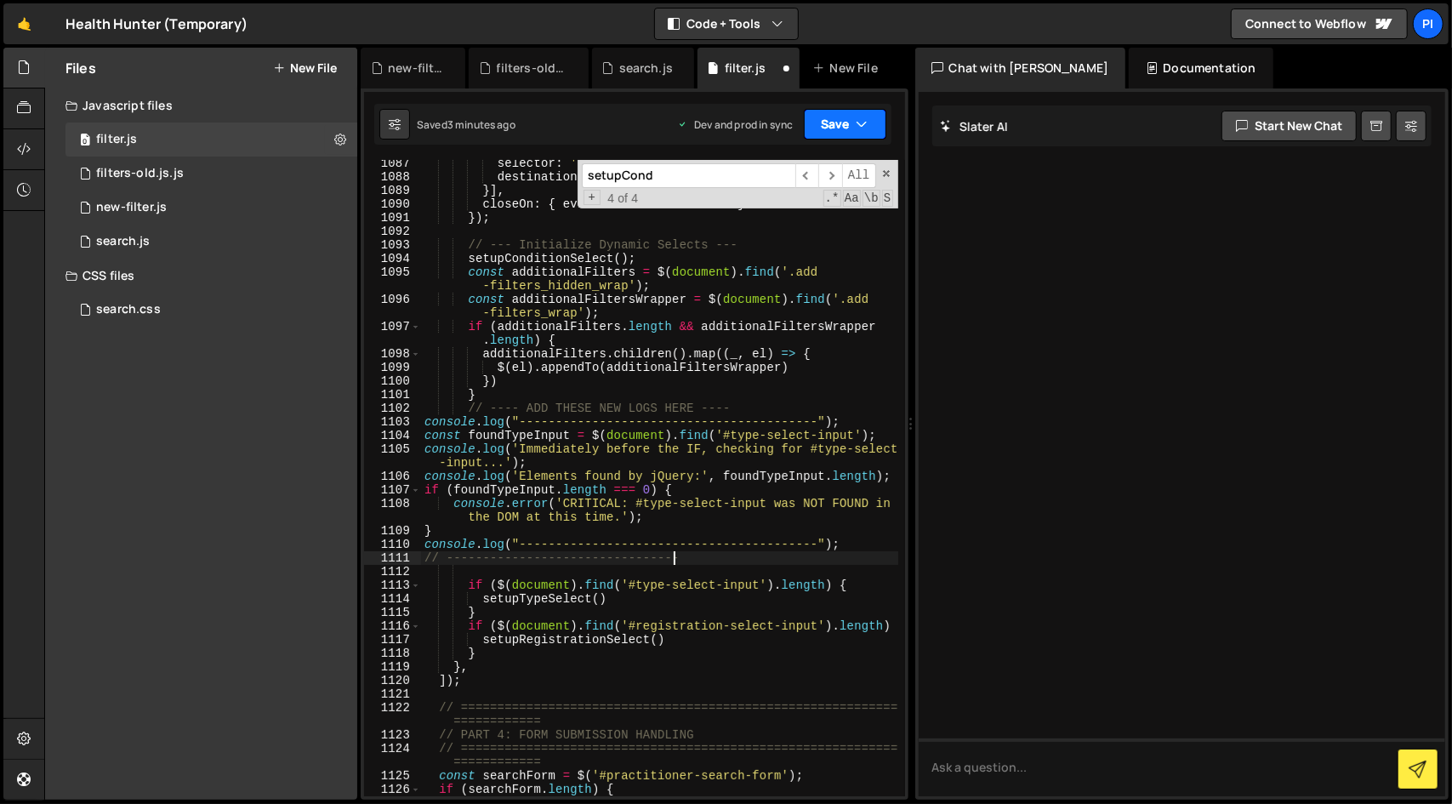
click at [830, 109] on button "Save" at bounding box center [845, 124] width 82 height 31
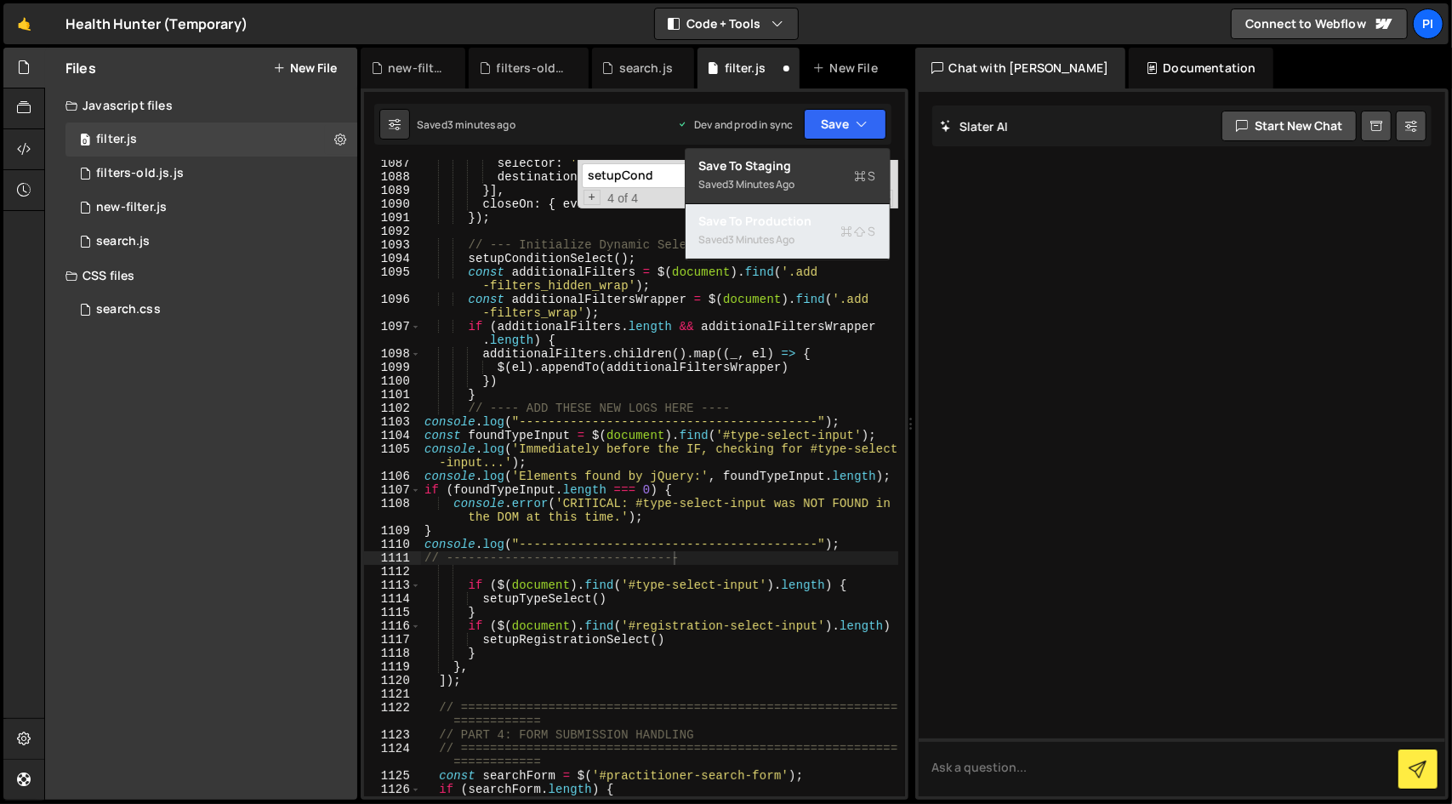
click at [795, 239] on div "3 minutes ago" at bounding box center [762, 239] width 66 height 14
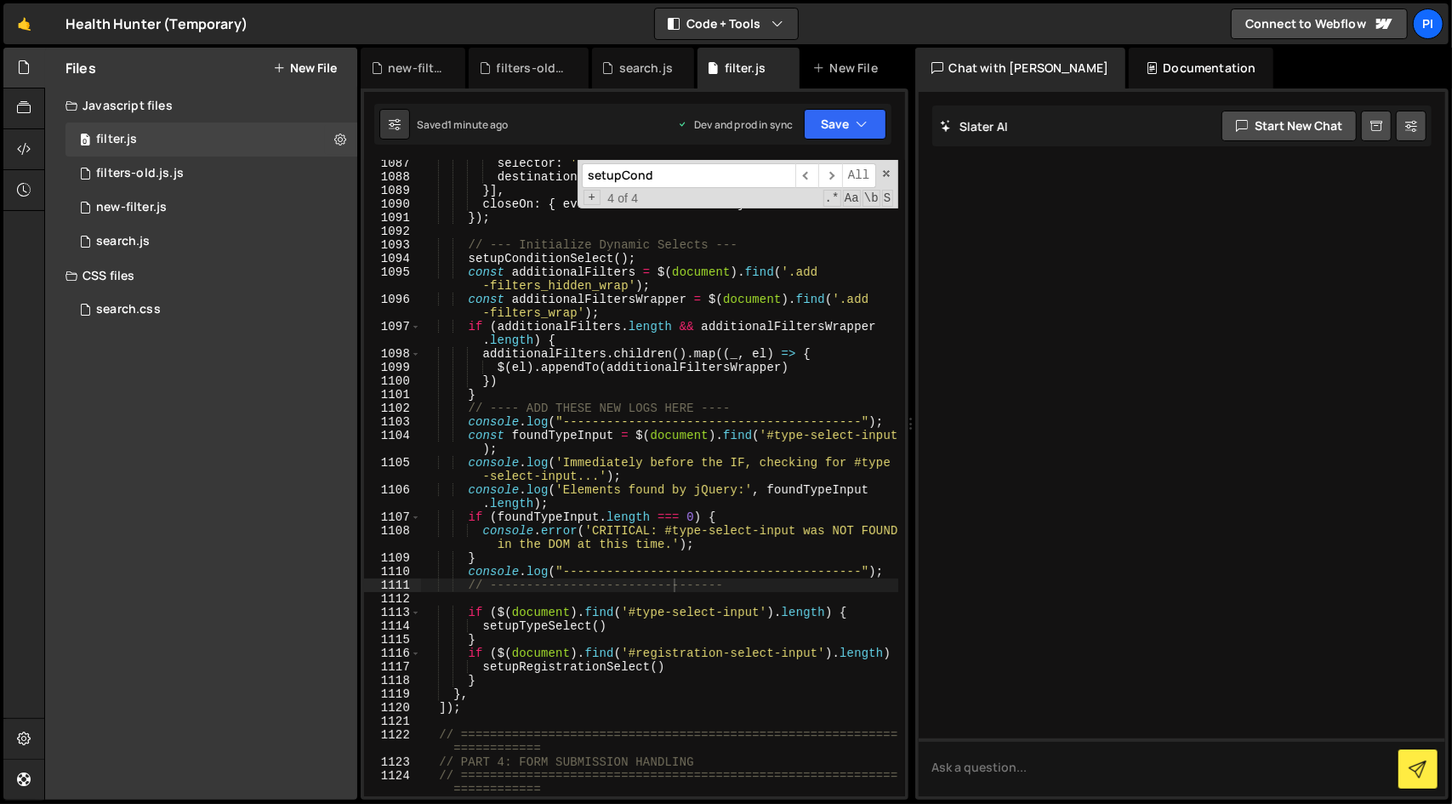
type textarea "additionalFilters.children().map((_, el) => {"
click at [655, 353] on div "selector : '#radius-select-input ~ .ts-wrapper' , destination : '.mobile-search…" at bounding box center [659, 487] width 477 height 663
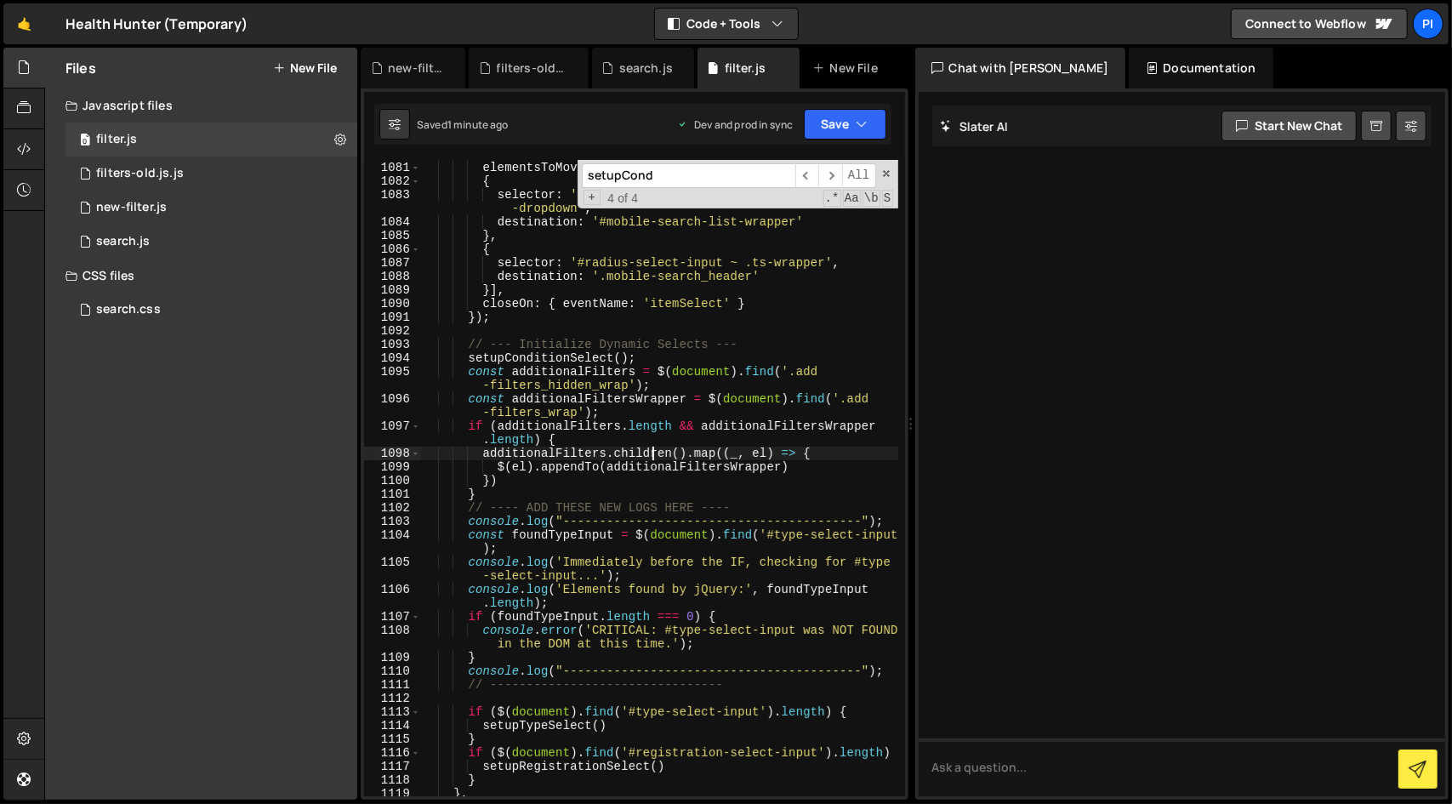
scroll to position [17958, 0]
click at [718, 179] on input "setupCond" at bounding box center [688, 175] width 213 height 25
paste input "filterTypeWrapper"
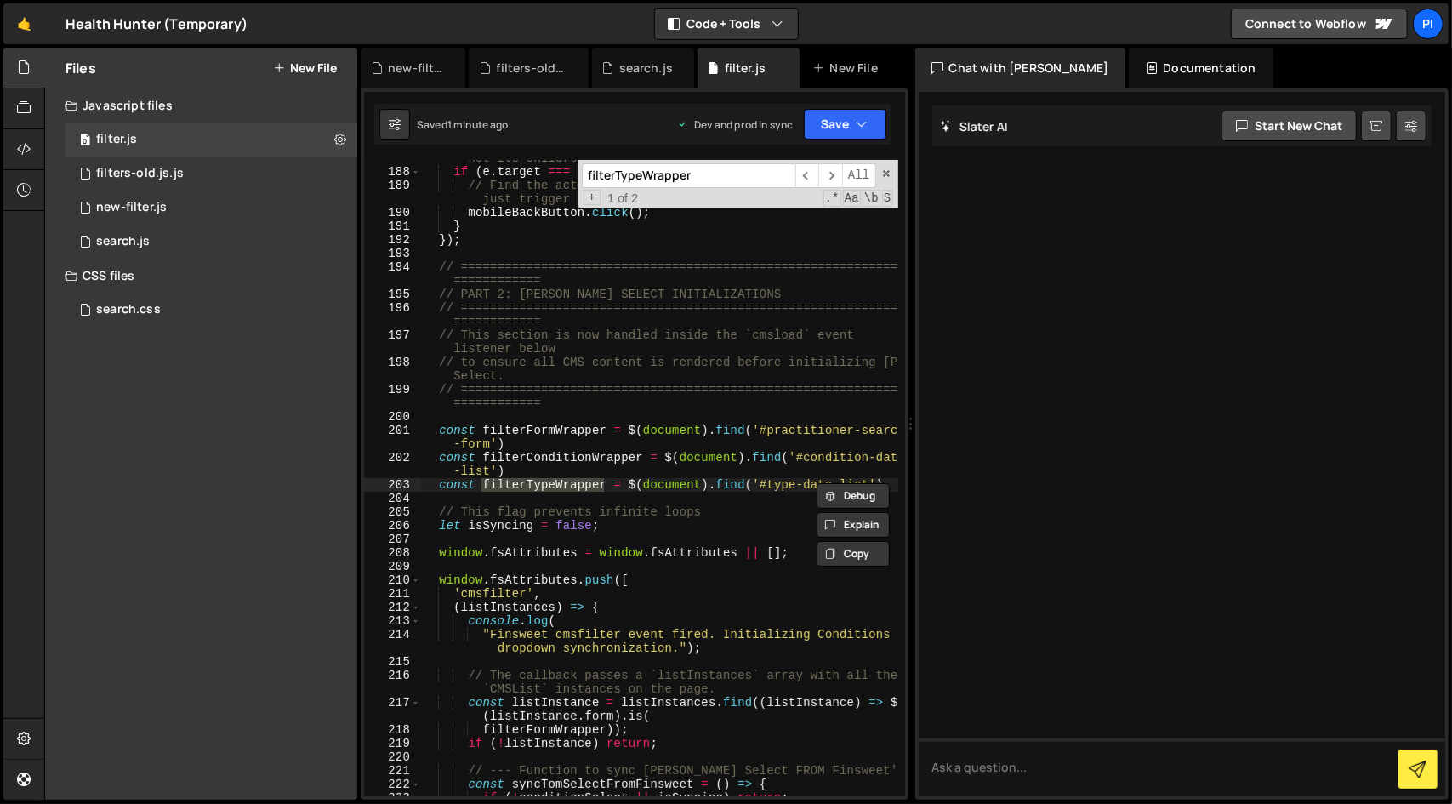
type input "filterTypeWrapper"
click at [765, 490] on div "// If the click is on the container itself (the overlay) and not its children i…" at bounding box center [659, 476] width 477 height 677
click at [855, 487] on div "// If the click is on the container itself (the overlay) and not its children i…" at bounding box center [659, 476] width 477 height 677
paste textarea "parent-"
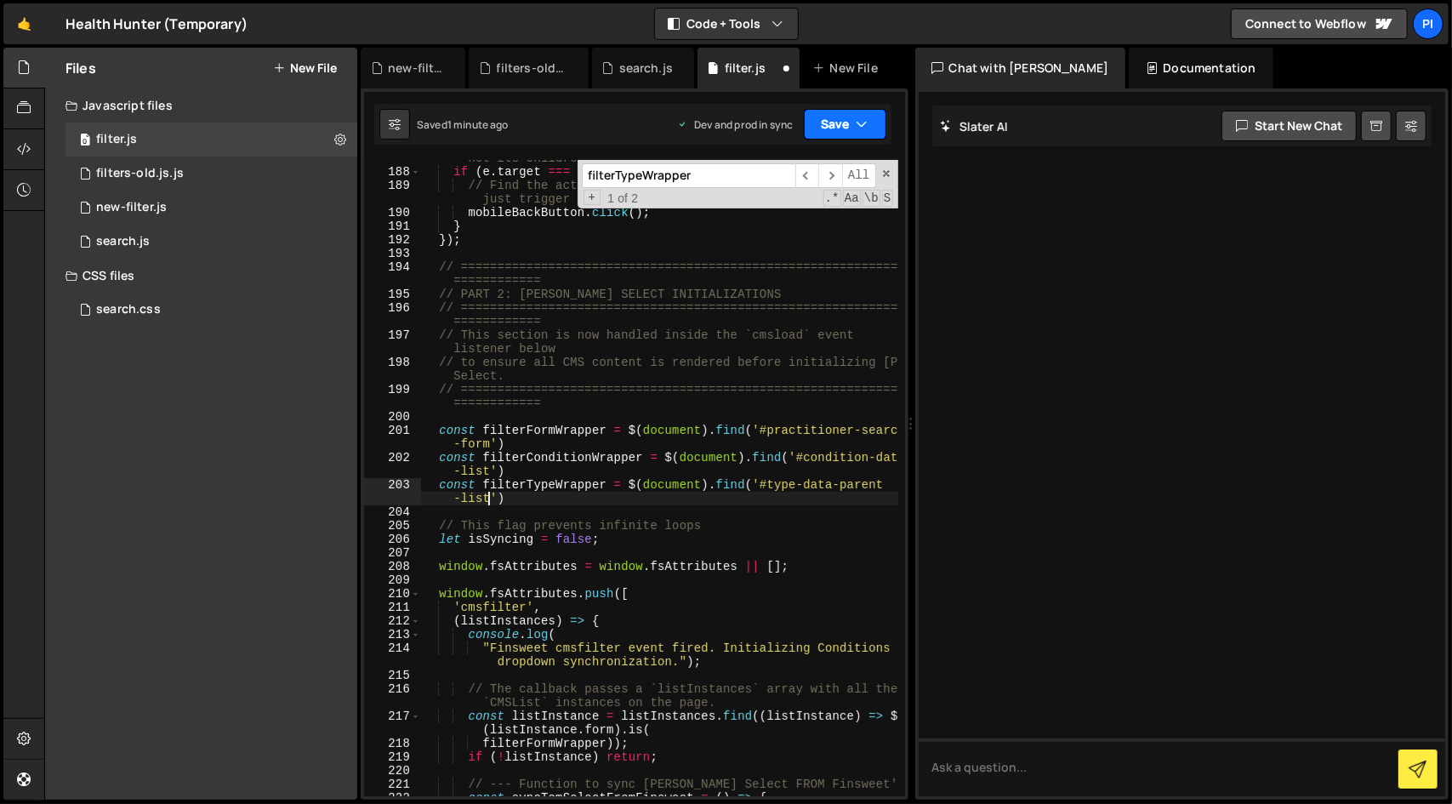
click at [852, 115] on button "Save" at bounding box center [845, 124] width 82 height 31
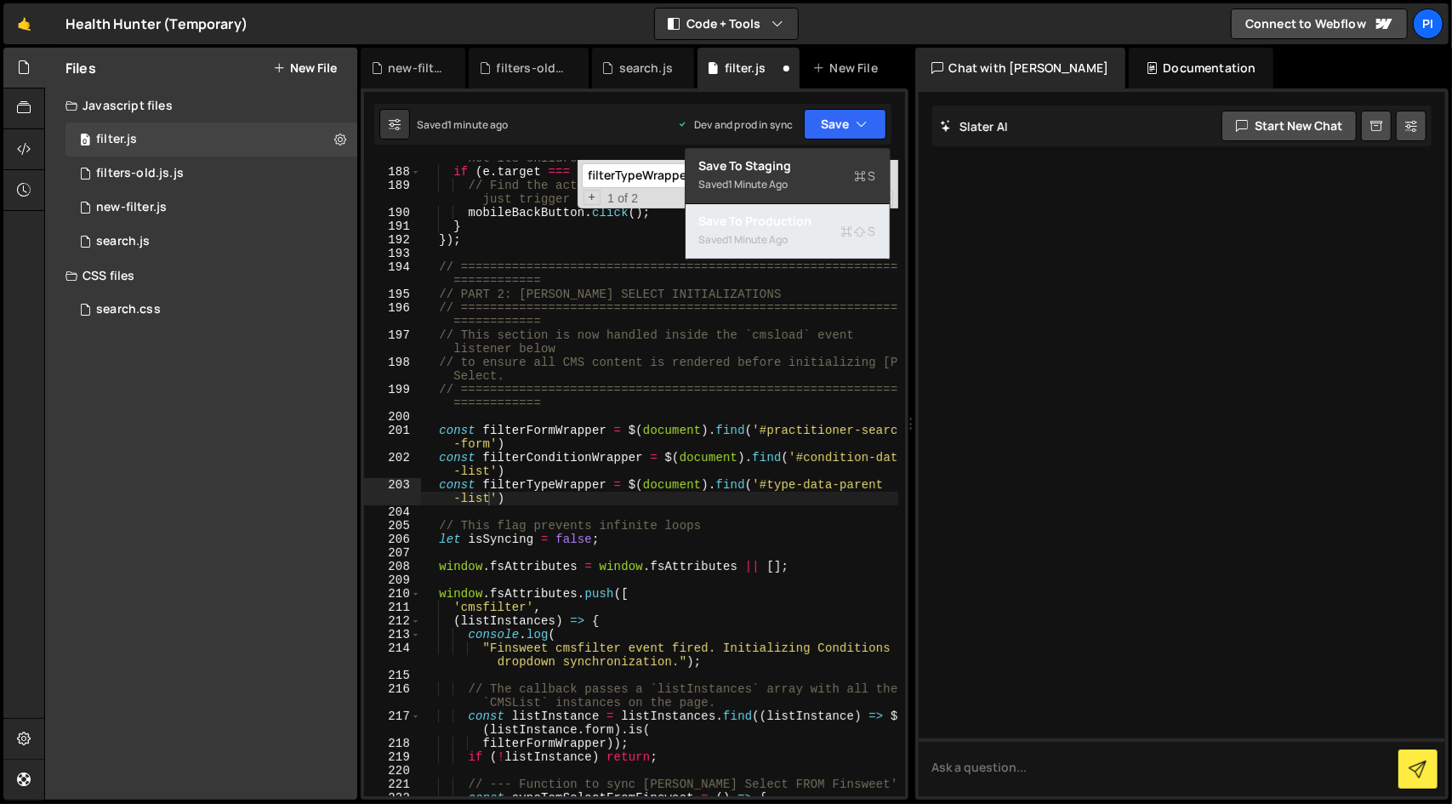
click at [808, 231] on div "Saved 1 minute ago" at bounding box center [787, 240] width 177 height 20
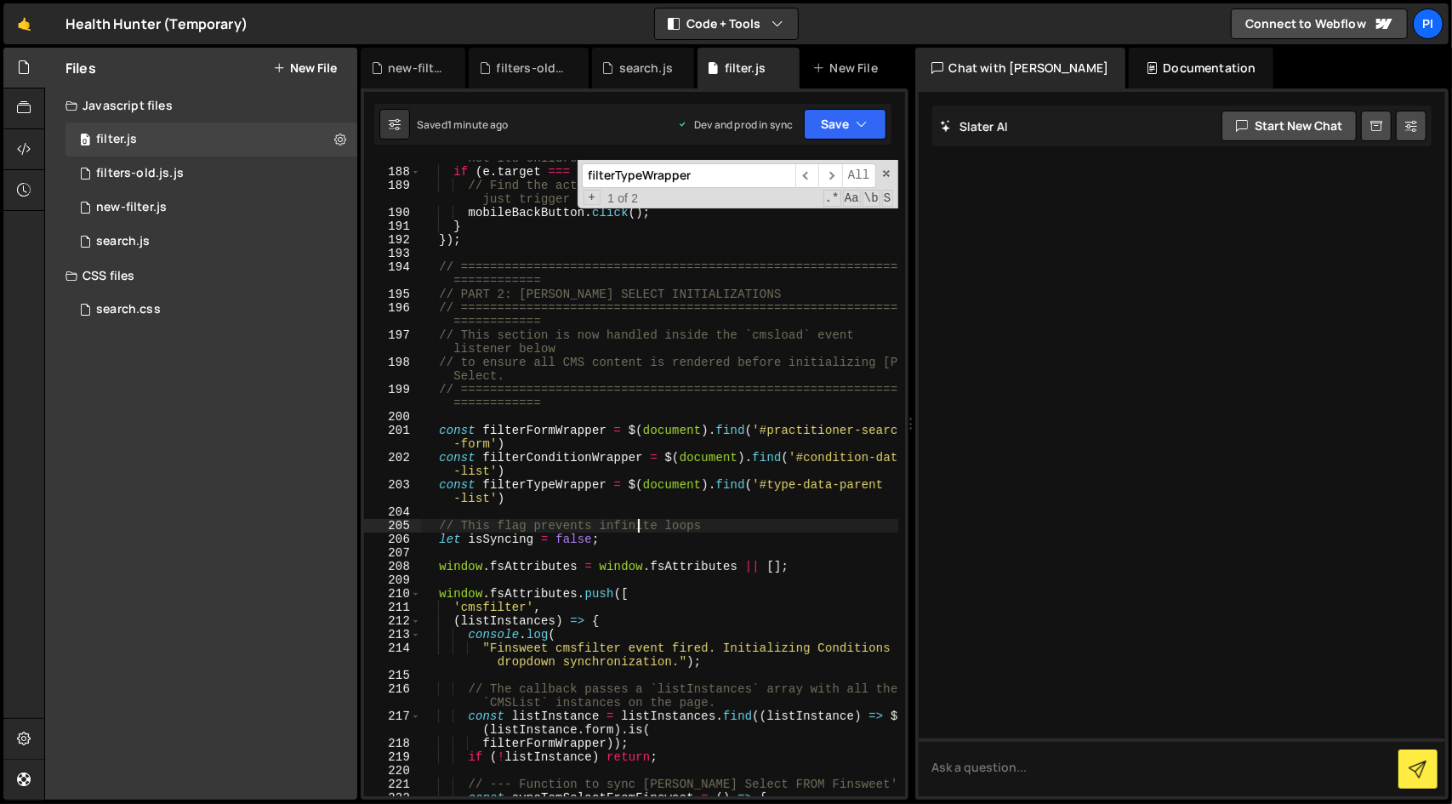
click at [634, 523] on div "// If the click is on the container itself (the overlay) and not its children i…" at bounding box center [659, 476] width 477 height 677
click at [884, 176] on span at bounding box center [886, 174] width 12 height 12
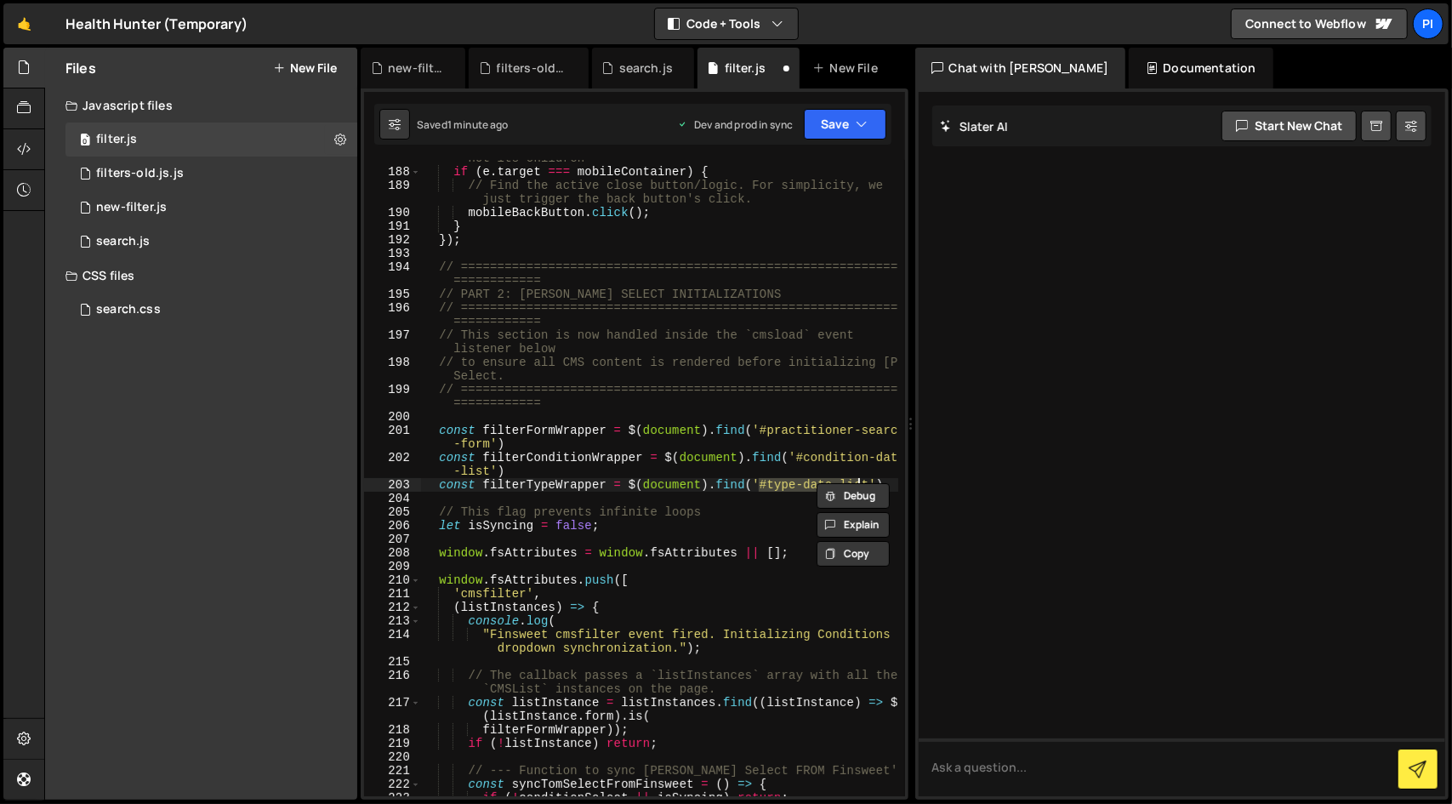
type textarea "})();"
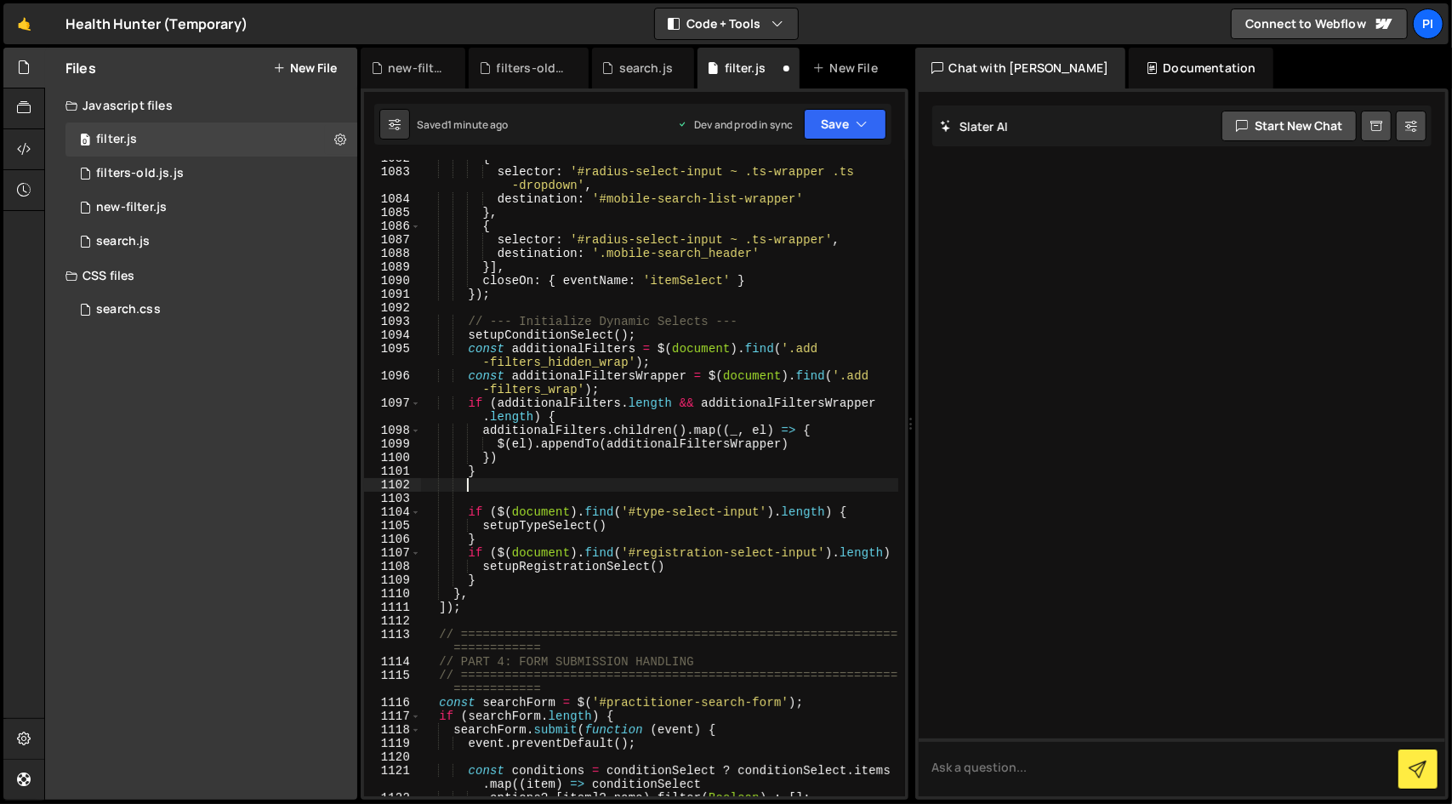
scroll to position [17982, 0]
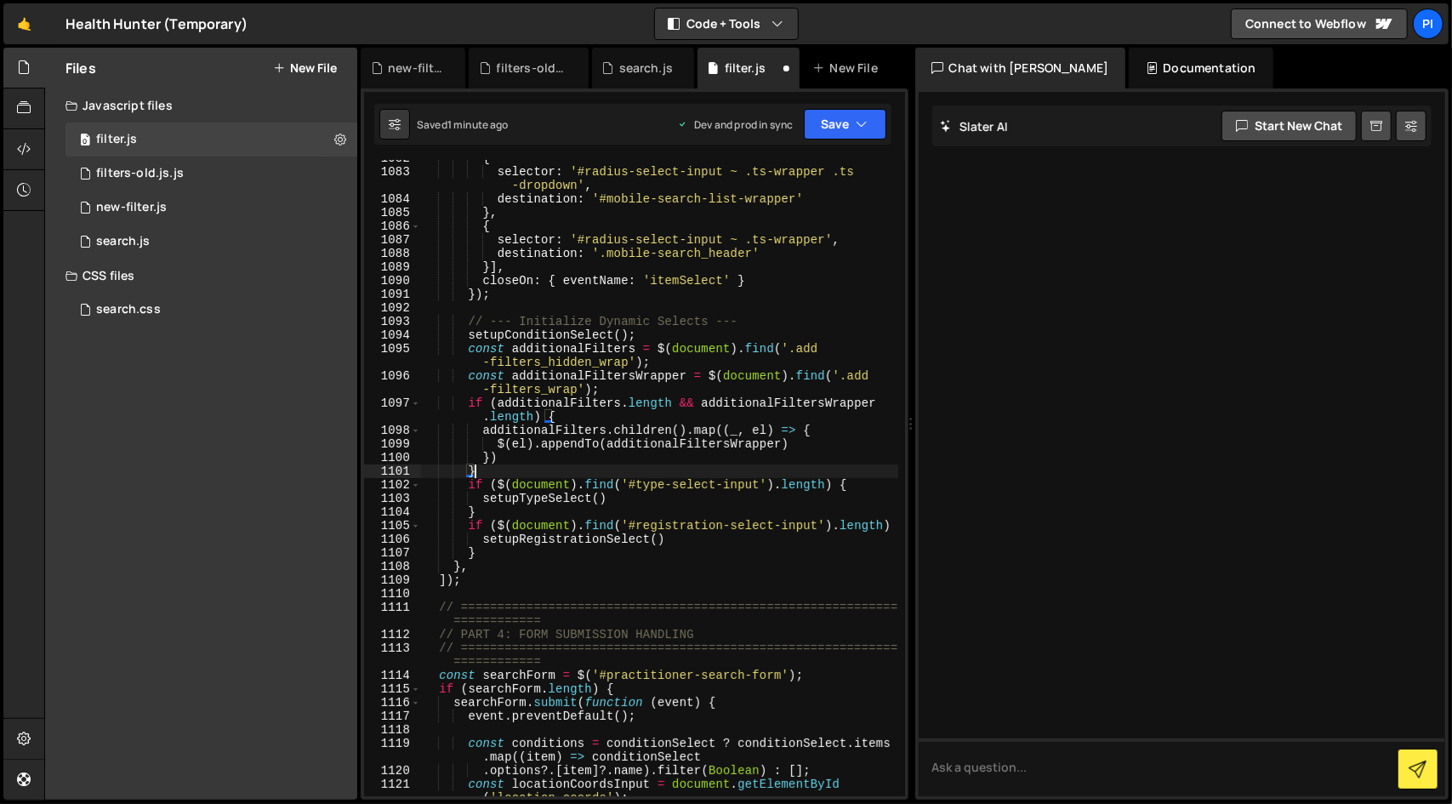
type textarea "}) }"
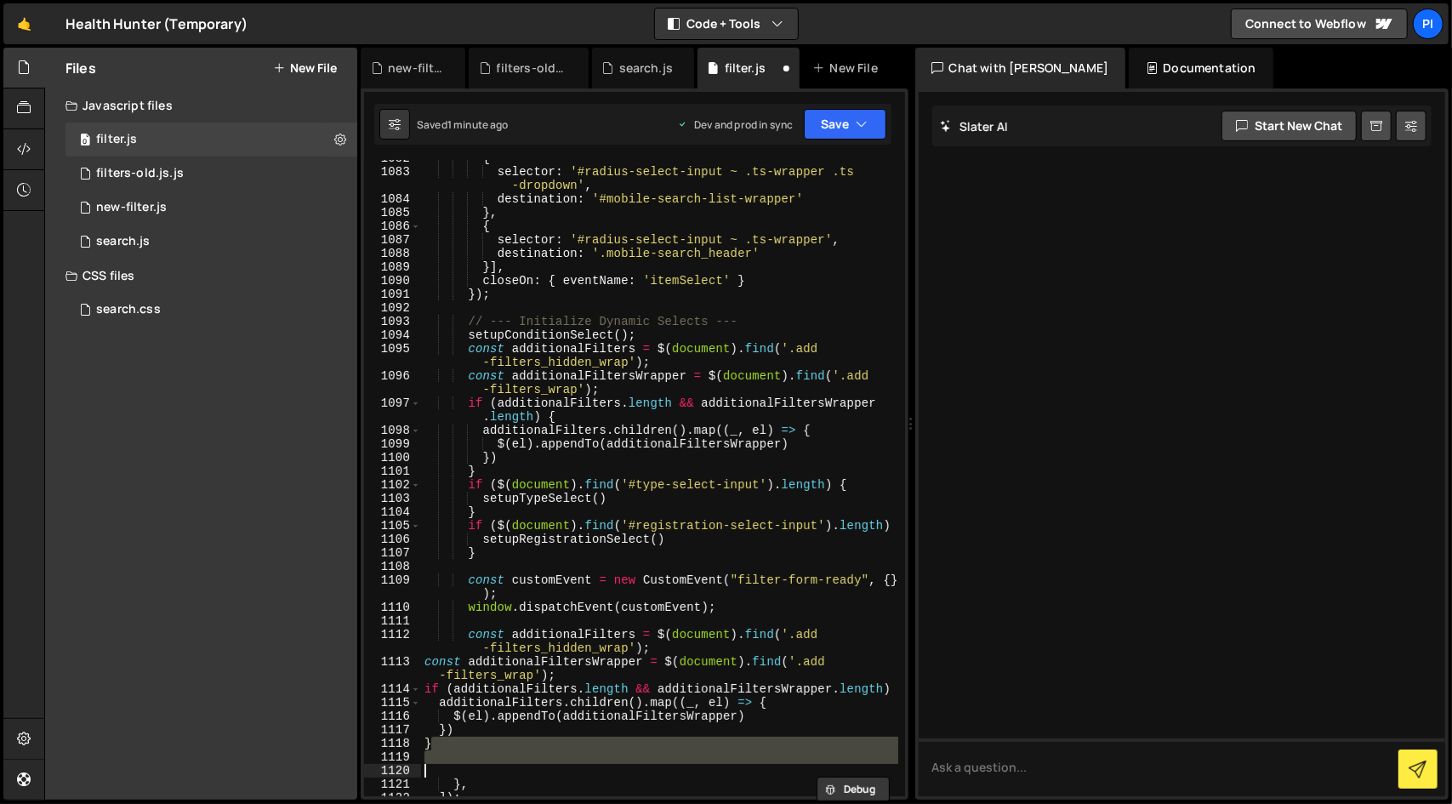
scroll to position [18431, 0]
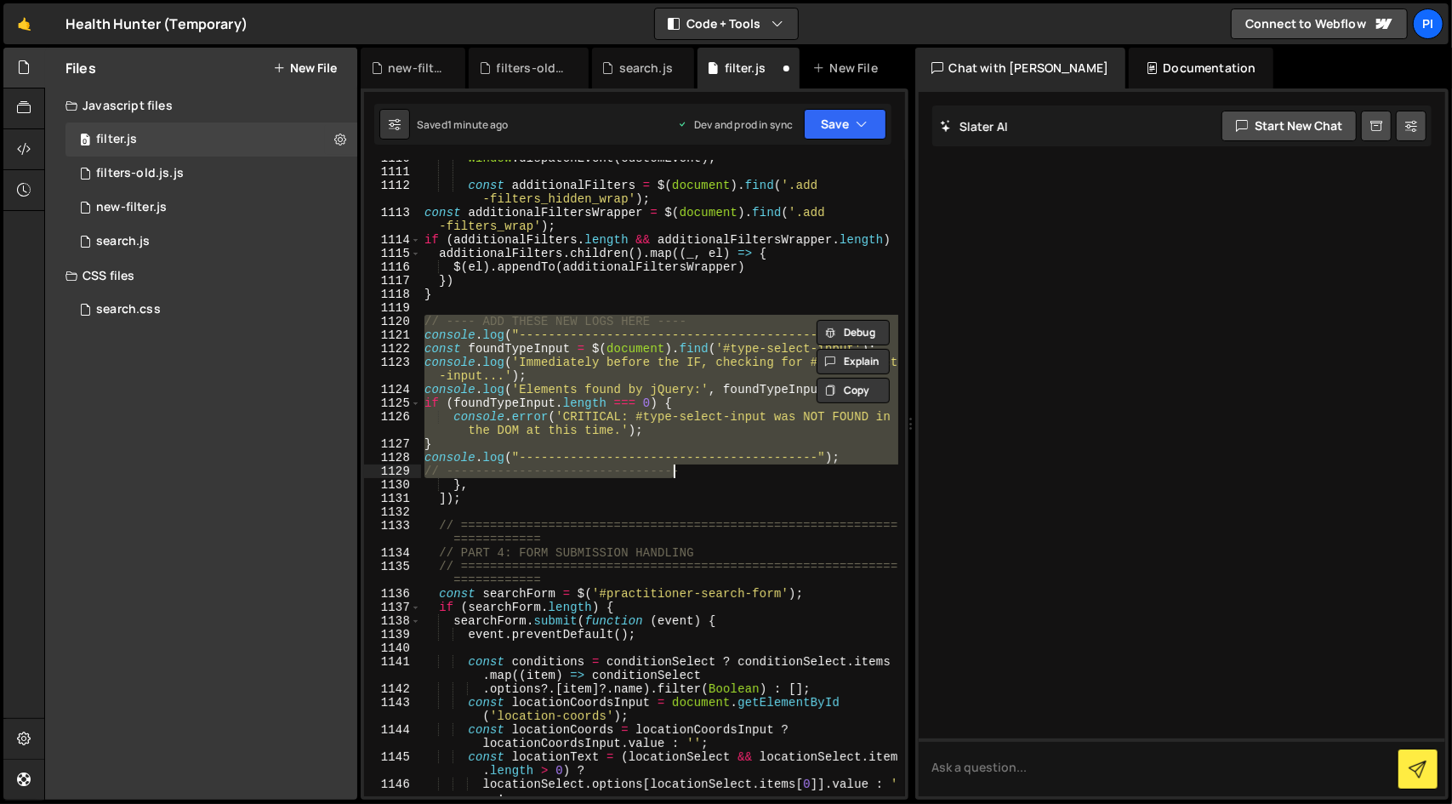
type textarea "setupTypeSelect() }"
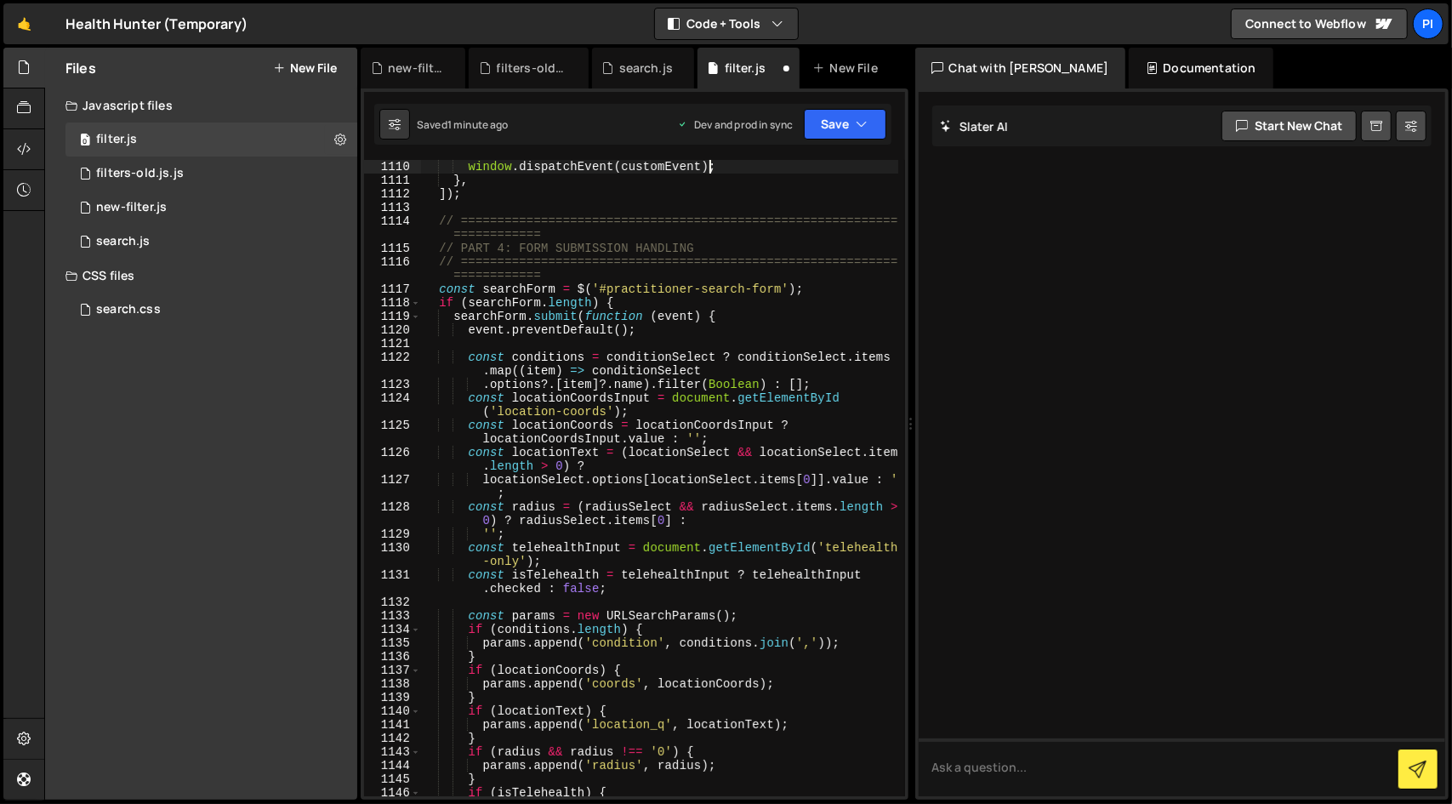
type textarea "})();"
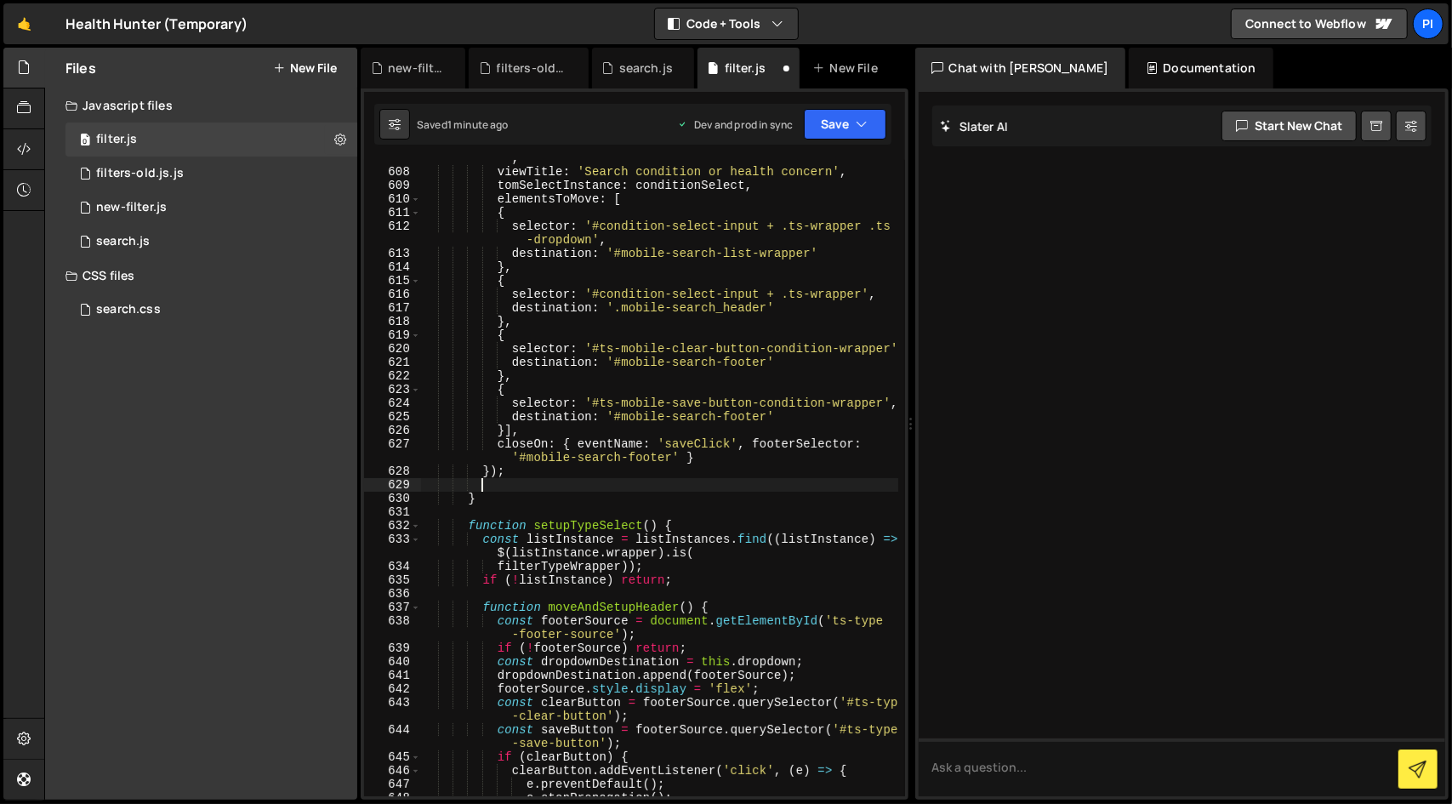
type textarea "});"
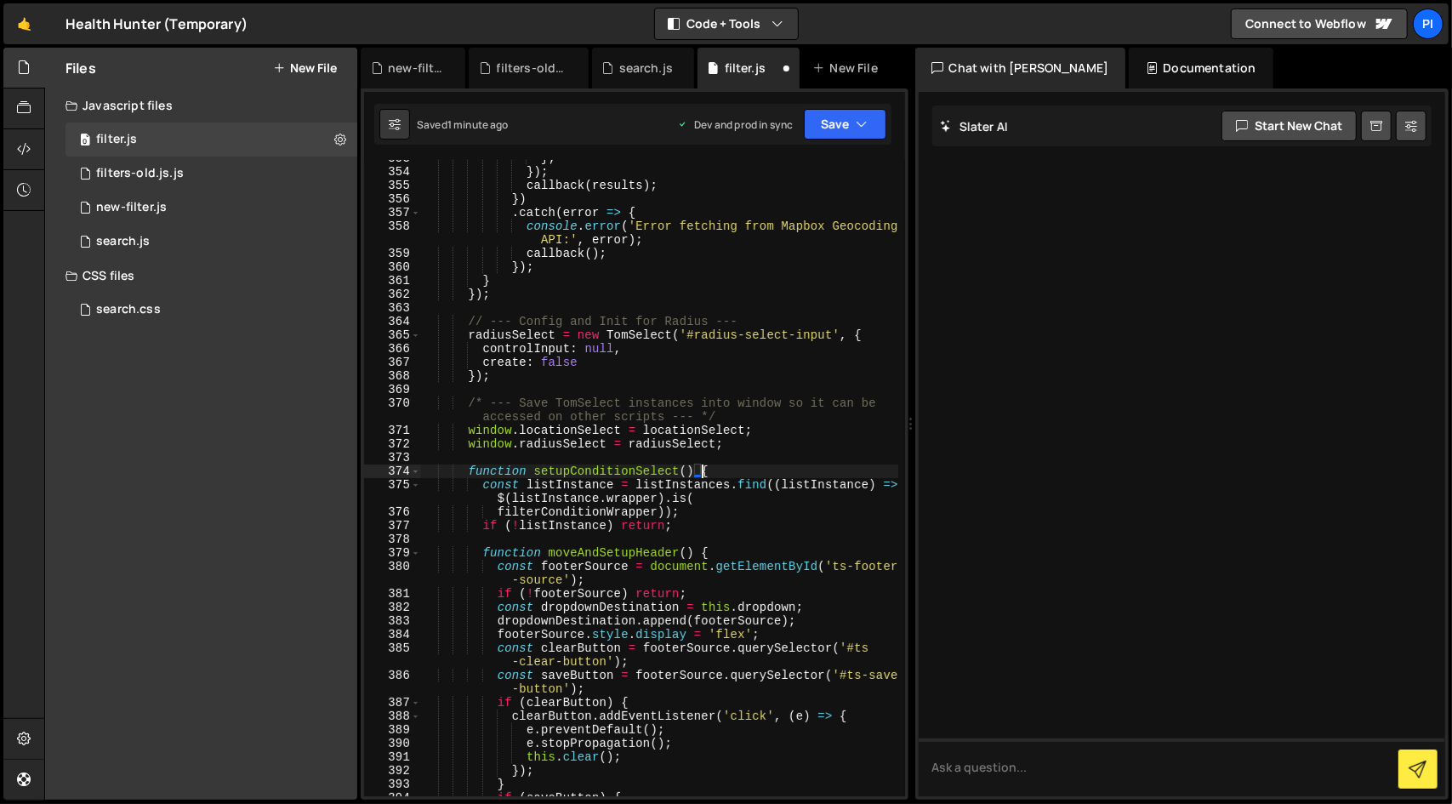
scroll to position [11860, 0]
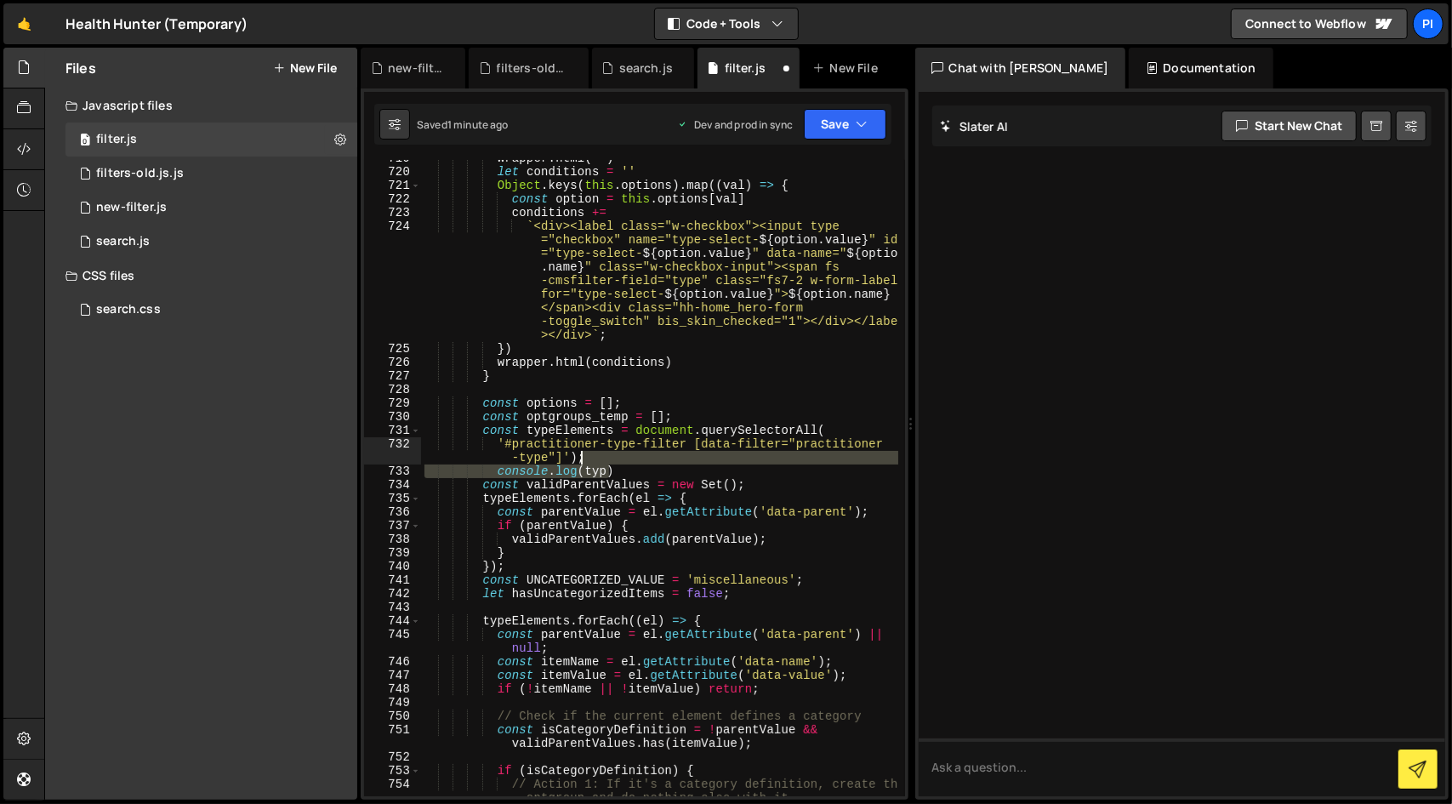
drag, startPoint x: 639, startPoint y: 468, endPoint x: 649, endPoint y: 458, distance: 13.2
click at [649, 458] on div "wrapper . html ( '' ) let conditions = '' Object . keys ( this . options ) . ma…" at bounding box center [659, 489] width 477 height 677
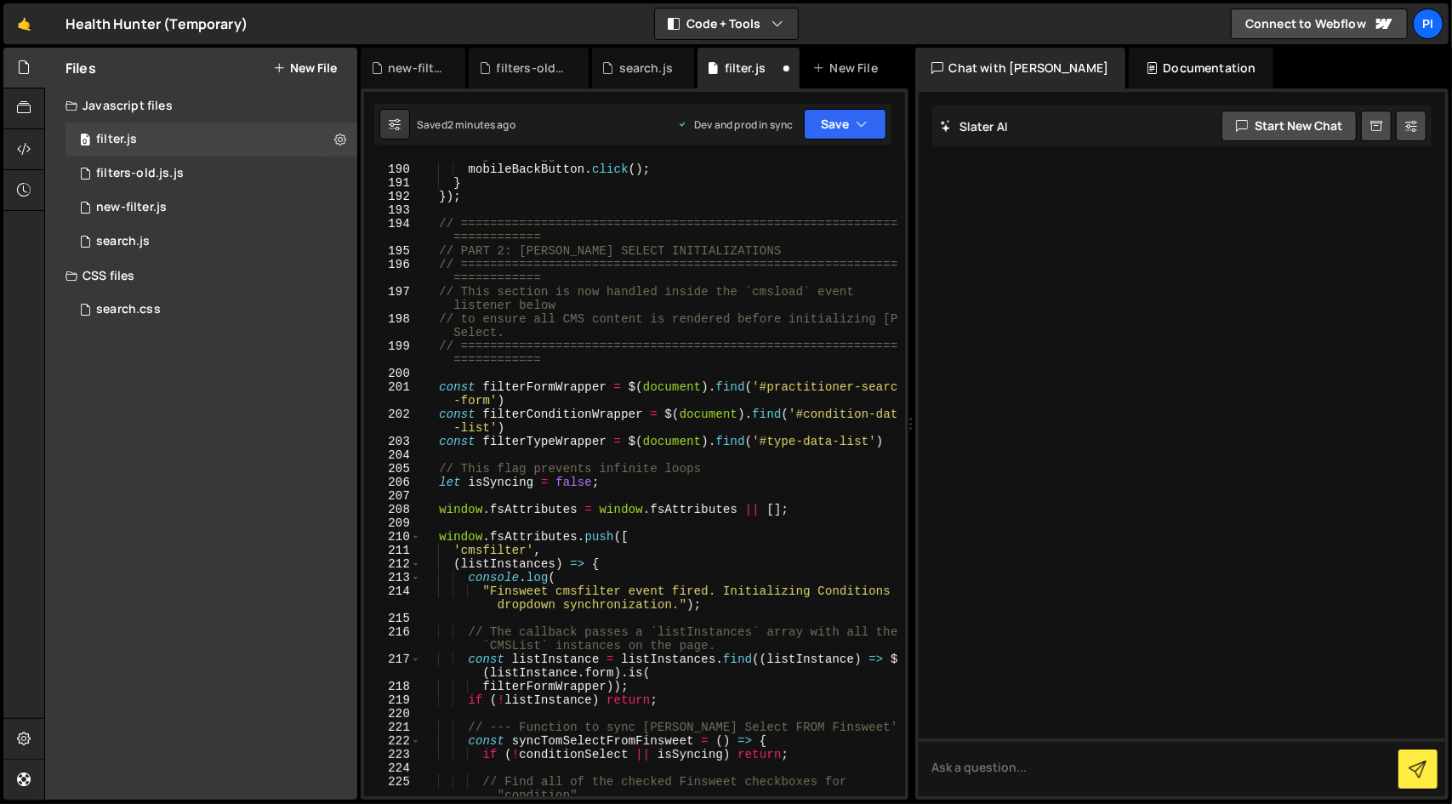
scroll to position [3082, 0]
click at [802, 441] on div "// Find the active close button/logic. For simplicity, we just trigger the back…" at bounding box center [659, 484] width 477 height 691
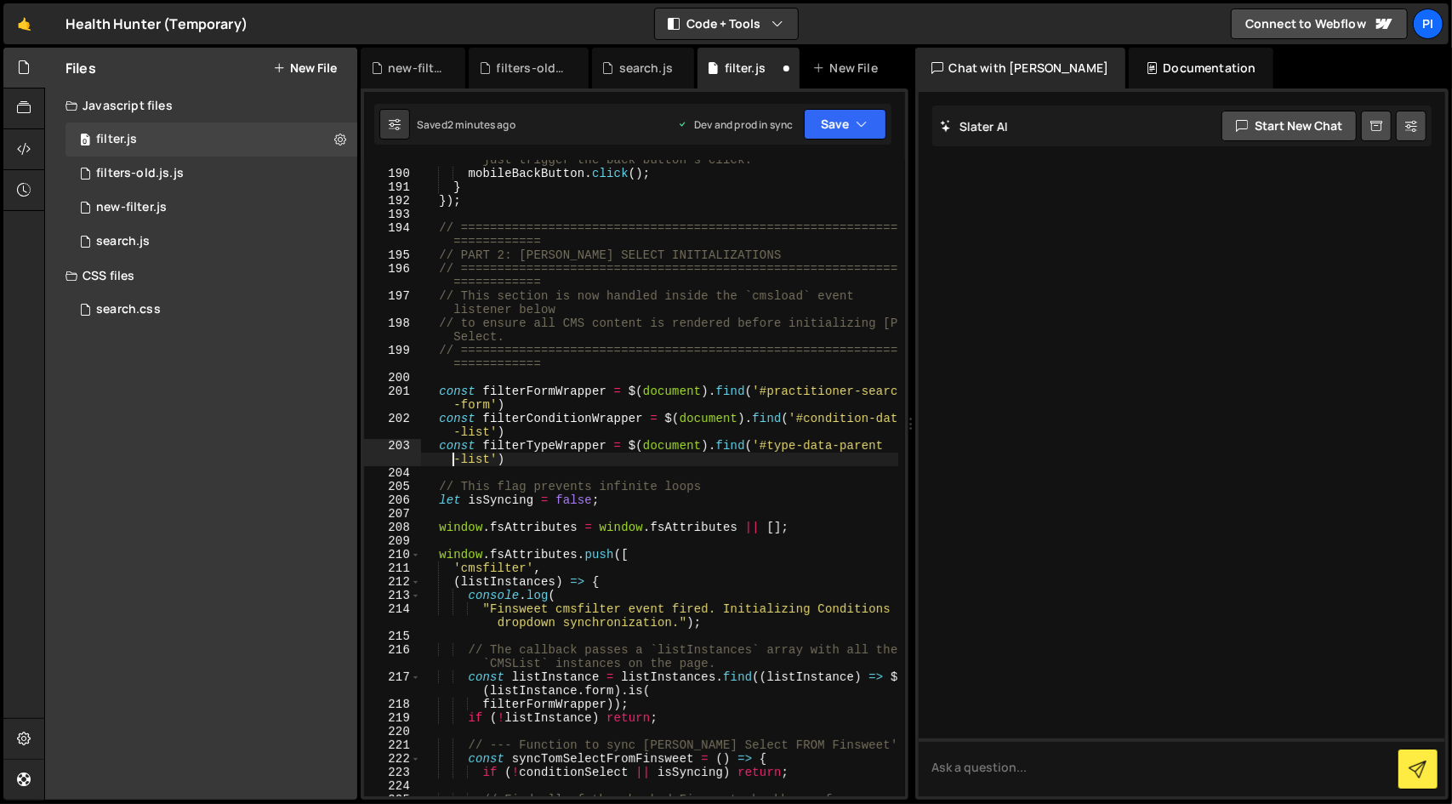
scroll to position [0, 31]
type textarea "const filterTypeWrapper = $(document).find('#type-data-parent-list')"
click at [849, 122] on button "Save" at bounding box center [845, 124] width 82 height 31
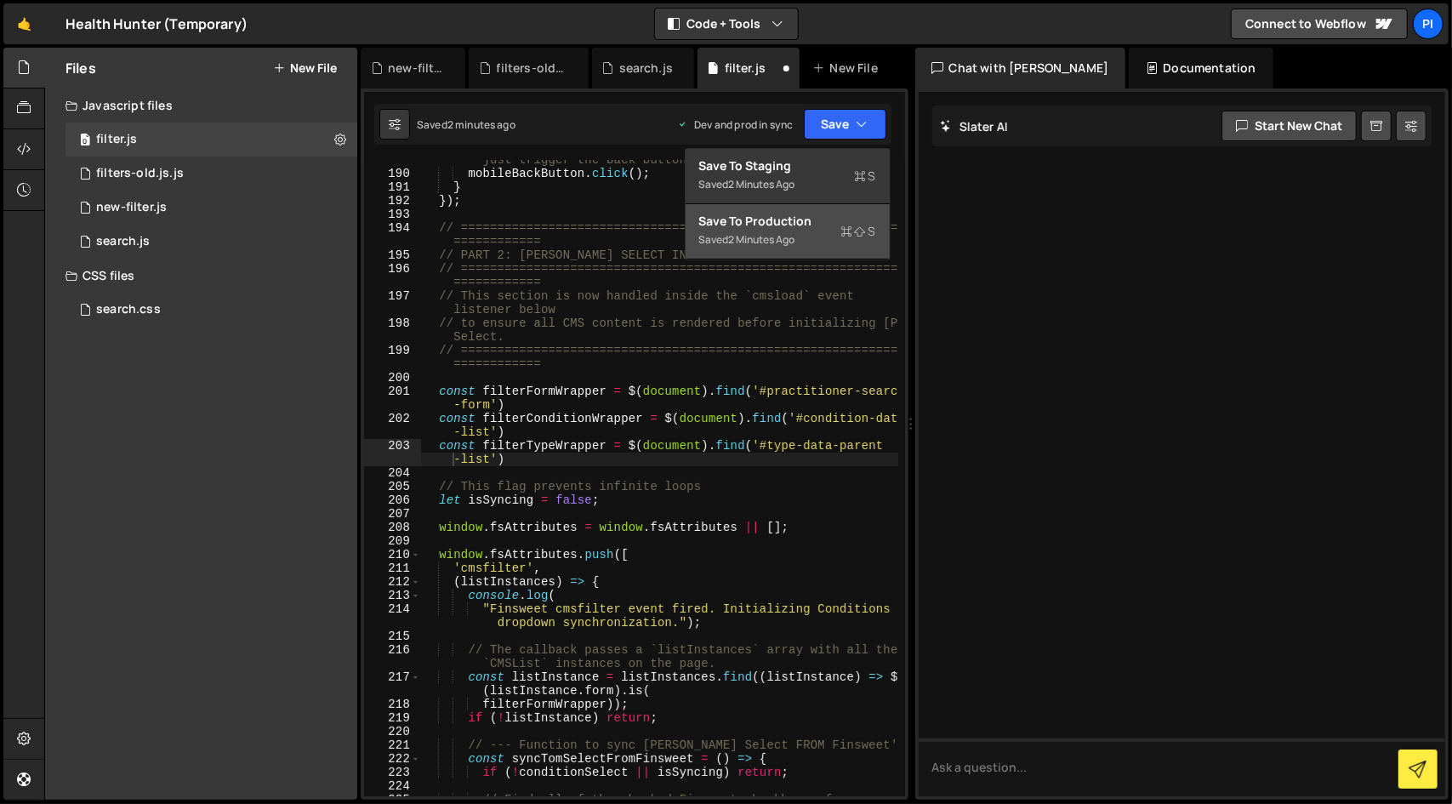
click at [822, 235] on div "Saved 2 minutes ago" at bounding box center [787, 240] width 177 height 20
